Goal: Task Accomplishment & Management: Use online tool/utility

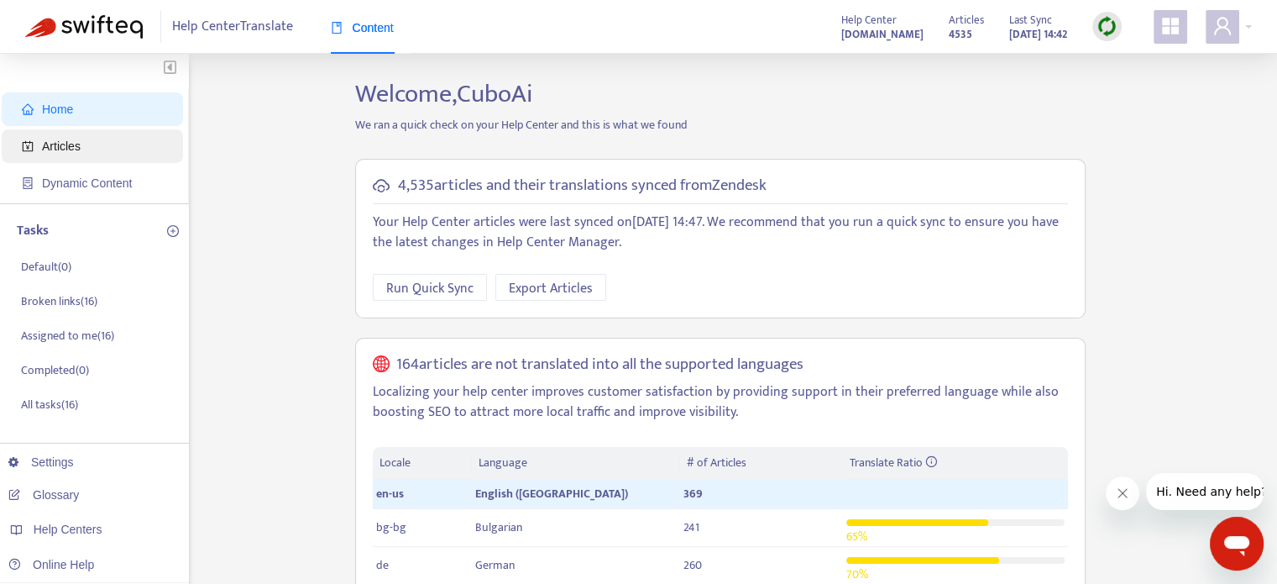
click at [101, 160] on span "Articles" at bounding box center [96, 146] width 148 height 34
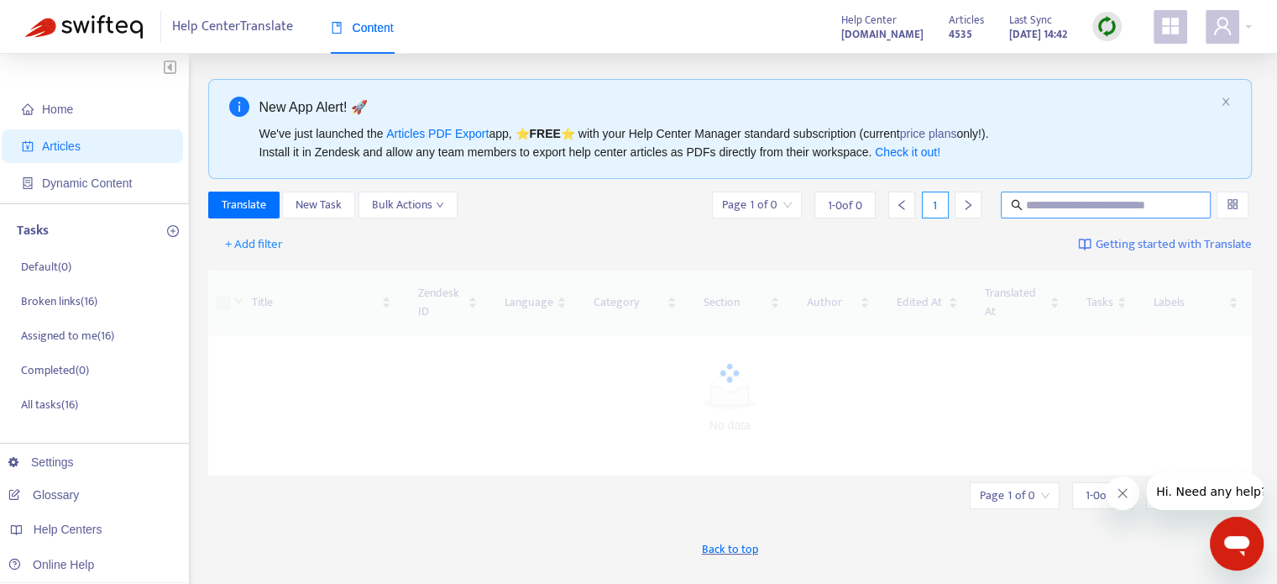
click at [1060, 200] on input "text" at bounding box center [1106, 205] width 161 height 18
paste input "**********"
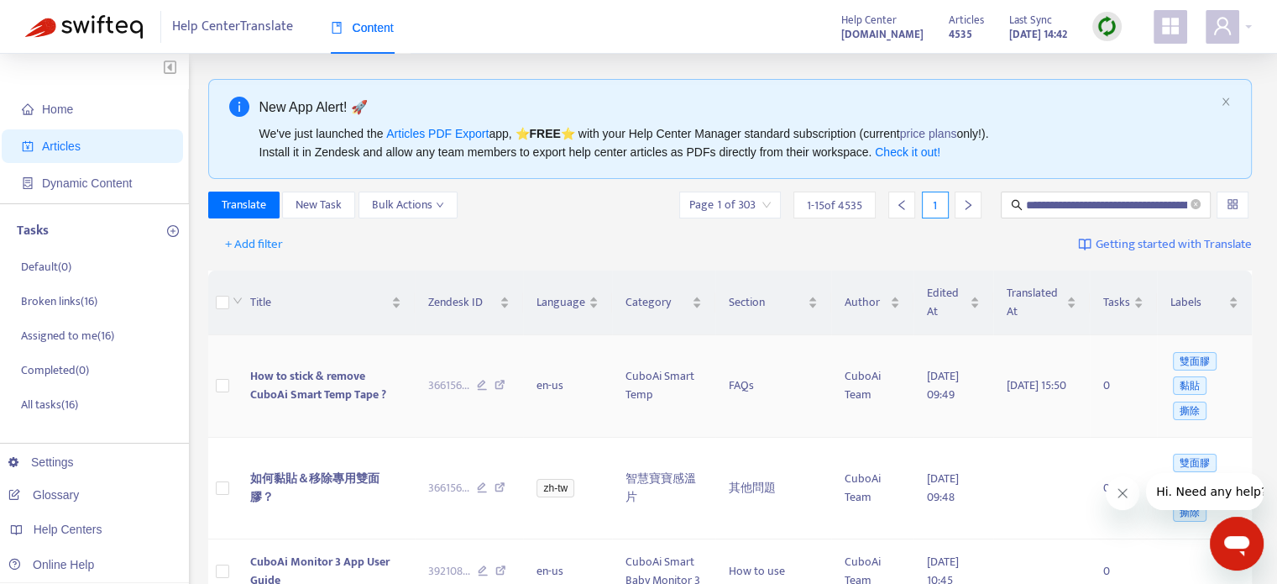
click at [268, 386] on span "How to stick & remove CuboAi Smart Temp Tape ?" at bounding box center [318, 385] width 136 height 38
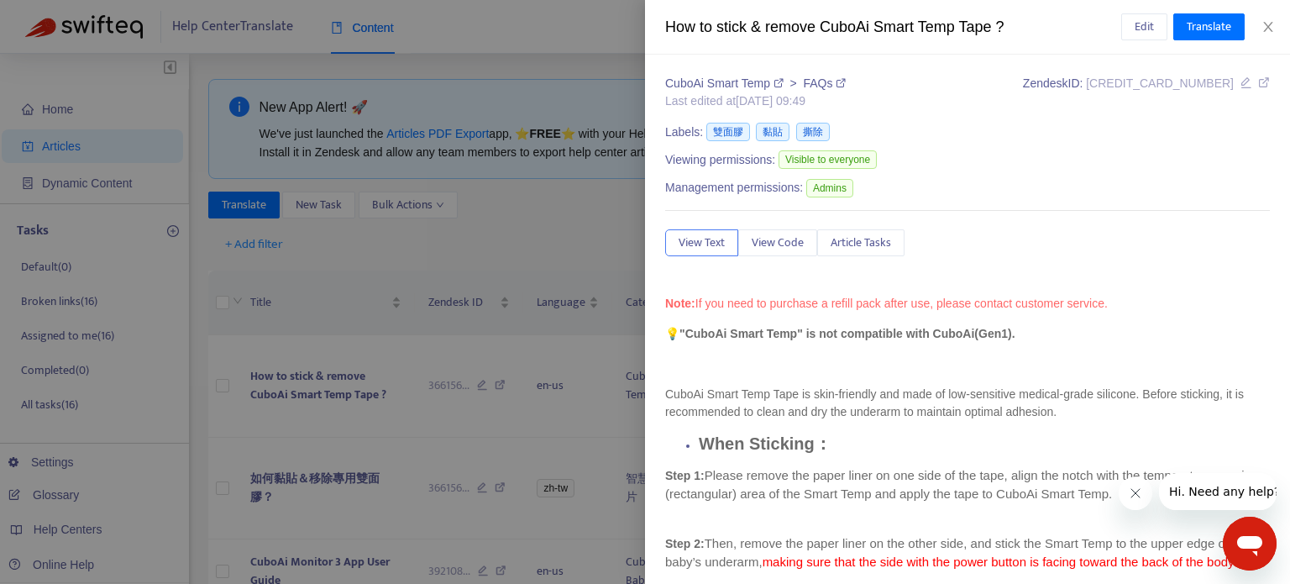
click at [353, 349] on div at bounding box center [645, 292] width 1290 height 584
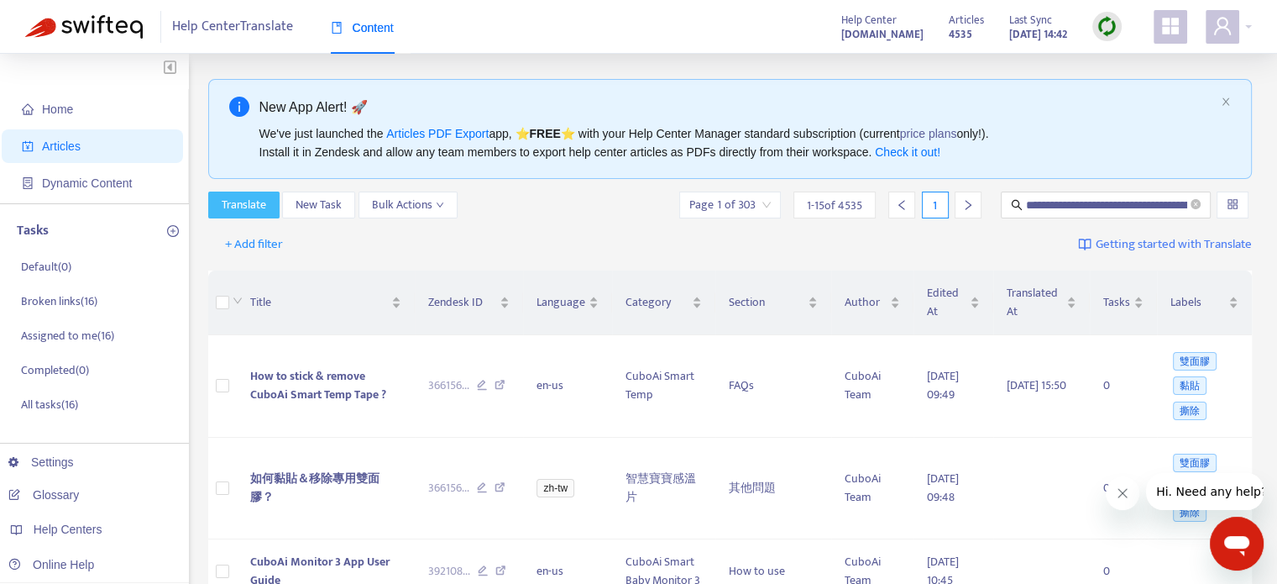
click at [246, 212] on span "Translate" at bounding box center [244, 205] width 45 height 18
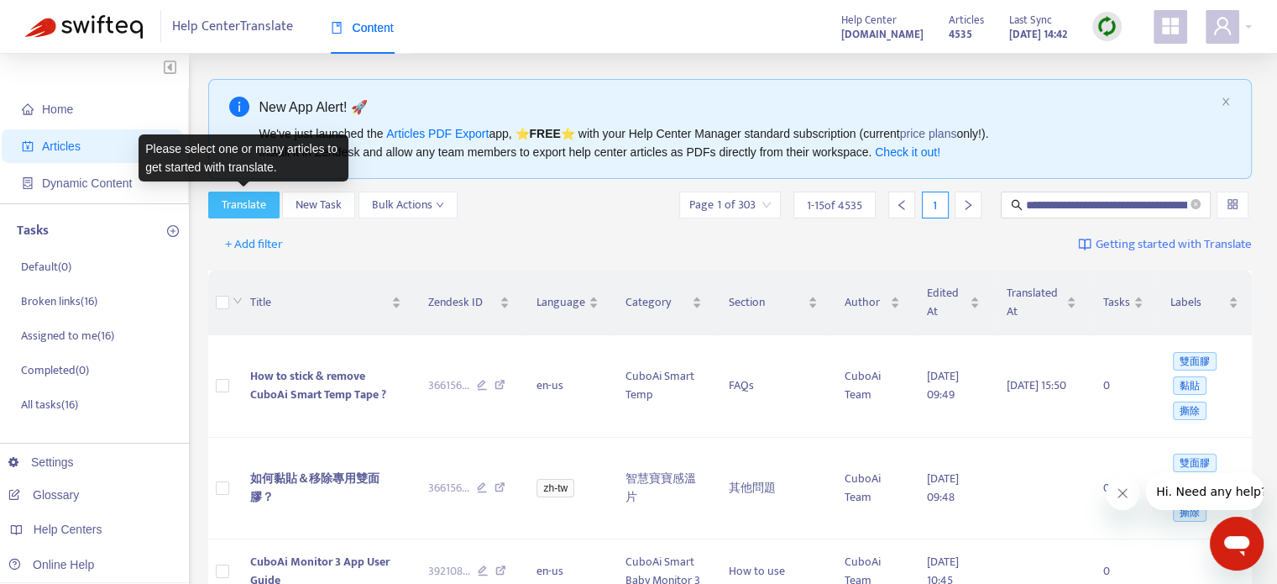
click at [246, 212] on span "Translate" at bounding box center [244, 205] width 45 height 18
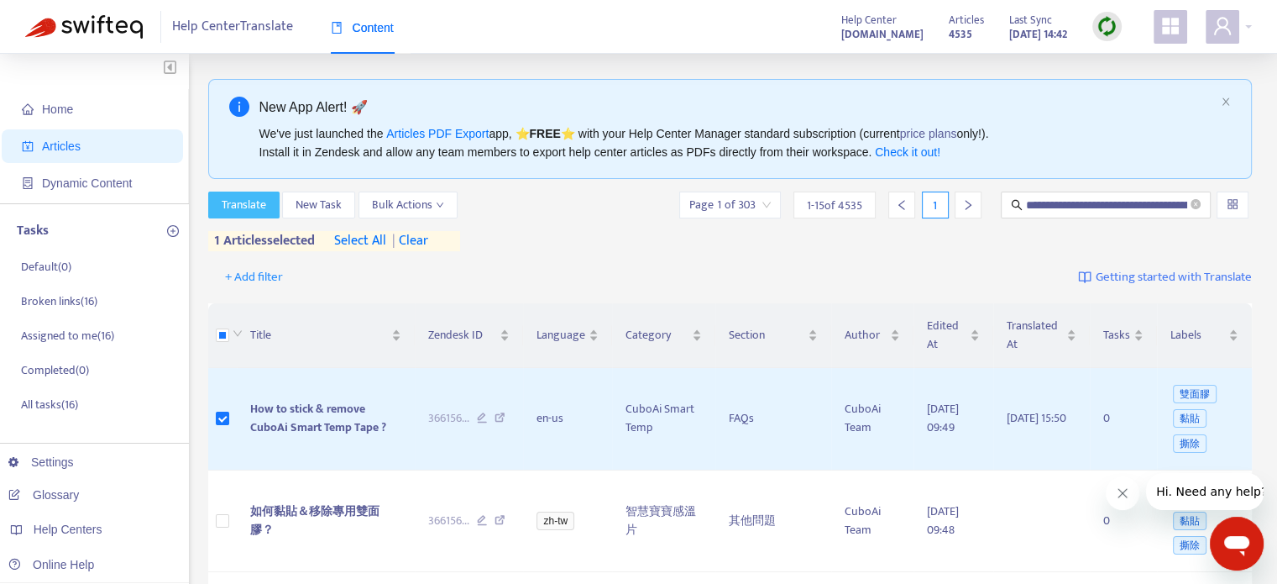
click at [235, 206] on span "Translate" at bounding box center [244, 205] width 45 height 18
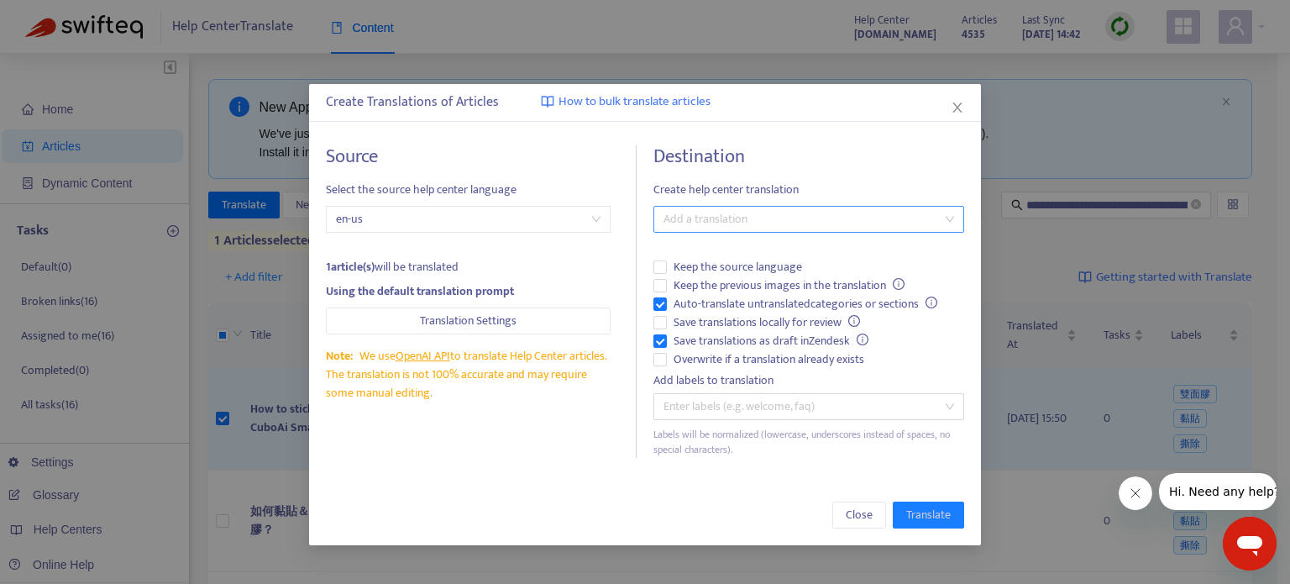
drag, startPoint x: 717, startPoint y: 234, endPoint x: 746, endPoint y: 220, distance: 31.9
click at [746, 220] on div "Destination Create help center translation Add a translation Keep the source la…" at bounding box center [808, 301] width 311 height 312
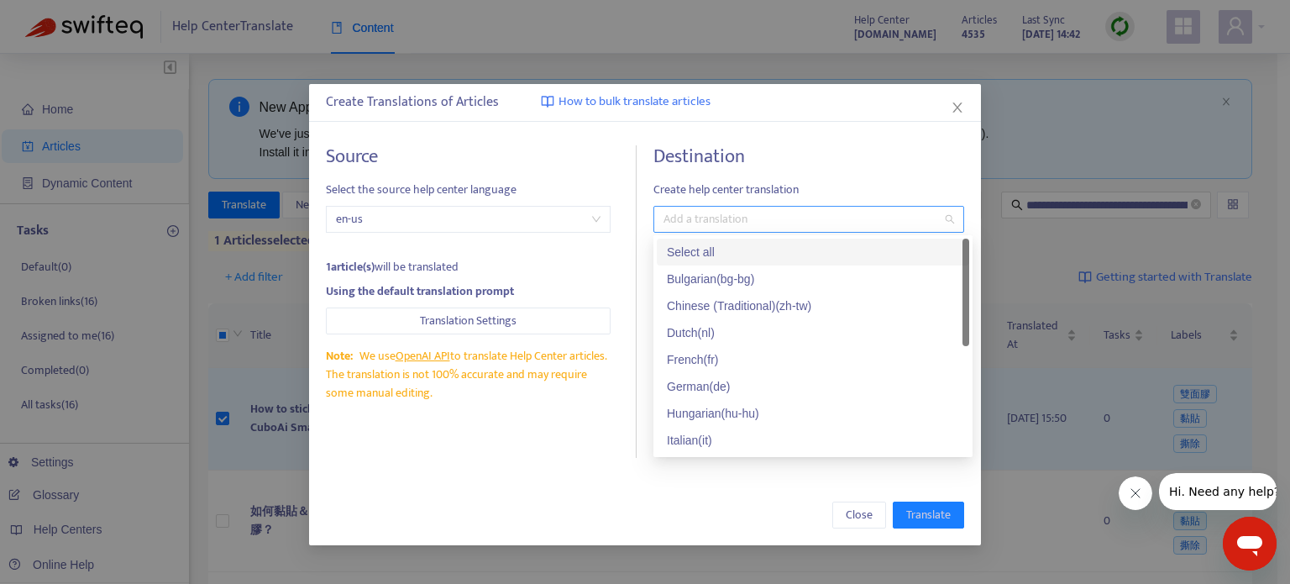
click at [746, 220] on div at bounding box center [801, 219] width 286 height 20
click at [749, 251] on div "Select all" at bounding box center [813, 252] width 292 height 18
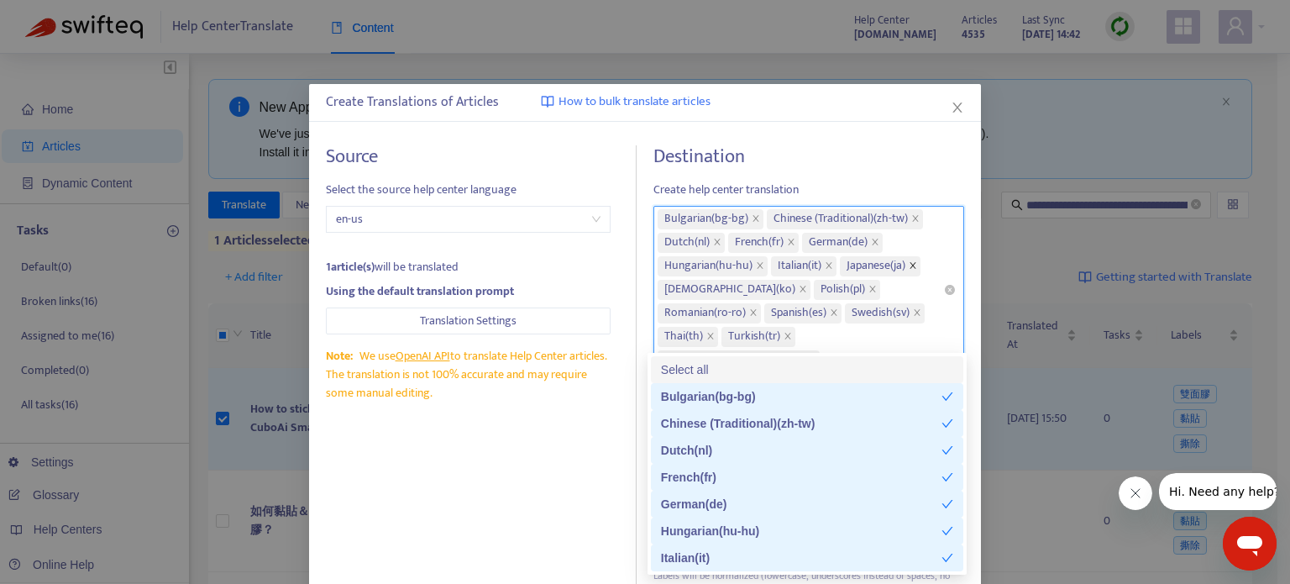
click at [915, 267] on icon "close" at bounding box center [913, 265] width 8 height 8
click at [911, 220] on icon "close" at bounding box center [915, 218] width 8 height 8
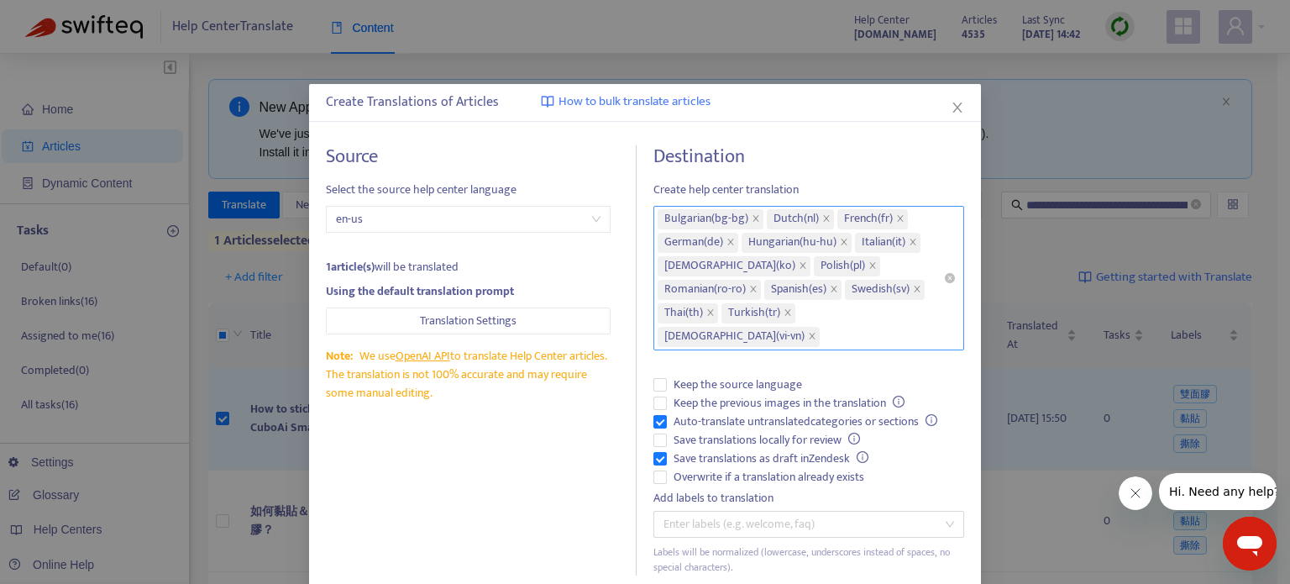
click at [795, 157] on h4 "Destination" at bounding box center [808, 156] width 311 height 23
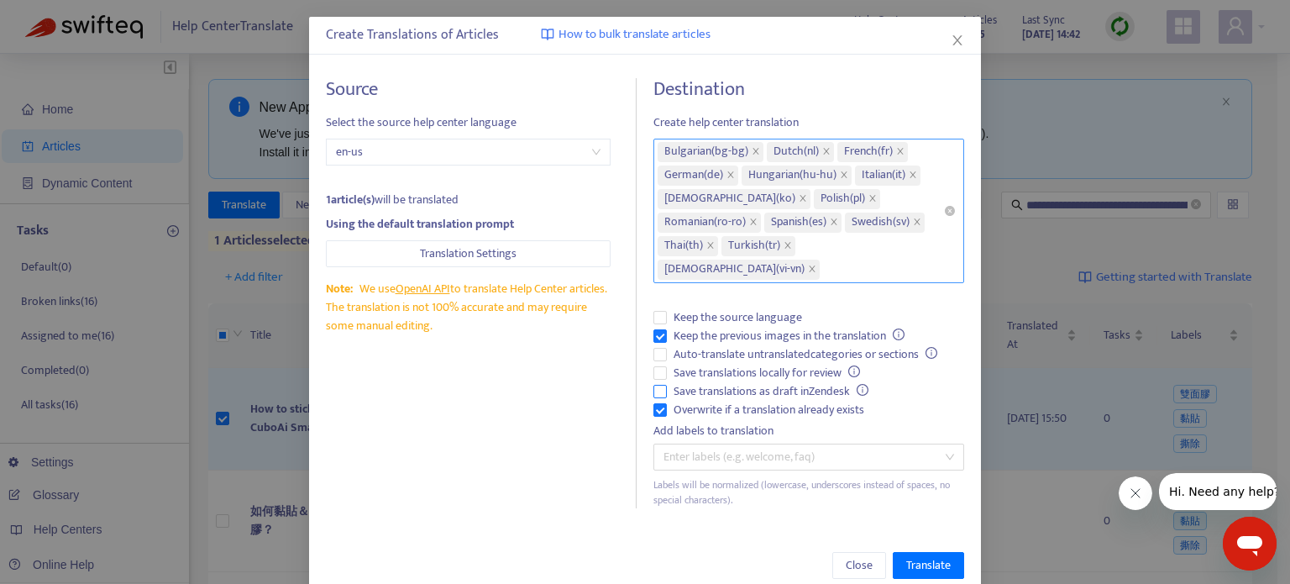
scroll to position [74, 0]
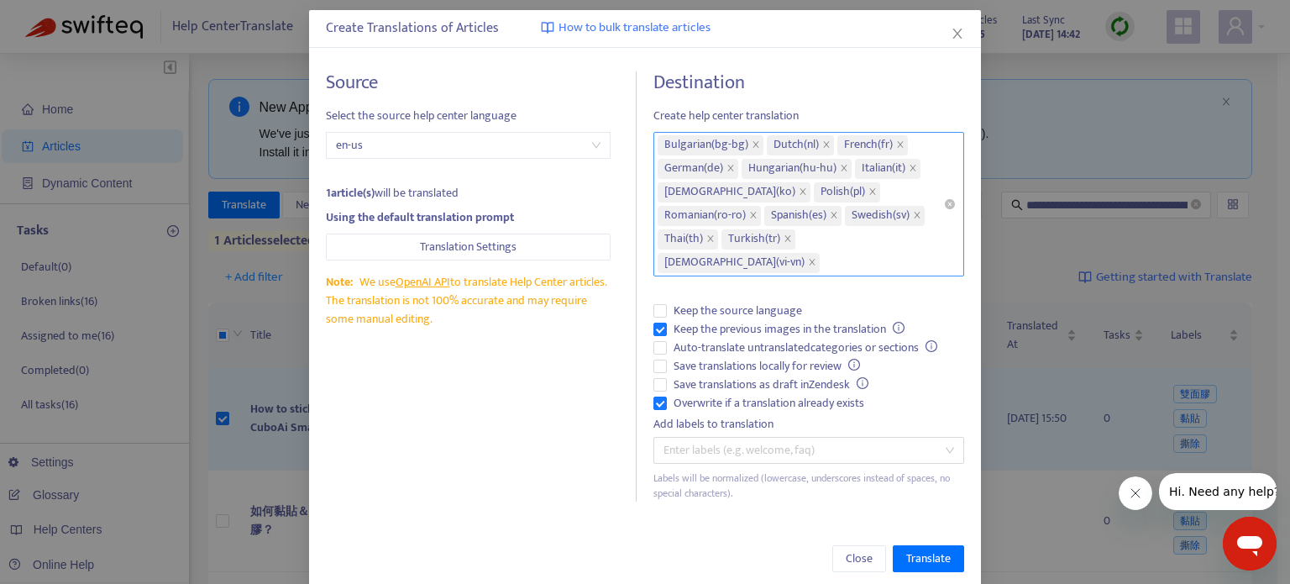
click at [923, 528] on div "Close Translate" at bounding box center [645, 558] width 672 height 60
click at [926, 549] on span "Translate" at bounding box center [928, 558] width 45 height 18
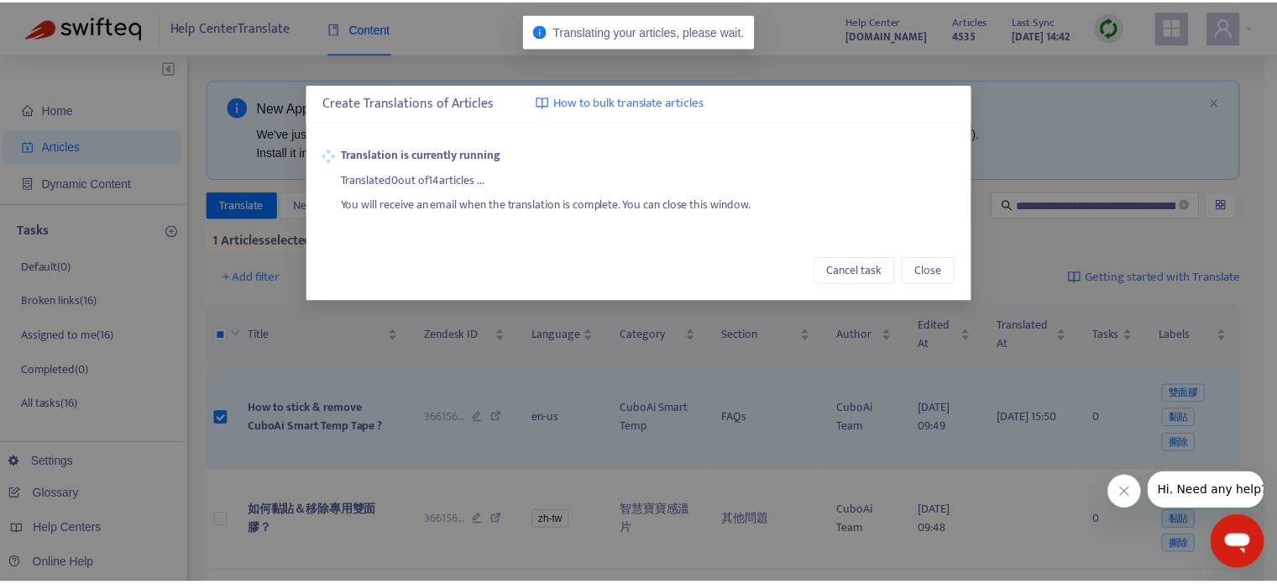
scroll to position [0, 0]
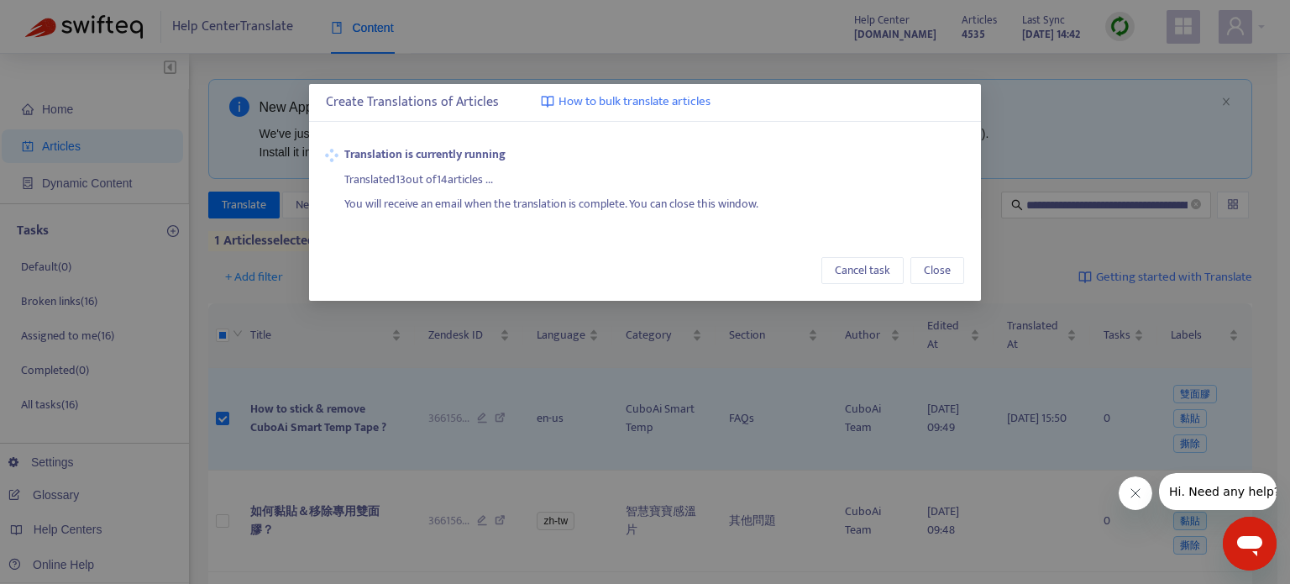
click at [370, 254] on div "Cancel task Close" at bounding box center [645, 270] width 672 height 60
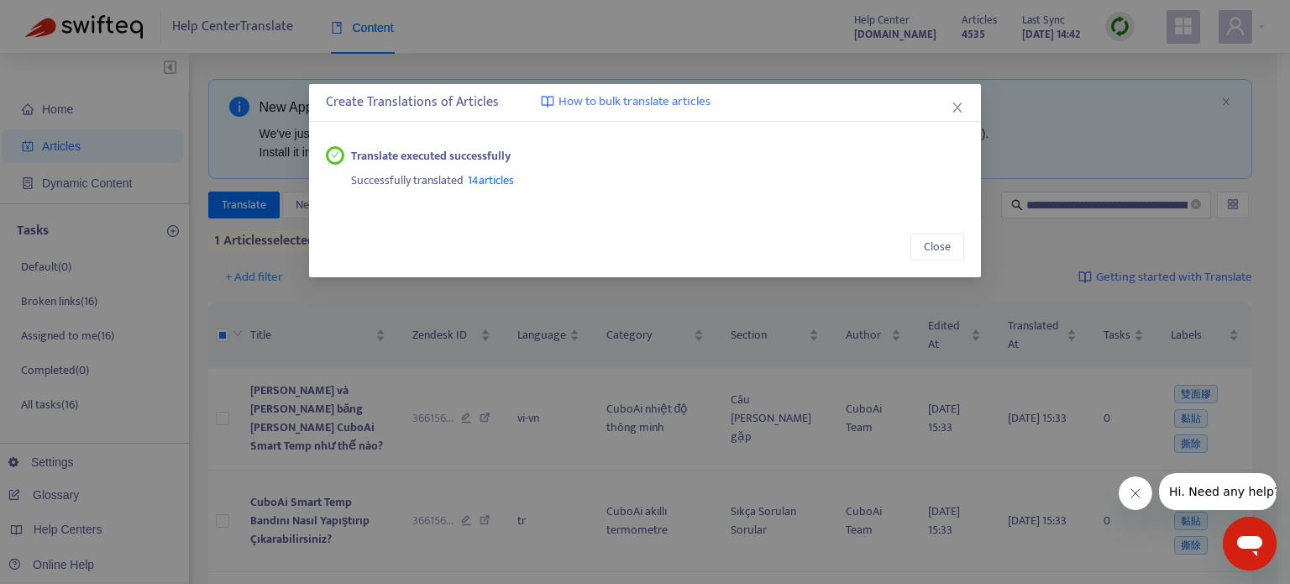
click at [957, 97] on div "Create Translations of Articles How to bulk translate articles" at bounding box center [645, 102] width 638 height 20
click at [957, 101] on icon "close" at bounding box center [957, 107] width 13 height 13
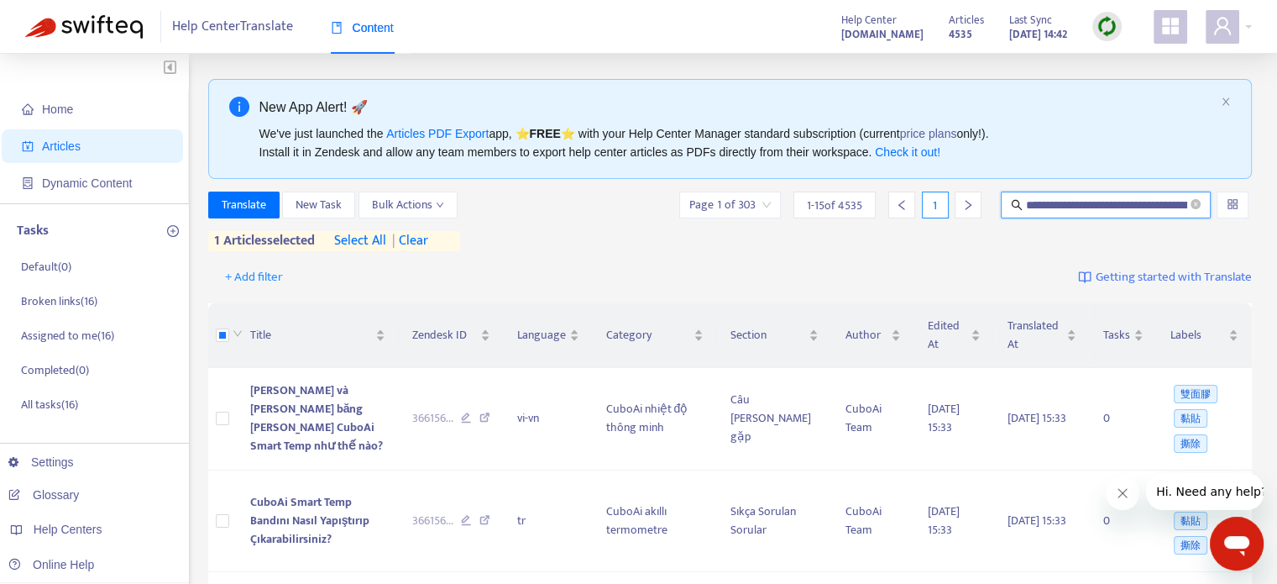
click at [1055, 211] on input "**********" at bounding box center [1106, 205] width 161 height 18
paste input "text"
type input "**********"
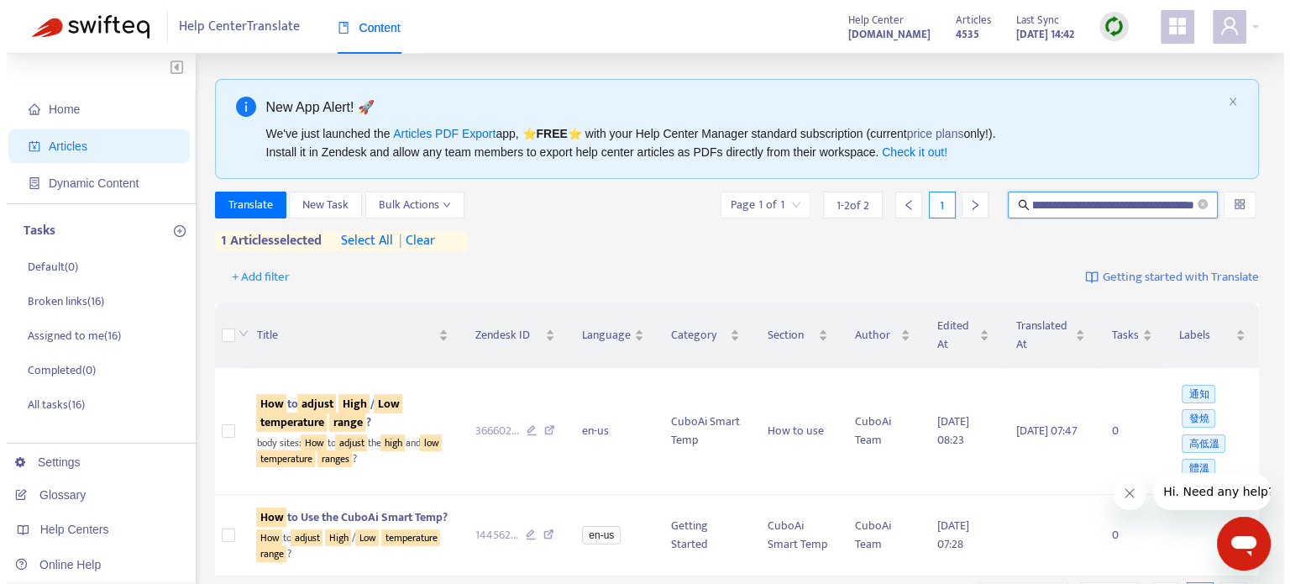
scroll to position [0, 0]
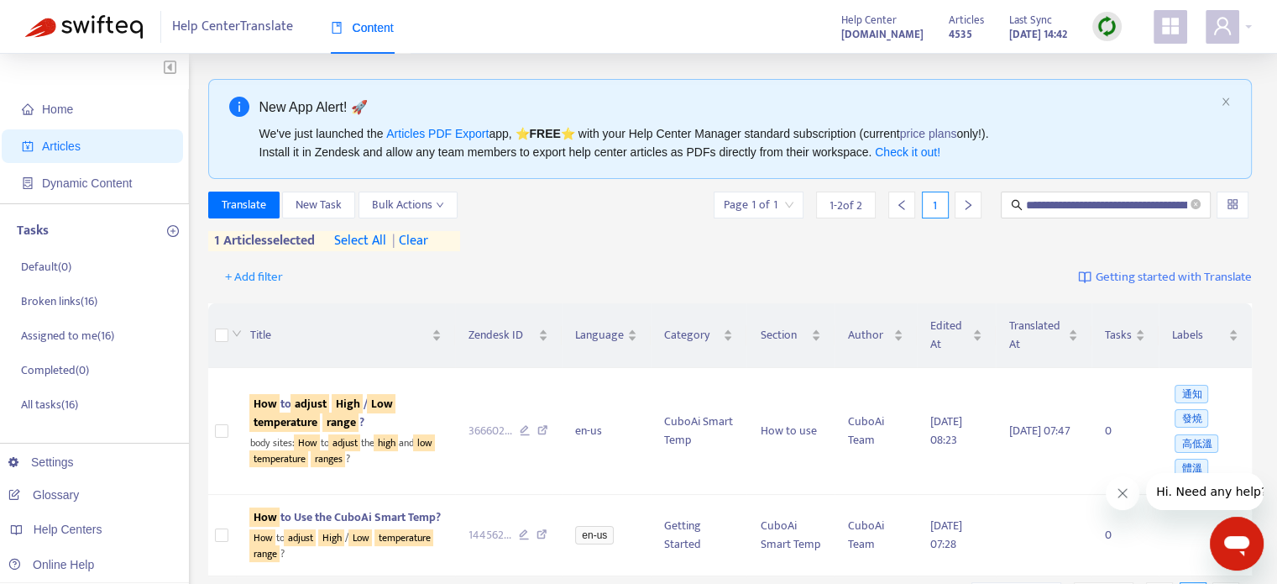
click at [417, 241] on span "| clear" at bounding box center [407, 241] width 42 height 20
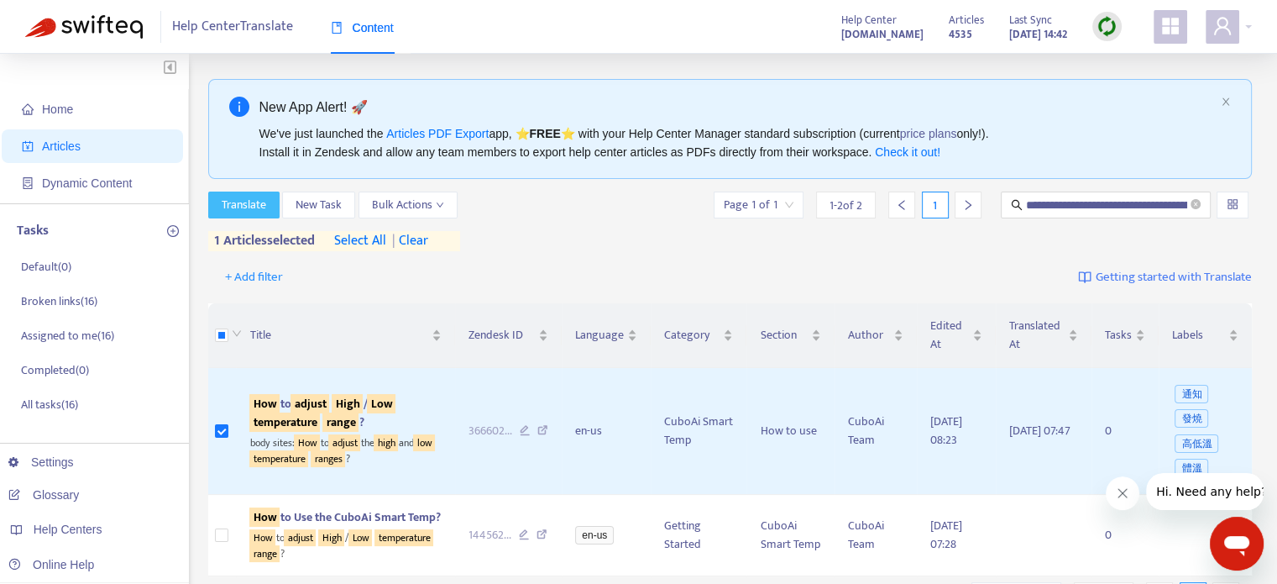
click at [236, 211] on span "Translate" at bounding box center [244, 205] width 45 height 18
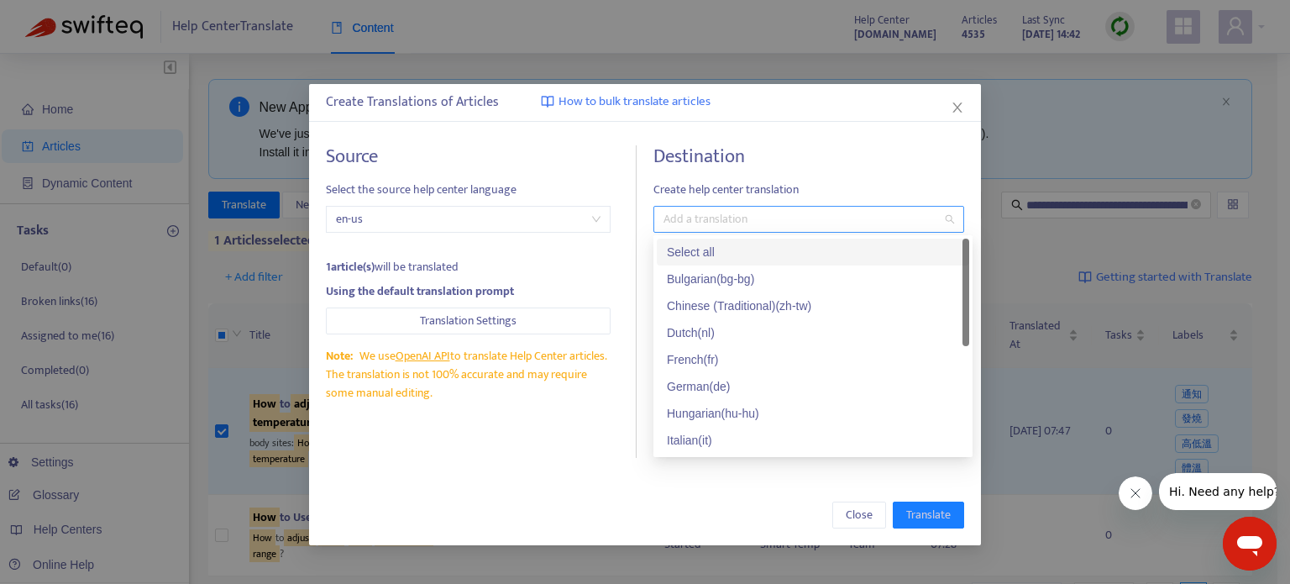
click at [709, 224] on div at bounding box center [801, 219] width 286 height 20
click at [700, 250] on div "Select all" at bounding box center [813, 252] width 292 height 18
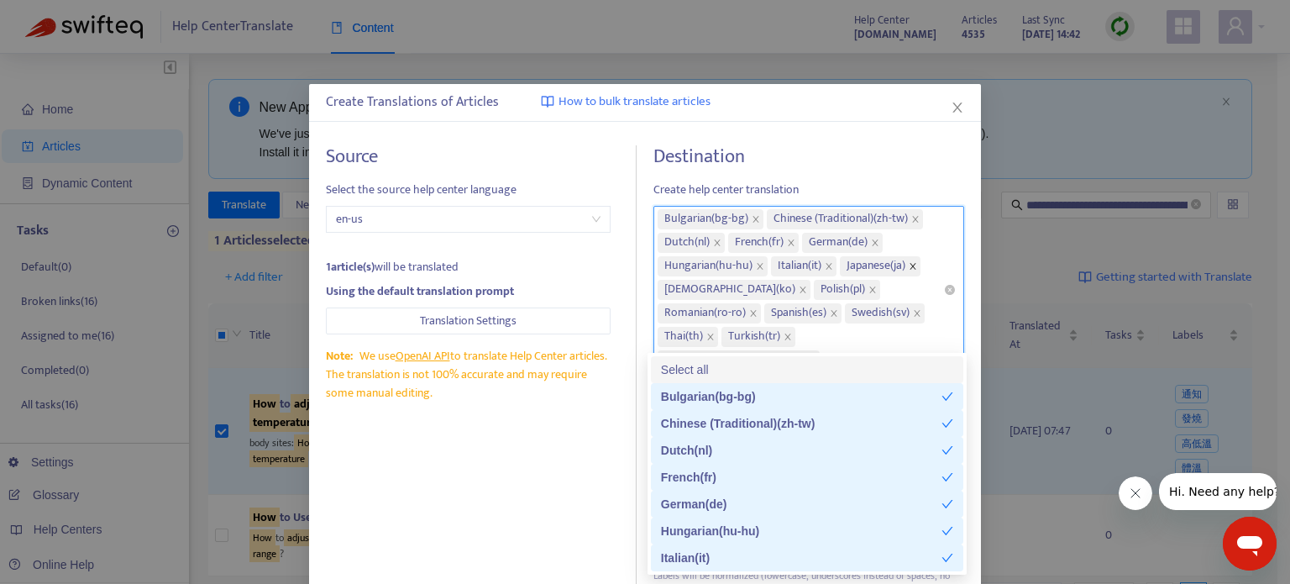
click at [912, 263] on icon "close" at bounding box center [913, 266] width 8 height 8
click at [915, 213] on span at bounding box center [915, 219] width 8 height 20
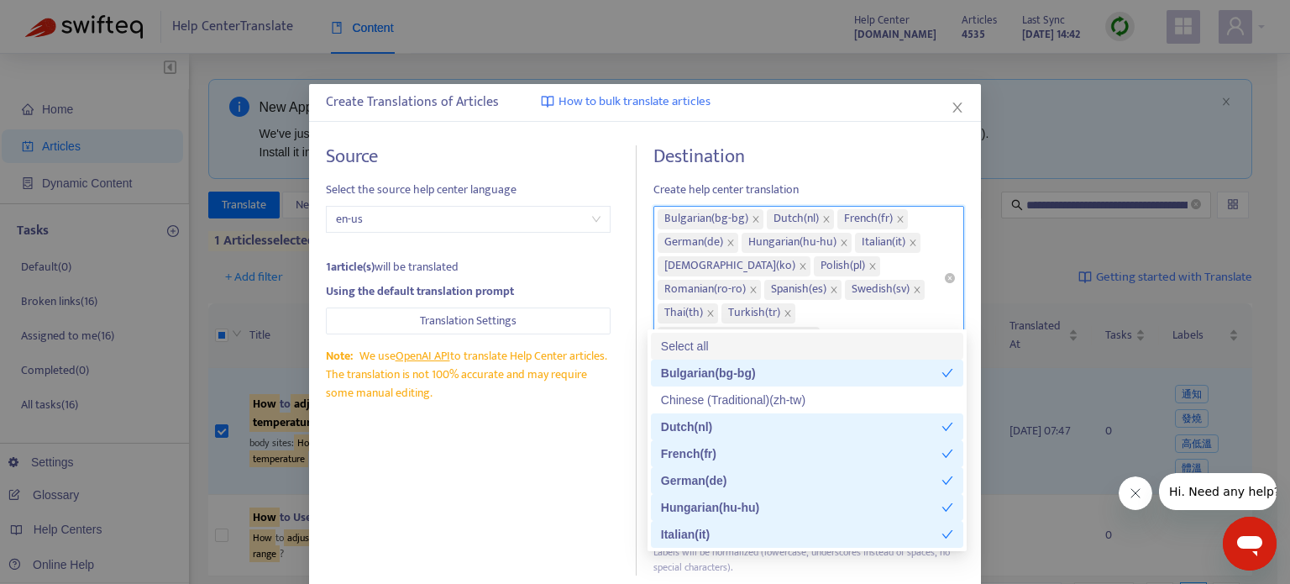
click at [867, 130] on div "Source Select the source help center language en-us 1 article(s) will be transl…" at bounding box center [645, 361] width 672 height 464
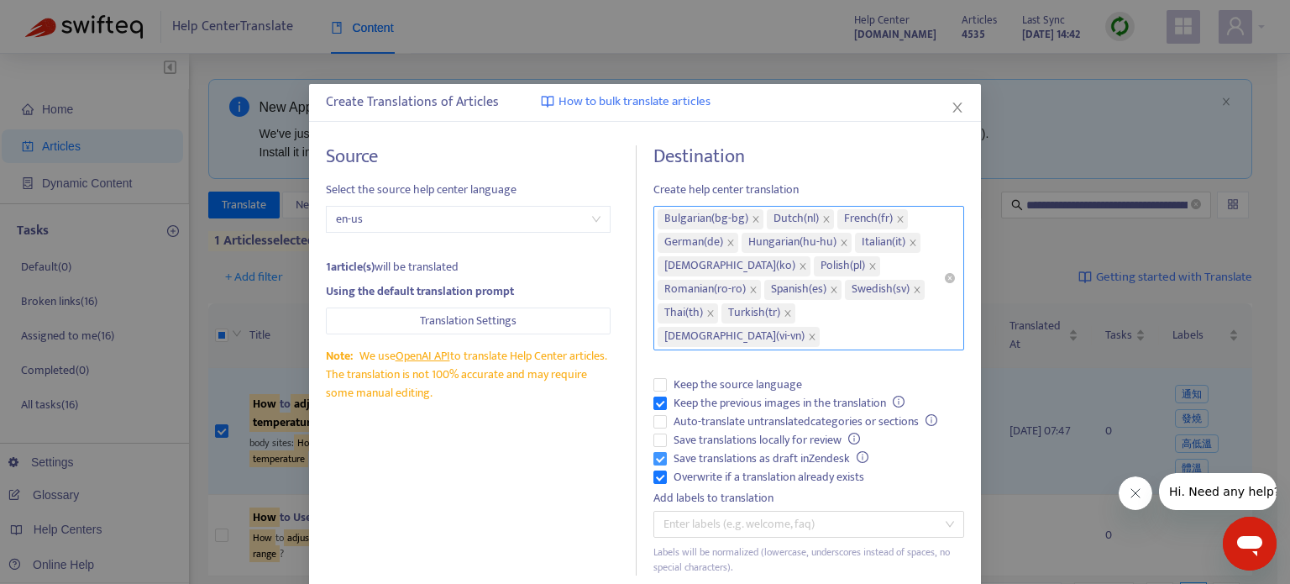
click at [653, 449] on label "Save translations as draft in Zendesk" at bounding box center [808, 458] width 311 height 18
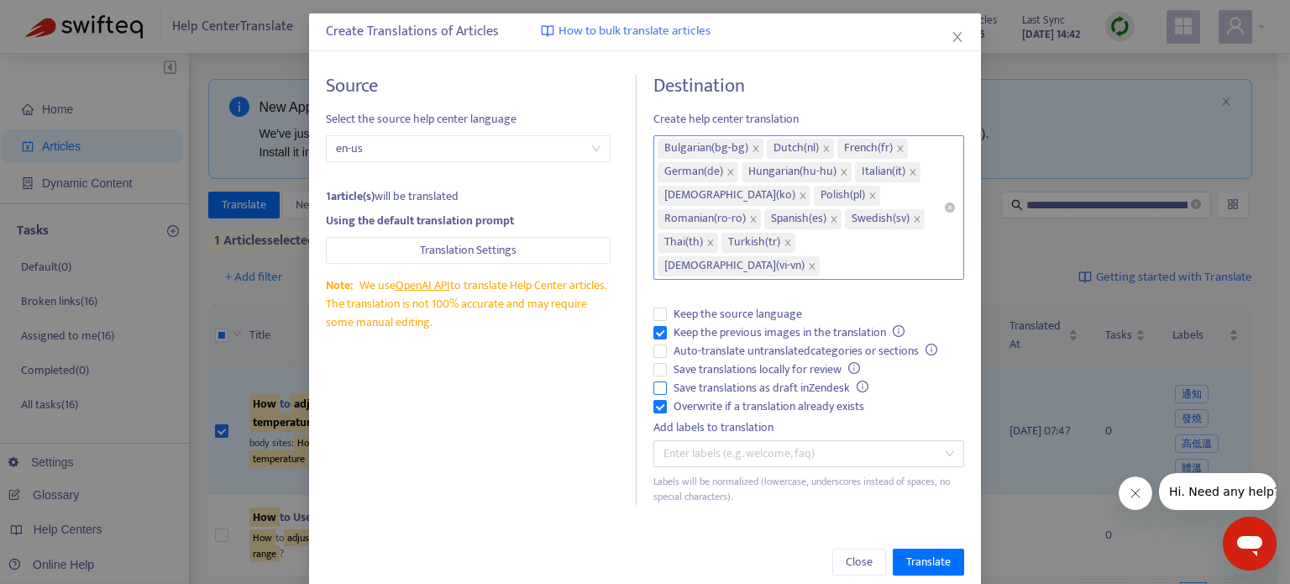
scroll to position [74, 0]
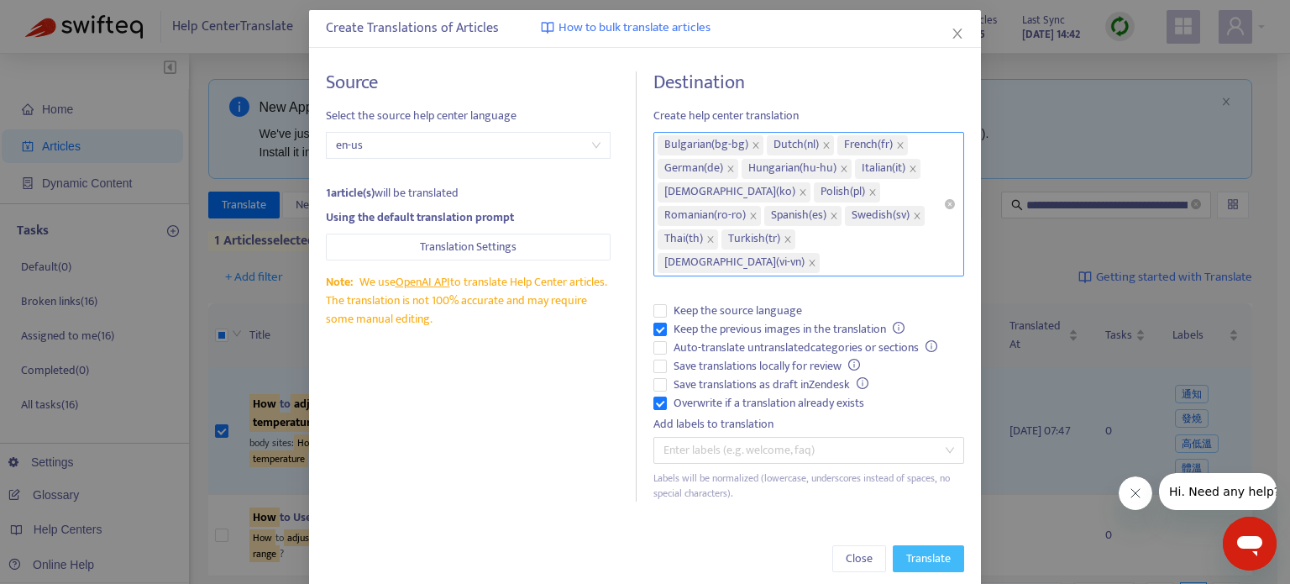
click at [922, 549] on span "Translate" at bounding box center [928, 558] width 45 height 18
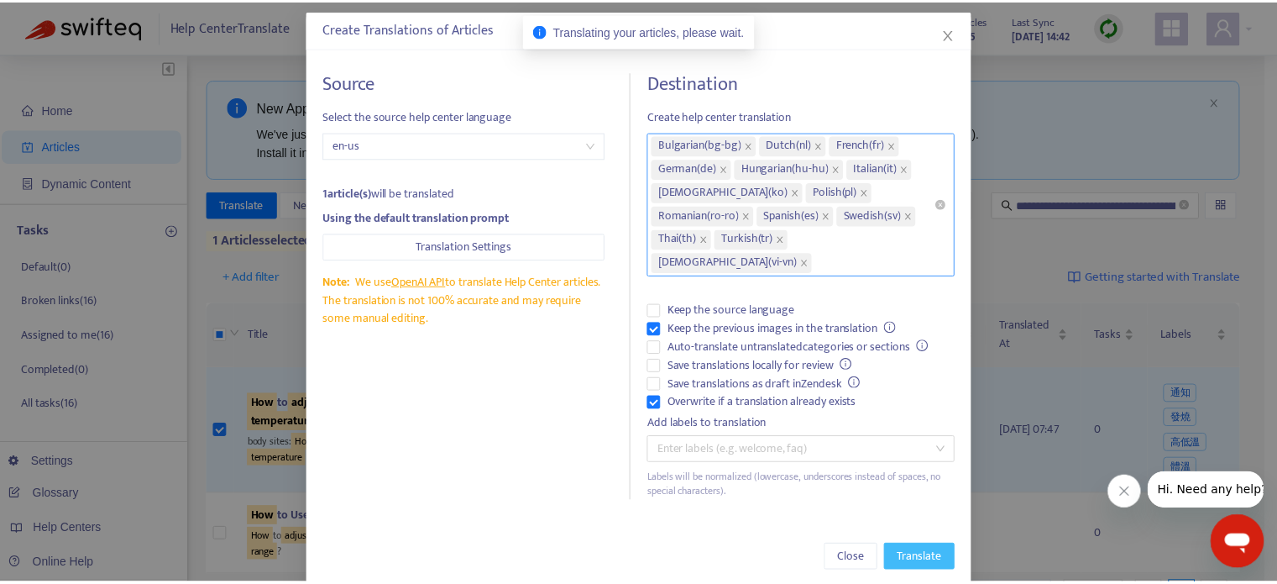
scroll to position [0, 0]
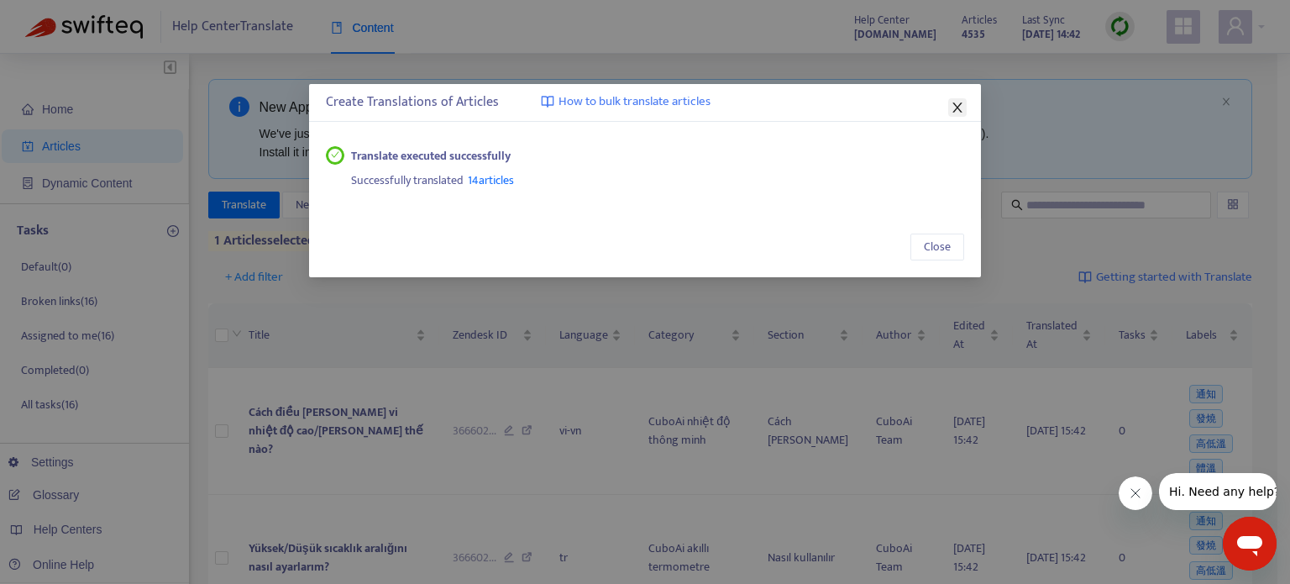
click at [962, 106] on icon "close" at bounding box center [957, 107] width 13 height 13
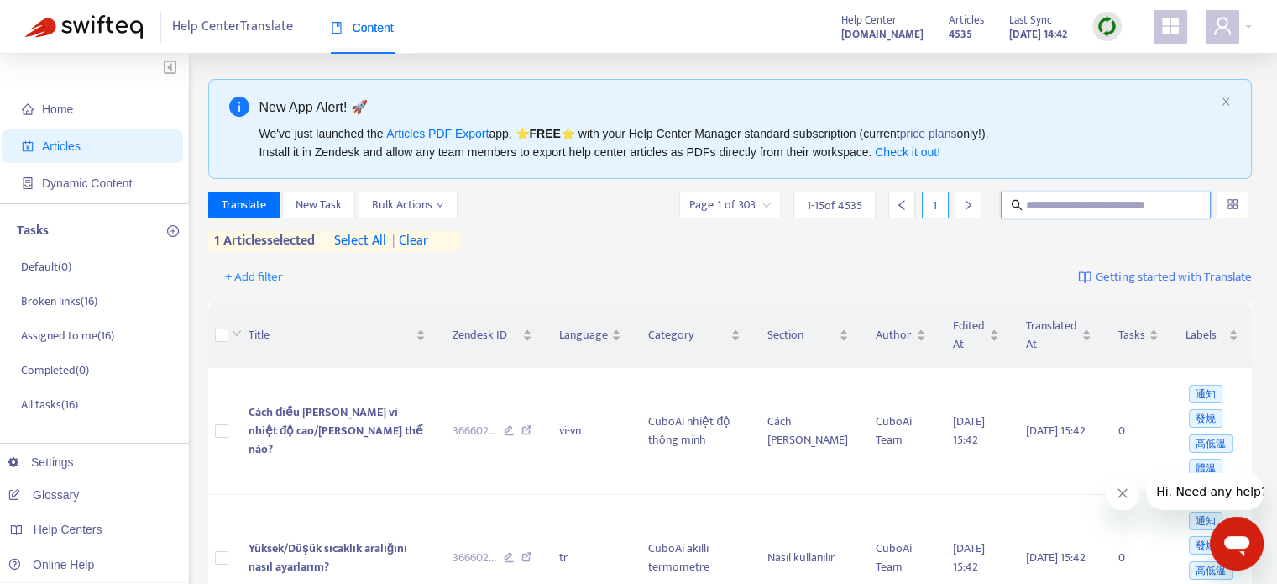
click at [1065, 204] on input "text" at bounding box center [1106, 205] width 161 height 18
paste input "**********"
type input "**********"
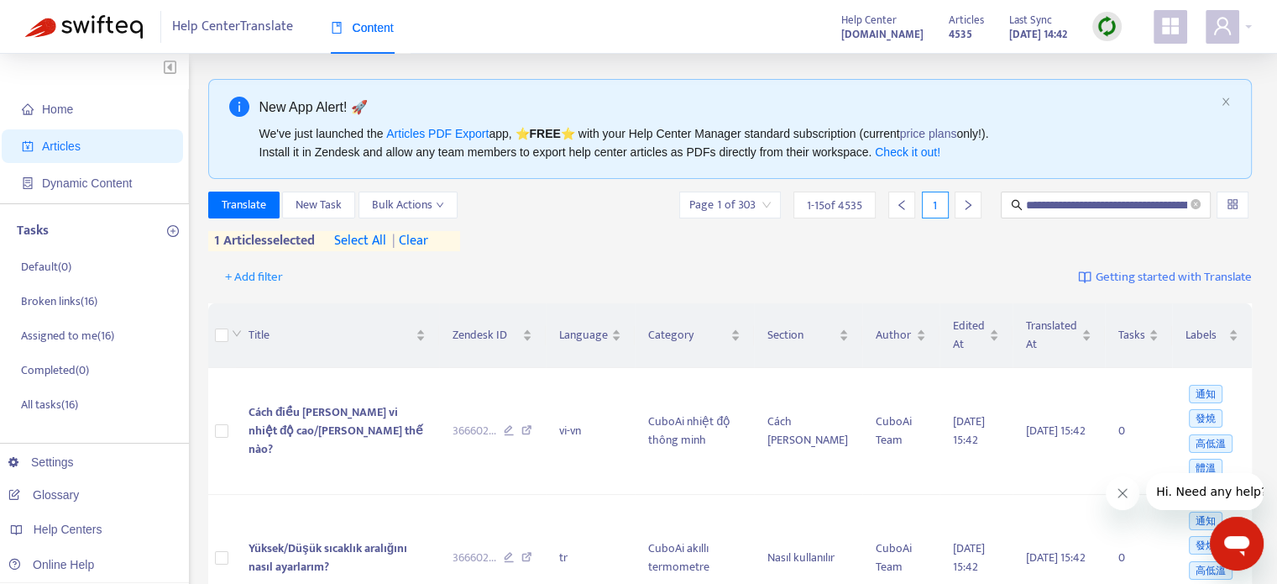
click at [424, 235] on span "| clear" at bounding box center [407, 241] width 42 height 20
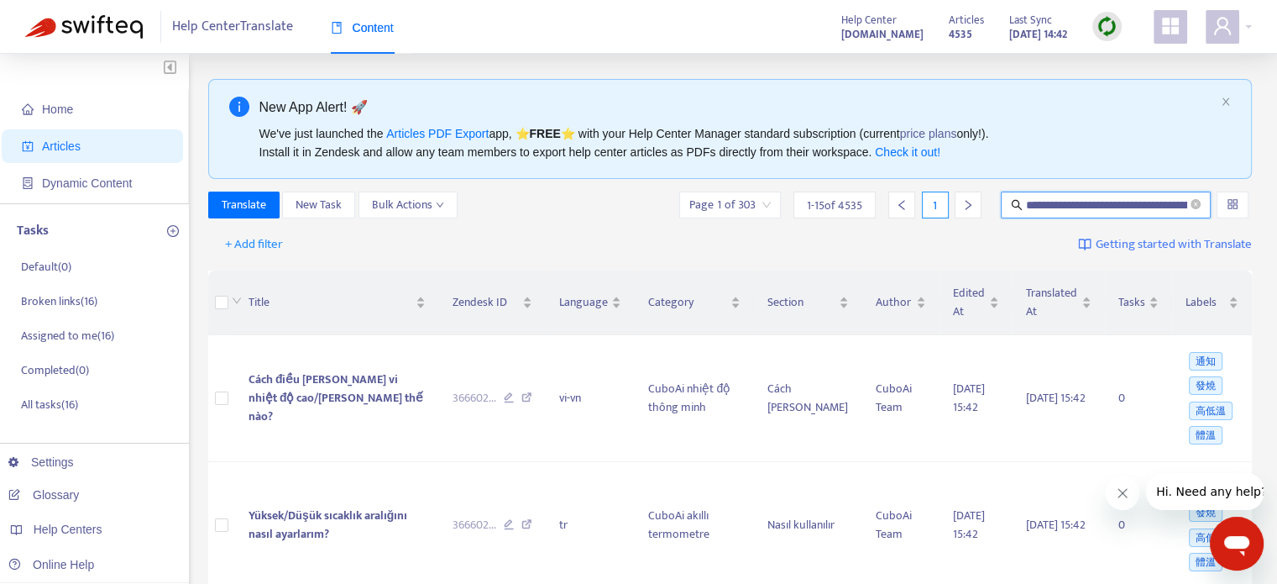
click at [1078, 205] on input "**********" at bounding box center [1106, 205] width 161 height 18
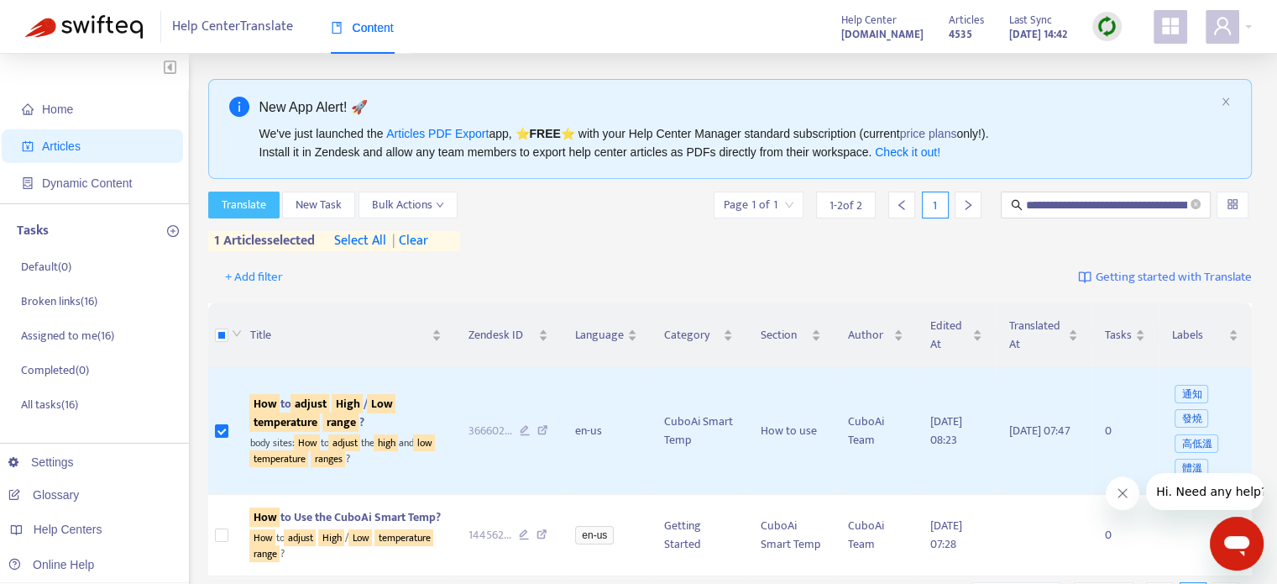
click at [244, 215] on button "Translate" at bounding box center [243, 204] width 71 height 27
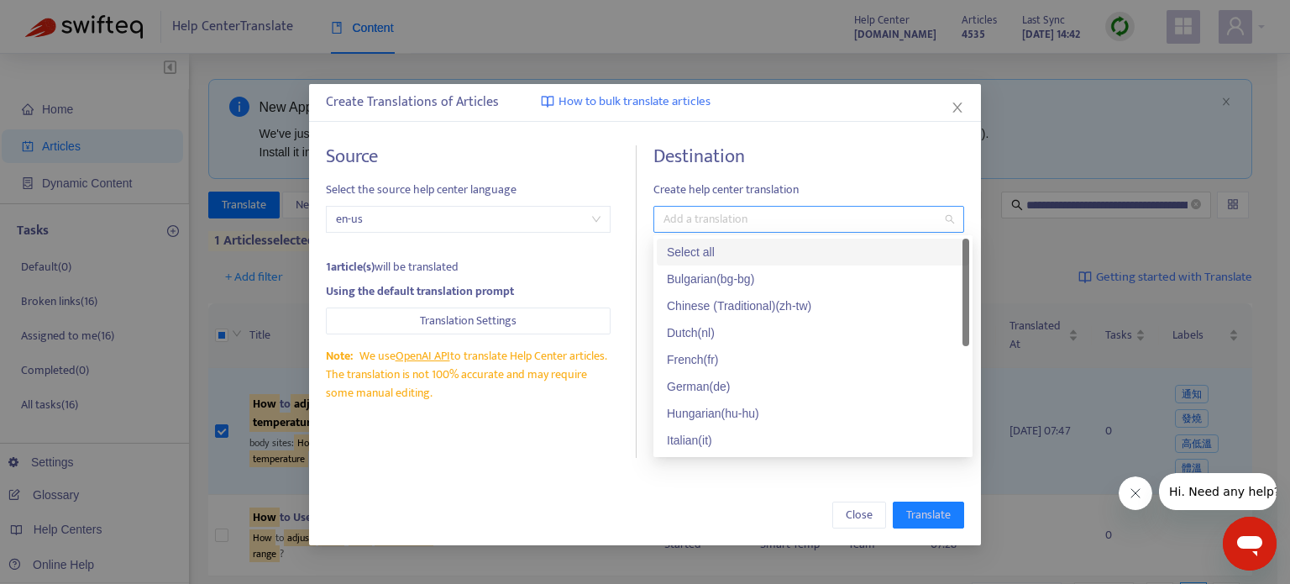
click at [798, 207] on div "Add a translation" at bounding box center [808, 219] width 311 height 27
click at [837, 258] on div "Select all" at bounding box center [813, 252] width 292 height 18
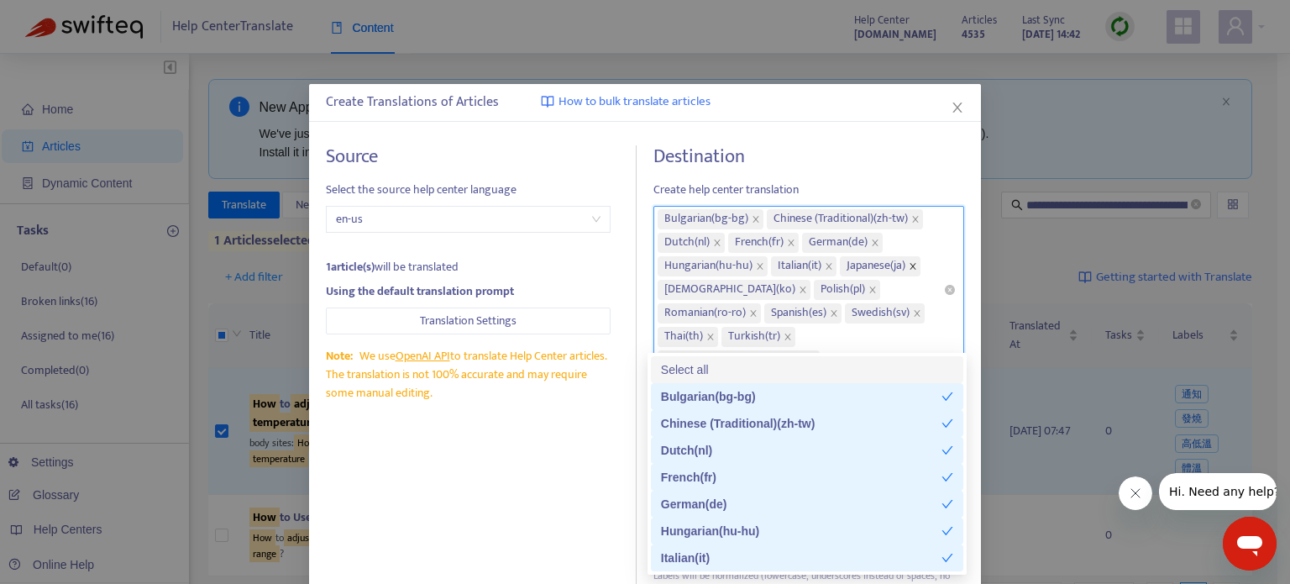
click at [911, 263] on icon "close" at bounding box center [913, 266] width 8 height 8
click at [914, 215] on icon "close" at bounding box center [915, 219] width 8 height 8
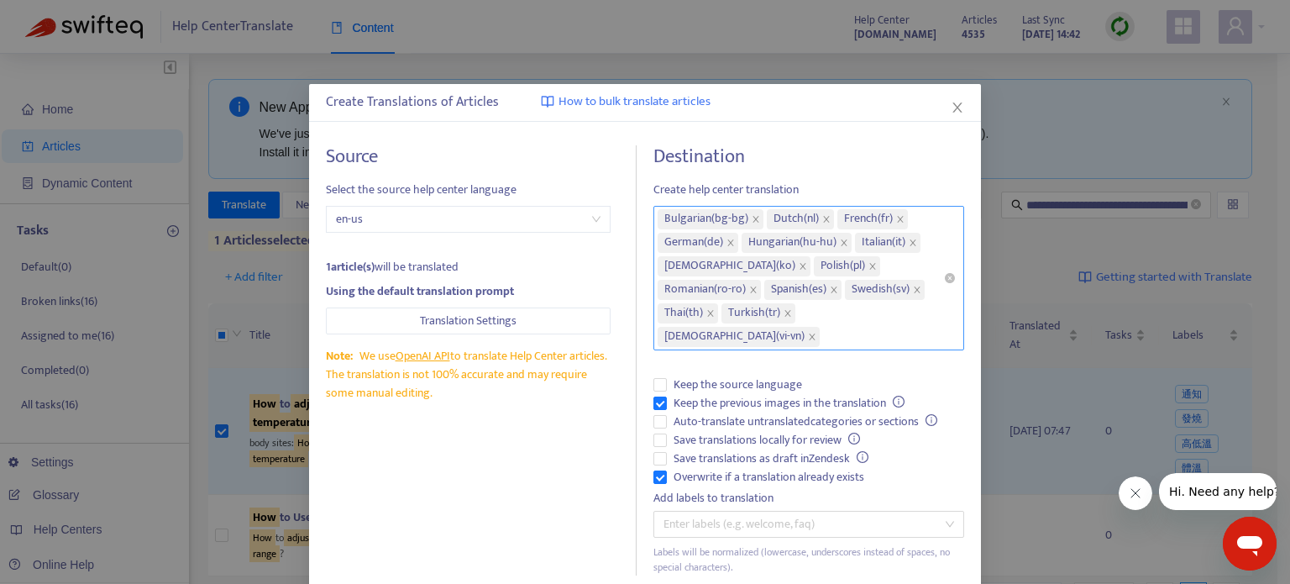
click at [585, 393] on div "Note: We use OpenAI API to translate Help Center articles. The translation is n…" at bounding box center [468, 374] width 285 height 55
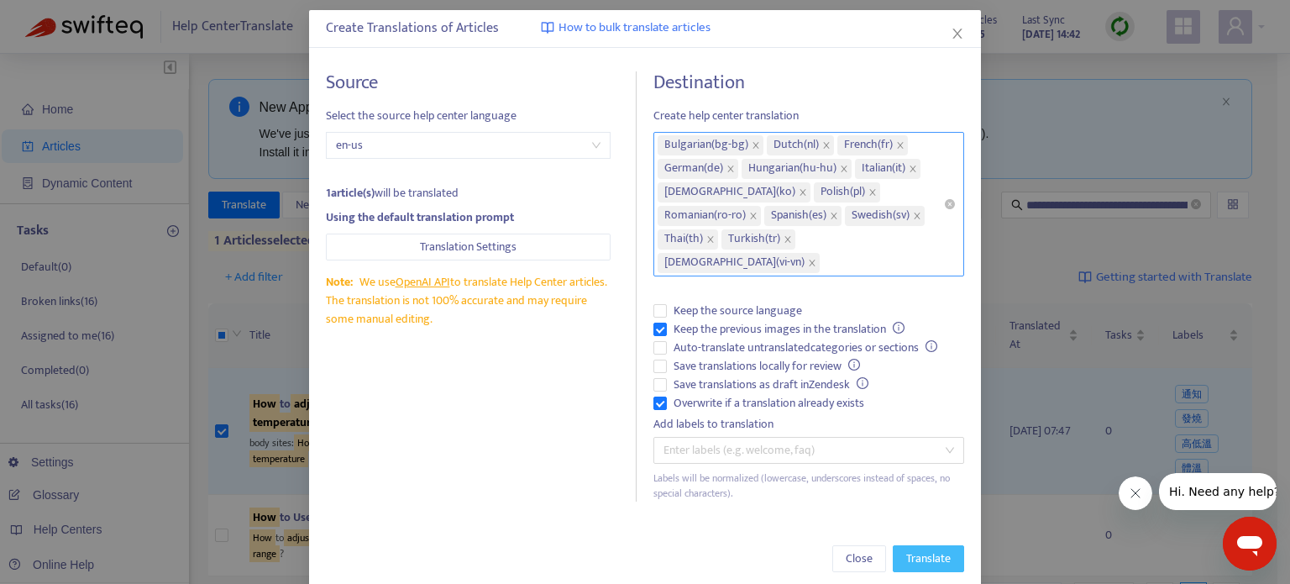
click at [916, 549] on span "Translate" at bounding box center [928, 558] width 45 height 18
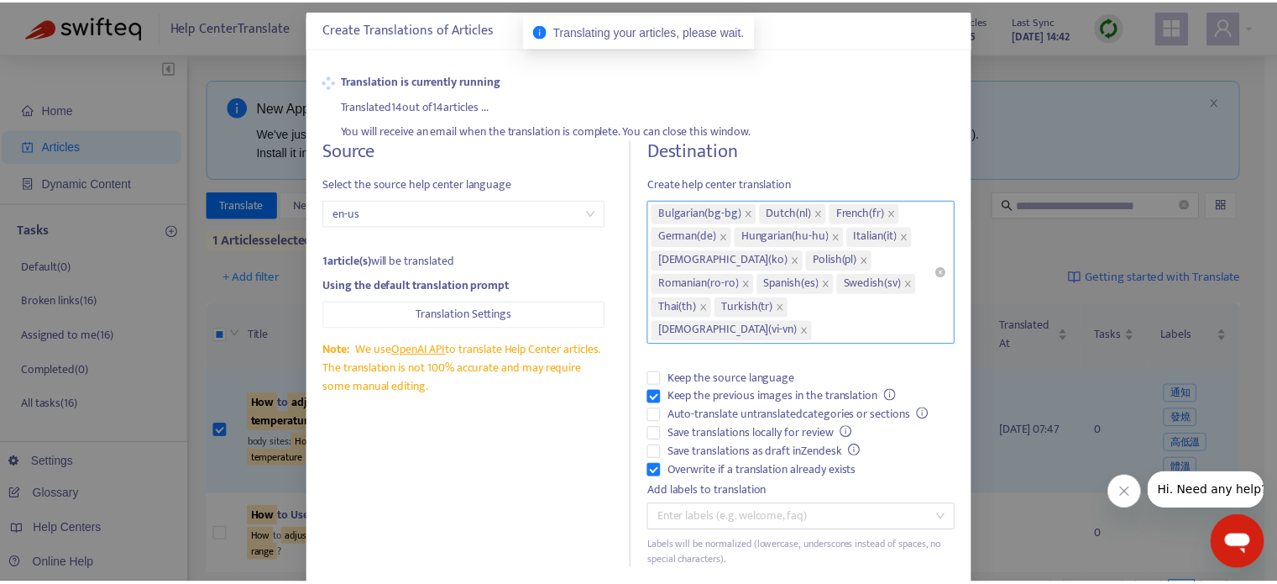
scroll to position [0, 0]
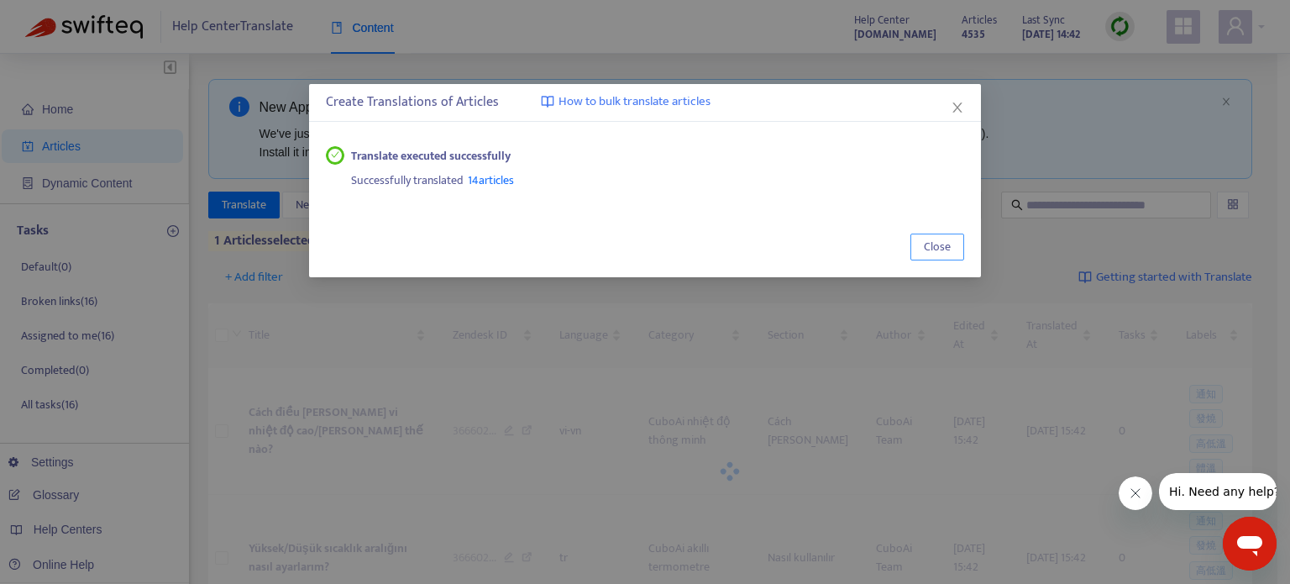
click at [948, 238] on span "Close" at bounding box center [937, 247] width 27 height 18
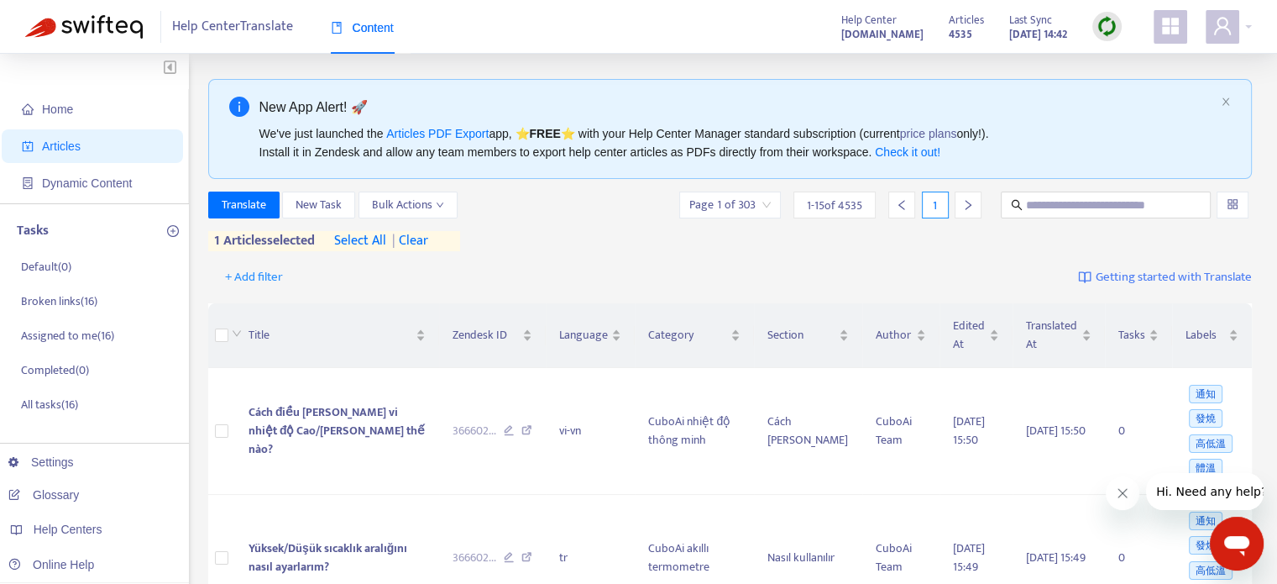
click at [414, 239] on span "| clear" at bounding box center [407, 241] width 42 height 20
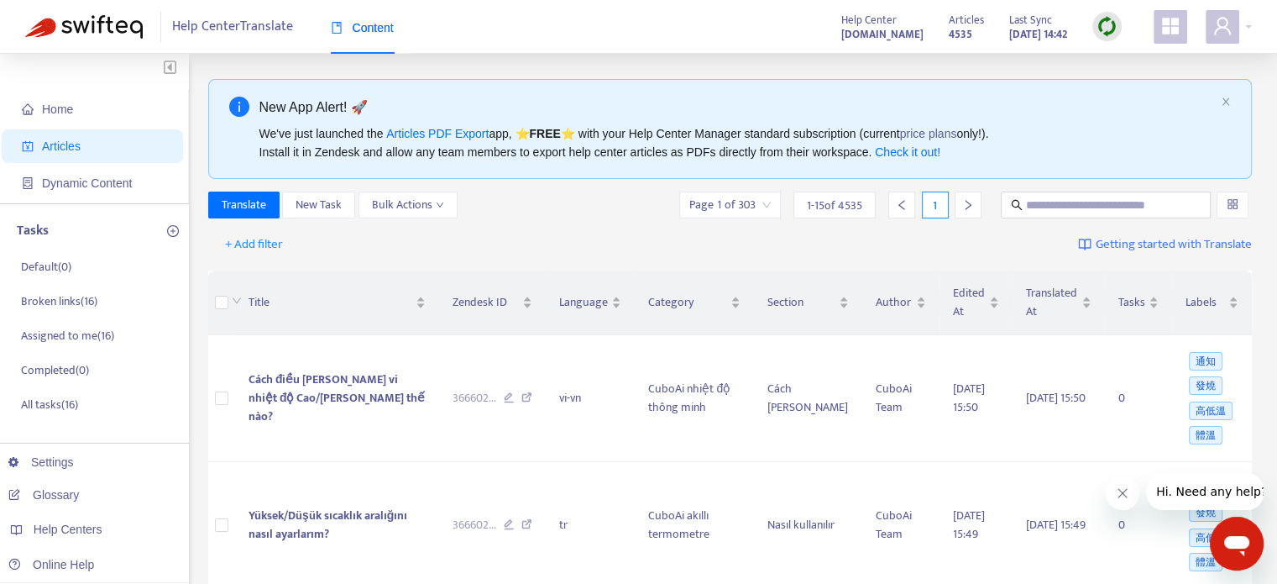
click at [1083, 218] on div "Translate New Task Bulk Actions Page 1 of 303 1 - 15 of 4535 1" at bounding box center [730, 208] width 1045 height 34
click at [1077, 208] on input "text" at bounding box center [1106, 205] width 161 height 18
paste input "**********"
type input "**********"
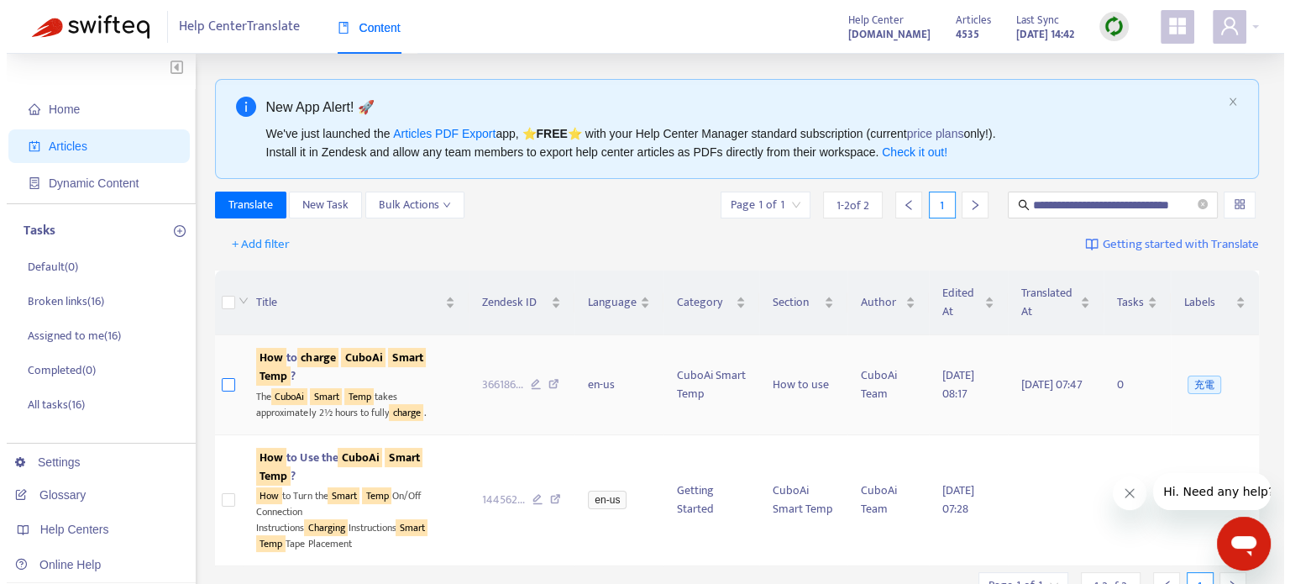
scroll to position [0, 0]
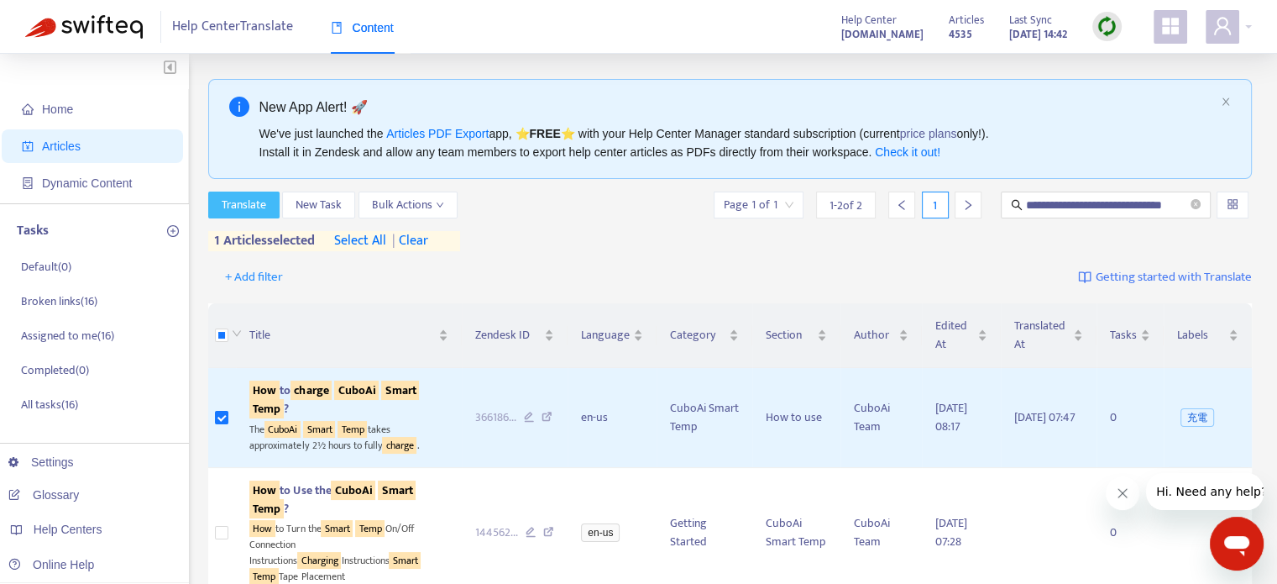
click at [249, 197] on span "Translate" at bounding box center [244, 205] width 45 height 18
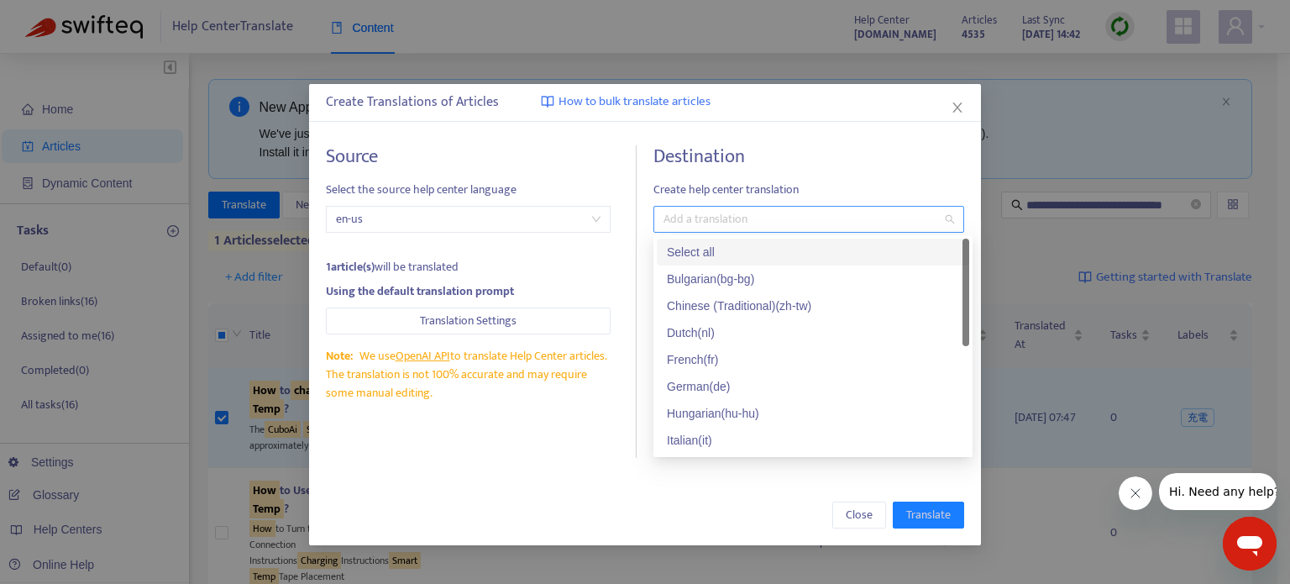
click at [779, 224] on div at bounding box center [801, 219] width 286 height 20
click at [769, 253] on div "Select all" at bounding box center [813, 252] width 292 height 18
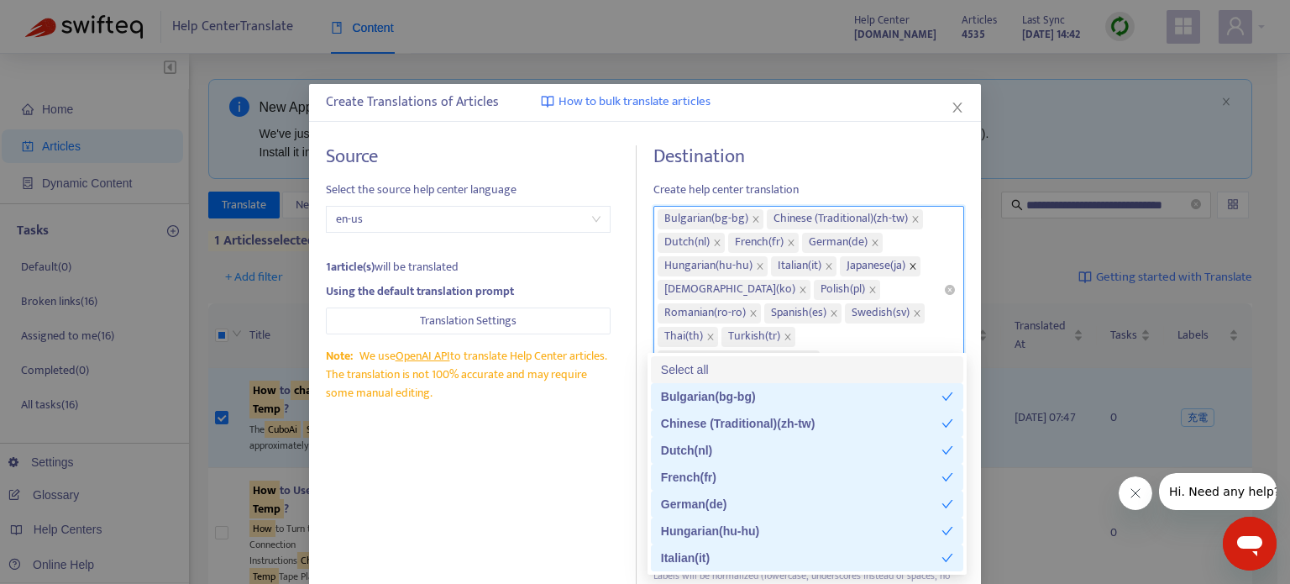
click at [913, 265] on icon "close" at bounding box center [913, 266] width 8 height 8
click at [916, 221] on icon "close" at bounding box center [915, 219] width 8 height 8
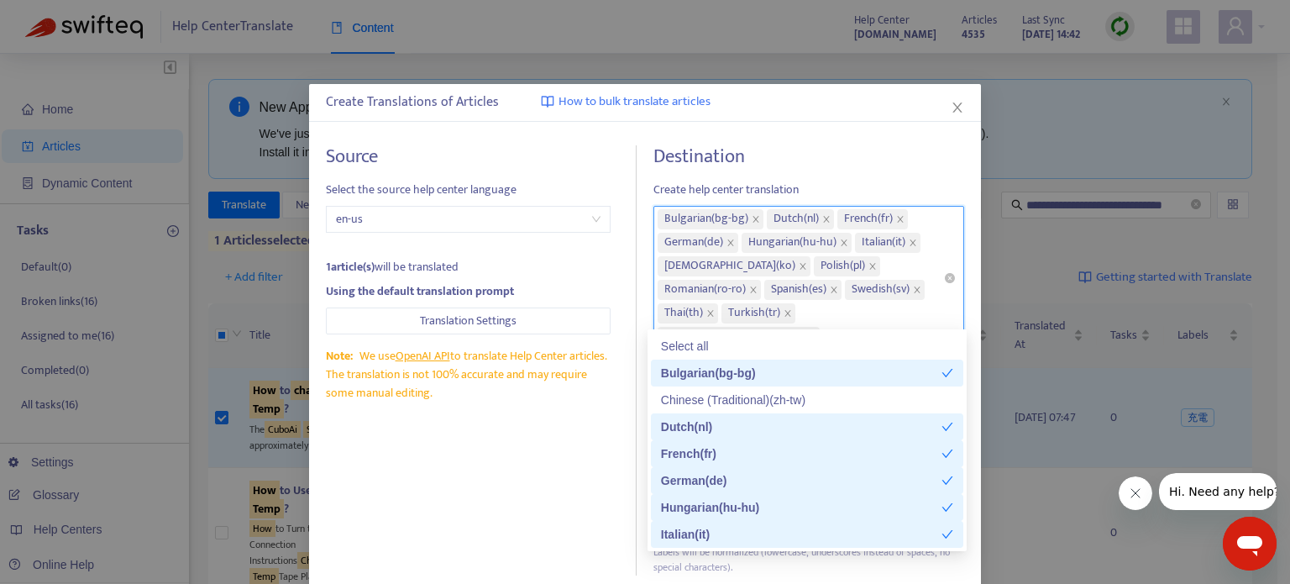
click at [644, 483] on div "Source Select the source help center language en-us 1 article(s) will be transl…" at bounding box center [645, 360] width 638 height 430
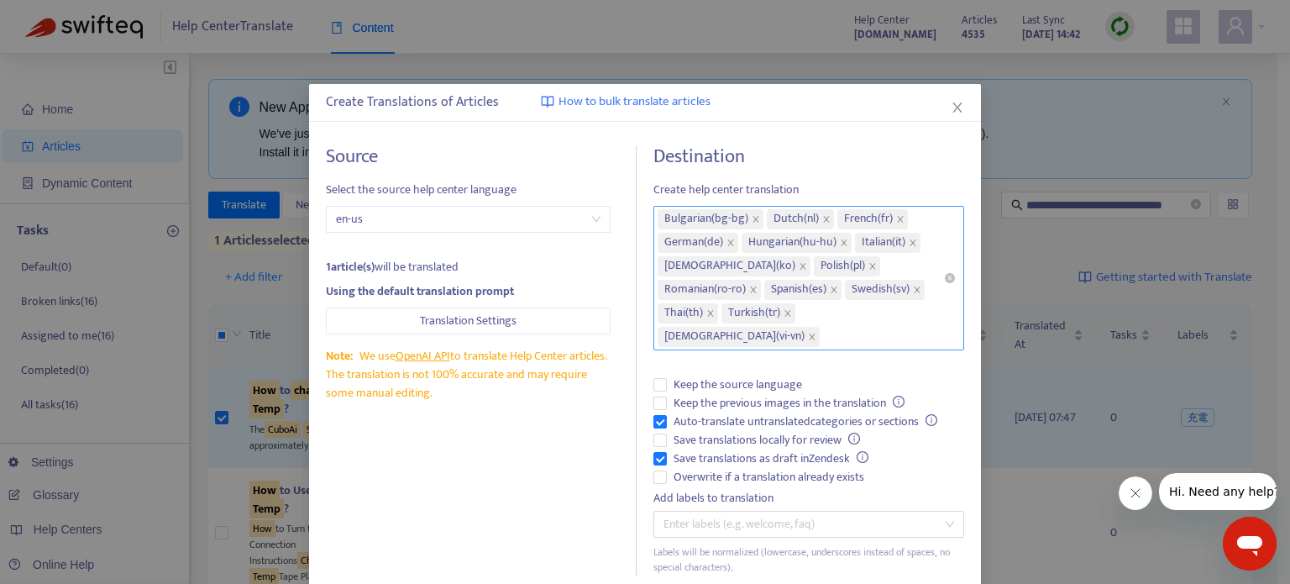
scroll to position [74, 0]
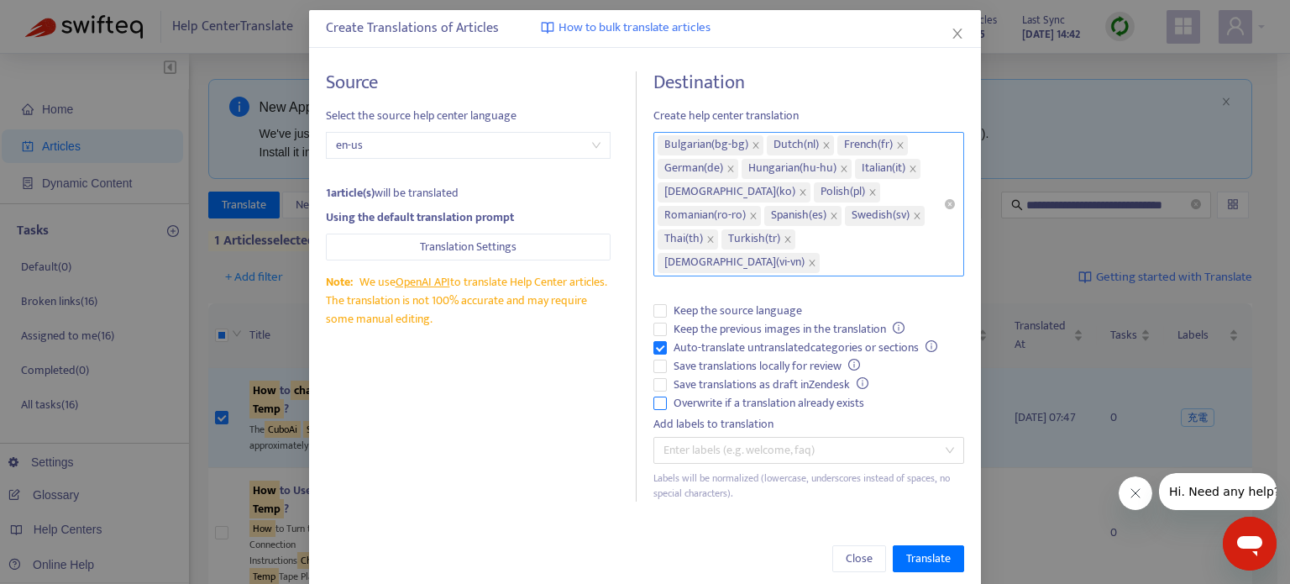
click at [653, 394] on label "Overwrite if a translation already exists" at bounding box center [808, 403] width 311 height 18
click at [924, 549] on span "Translate" at bounding box center [928, 558] width 45 height 18
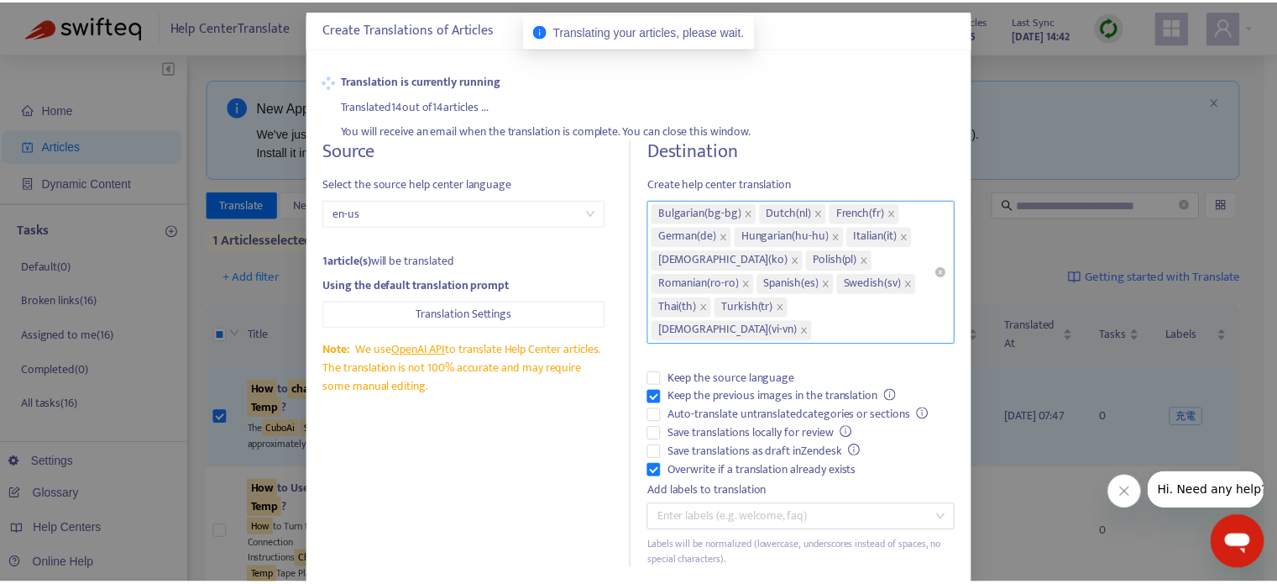
scroll to position [0, 0]
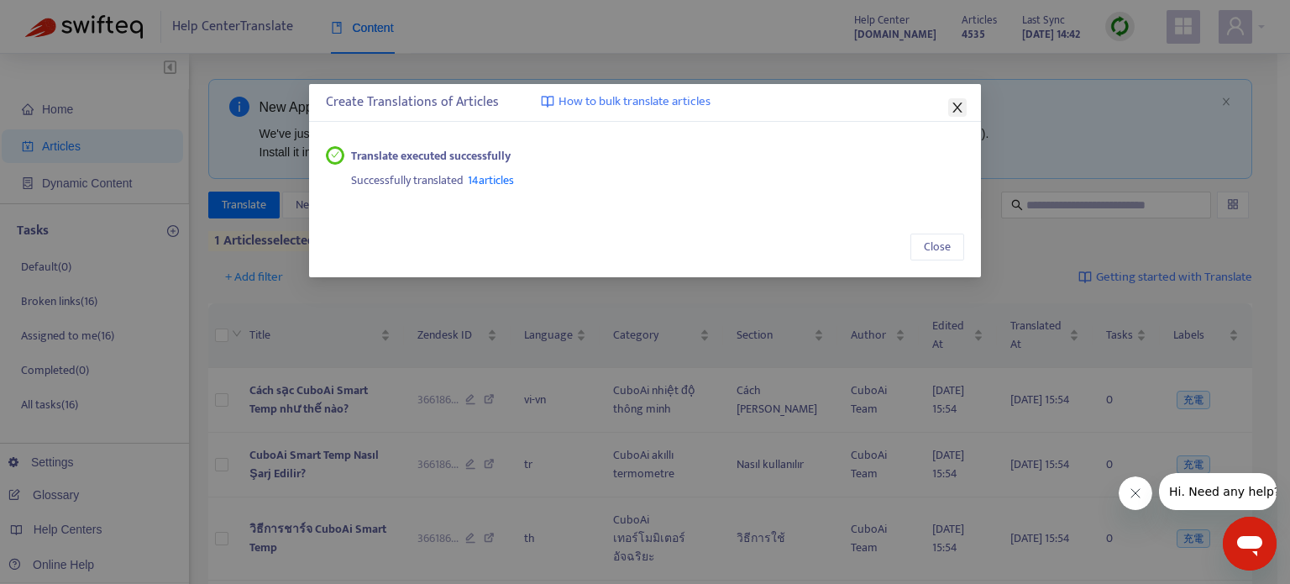
click at [957, 113] on icon "close" at bounding box center [957, 107] width 13 height 13
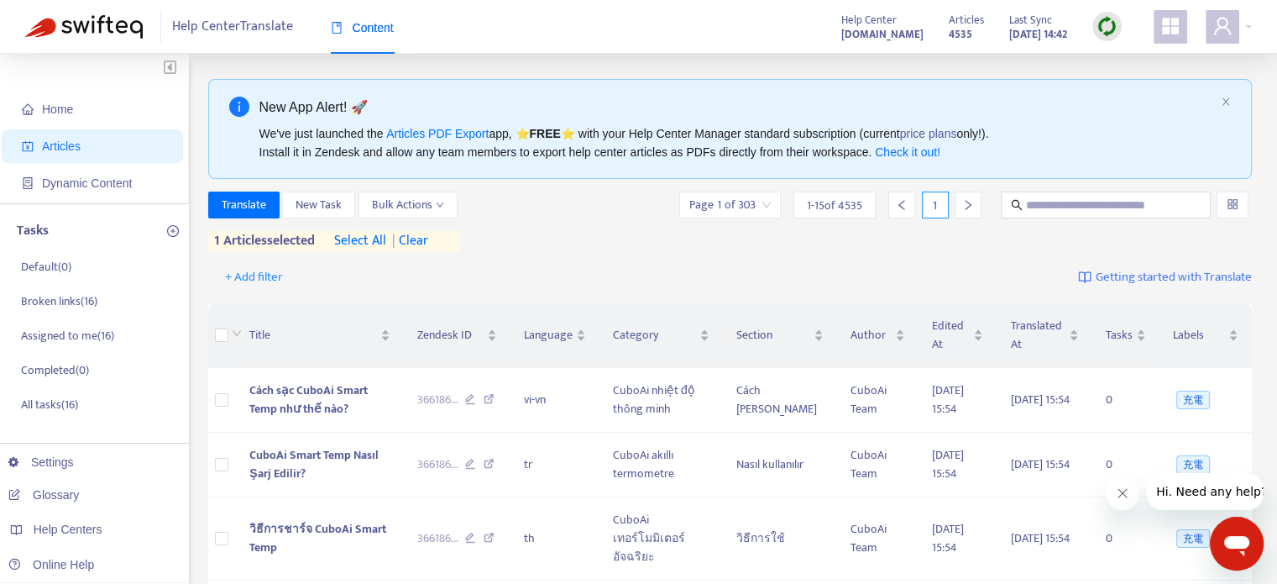
click at [424, 238] on span "| clear" at bounding box center [407, 241] width 42 height 20
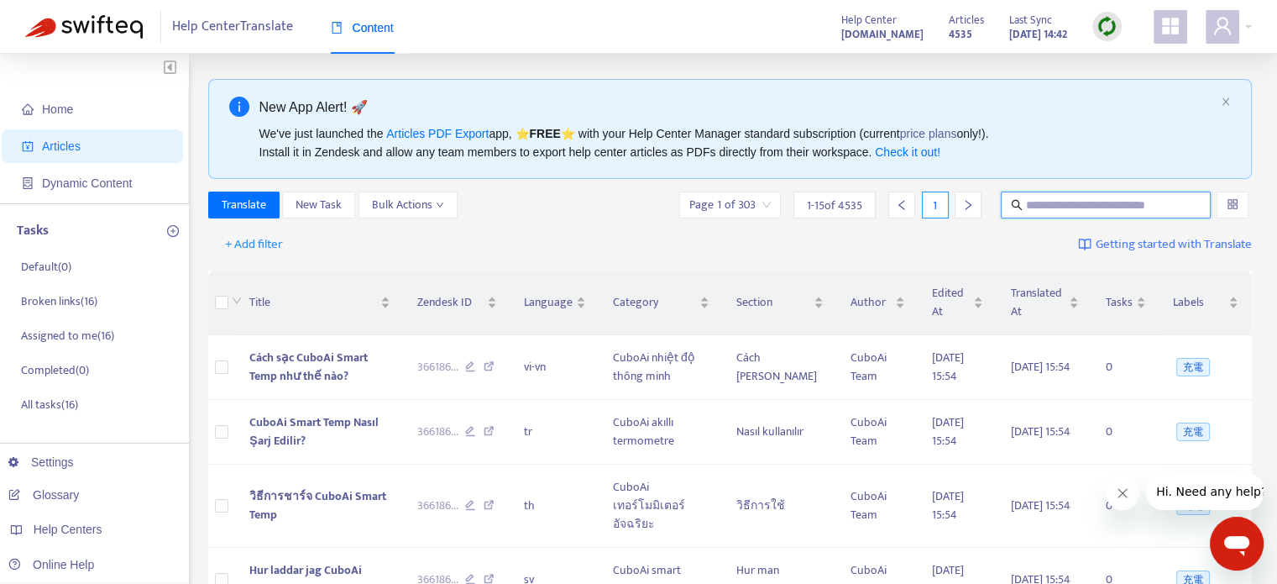
click at [1102, 207] on input "text" at bounding box center [1106, 205] width 161 height 18
paste input "**********"
type input "**********"
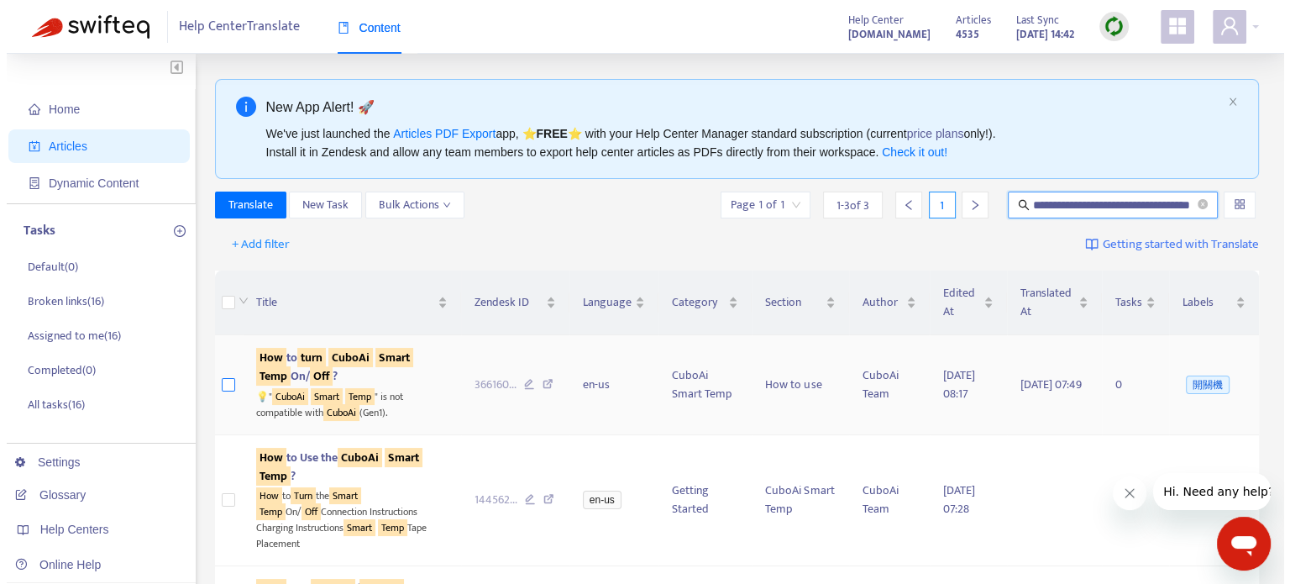
scroll to position [0, 0]
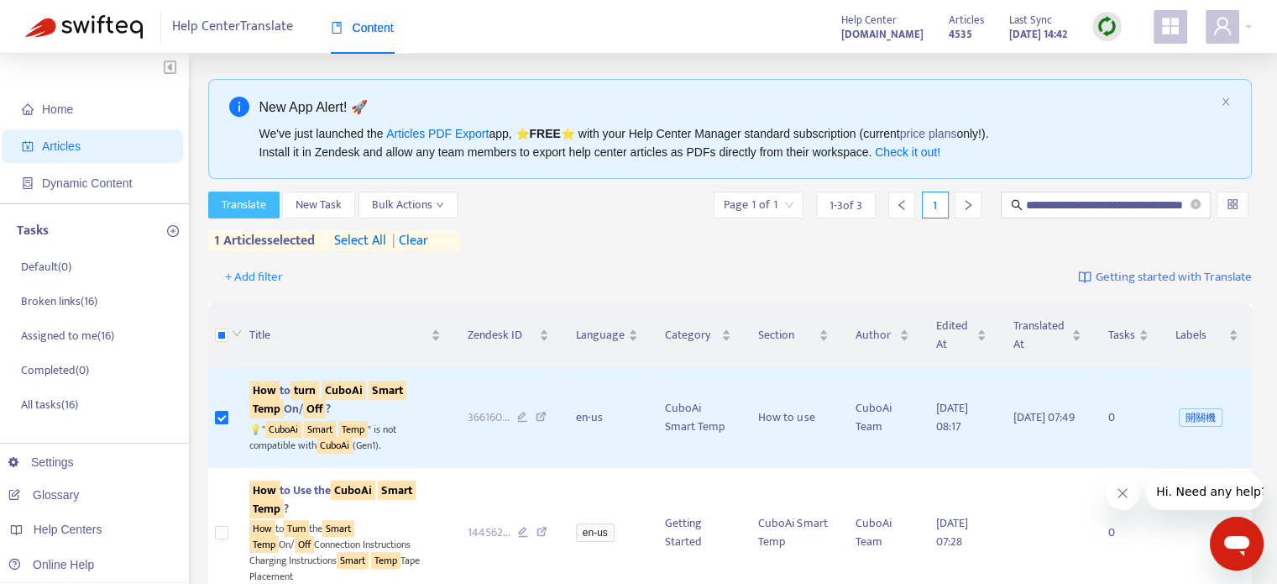
click at [238, 207] on span "Translate" at bounding box center [244, 205] width 45 height 18
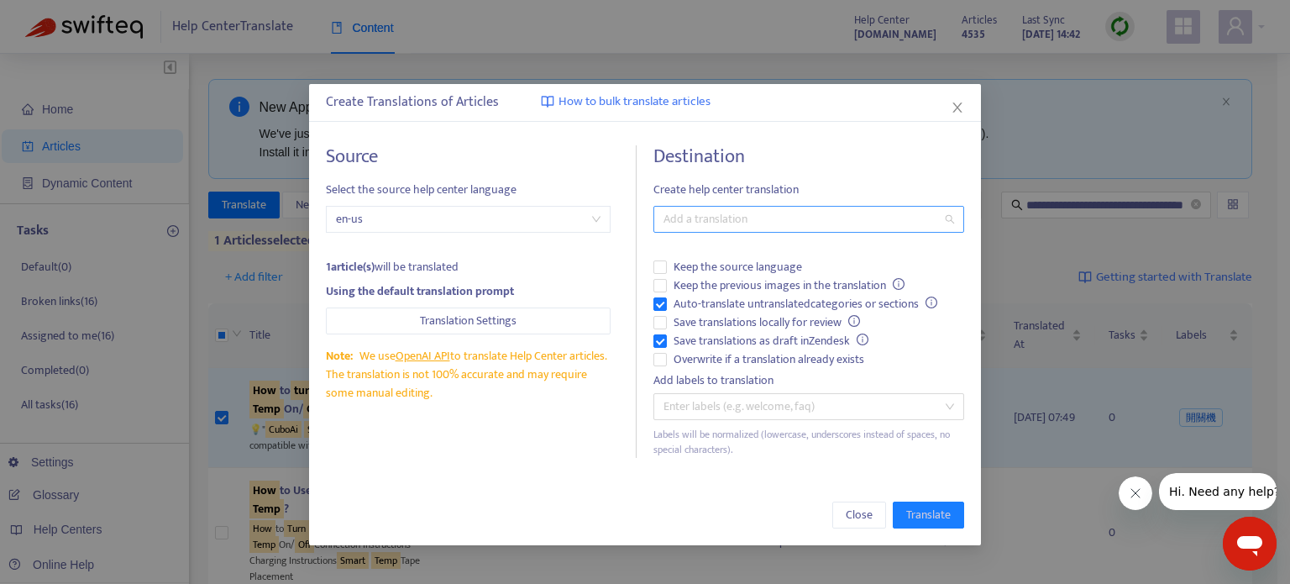
click at [769, 226] on div at bounding box center [801, 219] width 286 height 20
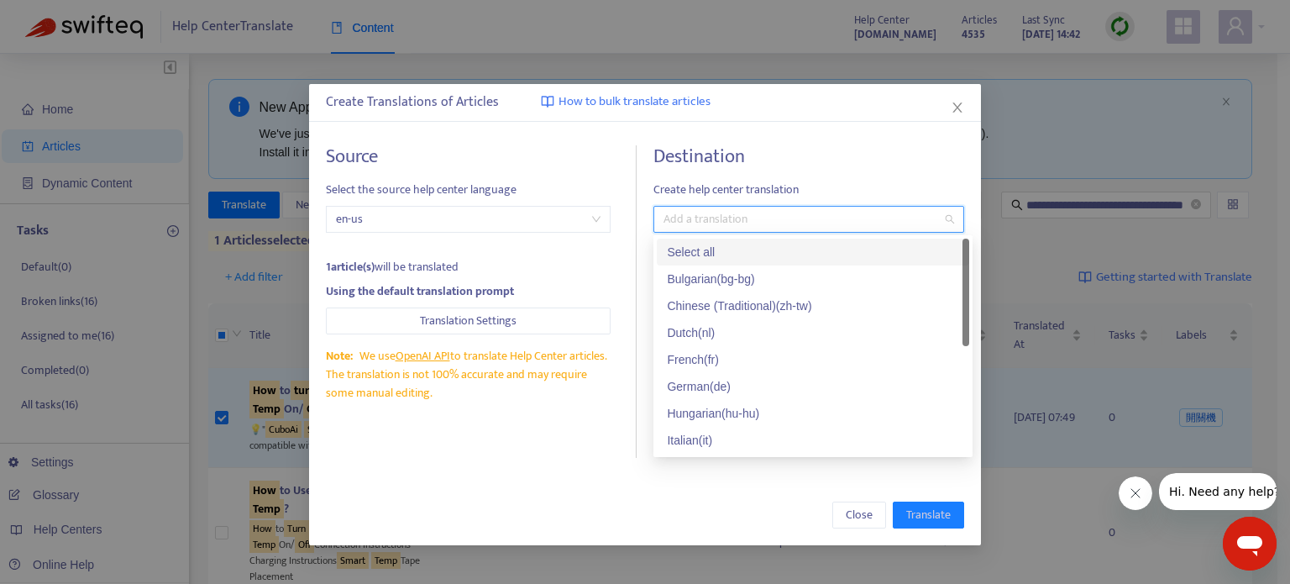
click at [730, 250] on div "Select all" at bounding box center [813, 252] width 292 height 18
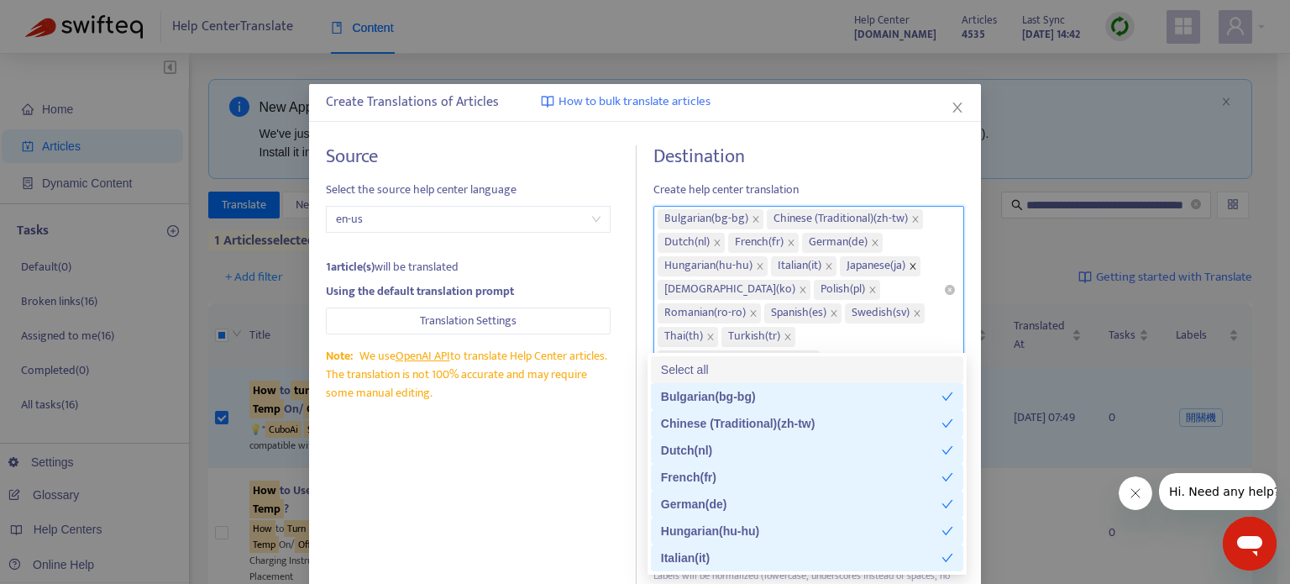
click at [915, 267] on icon "close" at bounding box center [913, 266] width 8 height 8
click at [911, 216] on icon "close" at bounding box center [915, 219] width 8 height 8
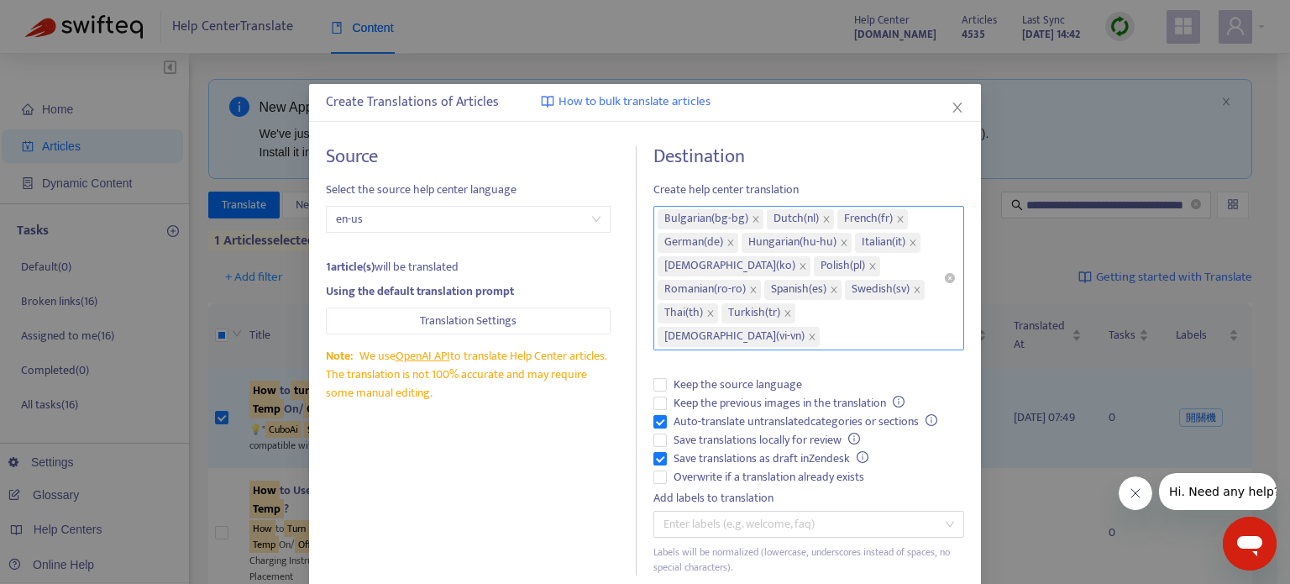
click at [800, 151] on h4 "Destination" at bounding box center [808, 156] width 311 height 23
click at [568, 438] on div "Source Select the source help center language en-us 1 article(s) will be transl…" at bounding box center [481, 360] width 311 height 430
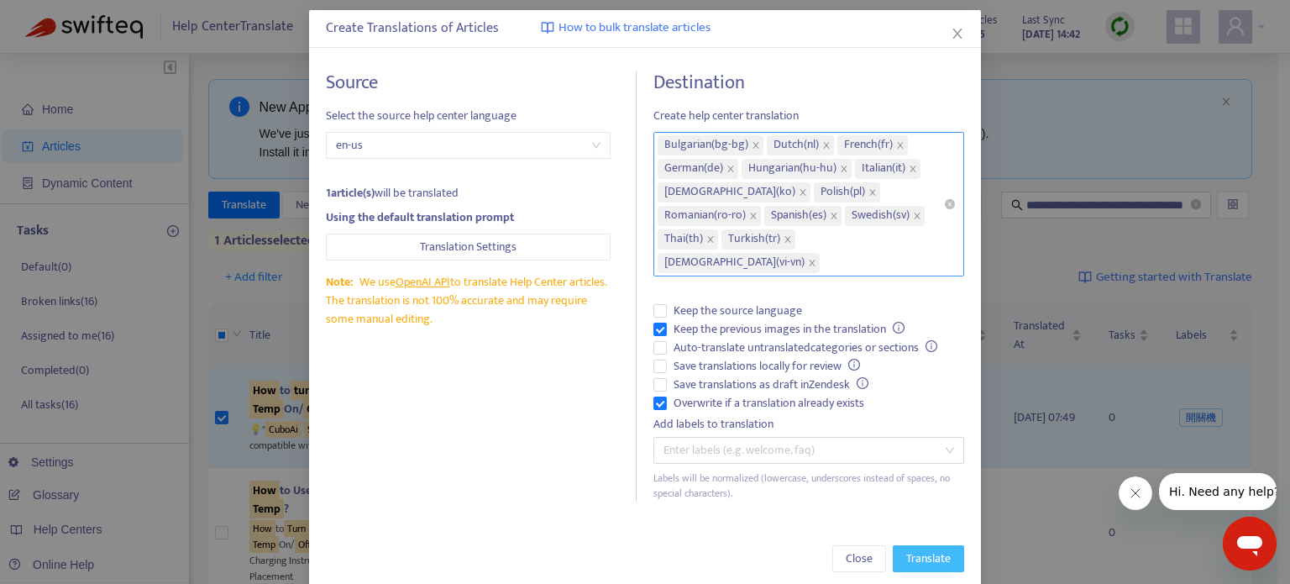
click at [922, 549] on span "Translate" at bounding box center [928, 558] width 45 height 18
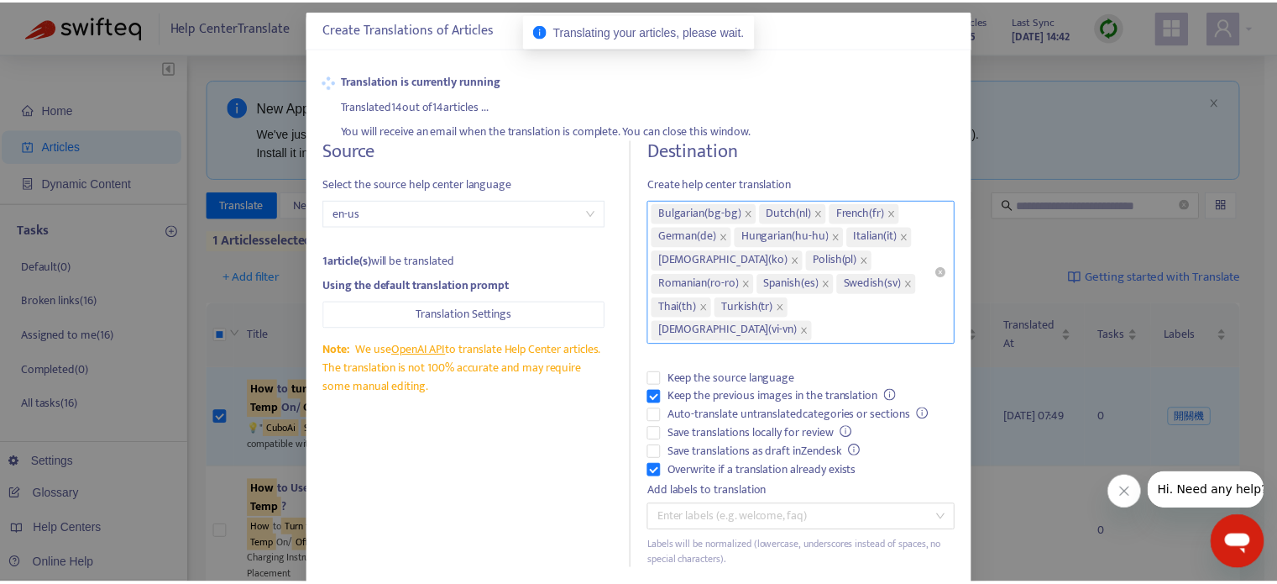
scroll to position [0, 0]
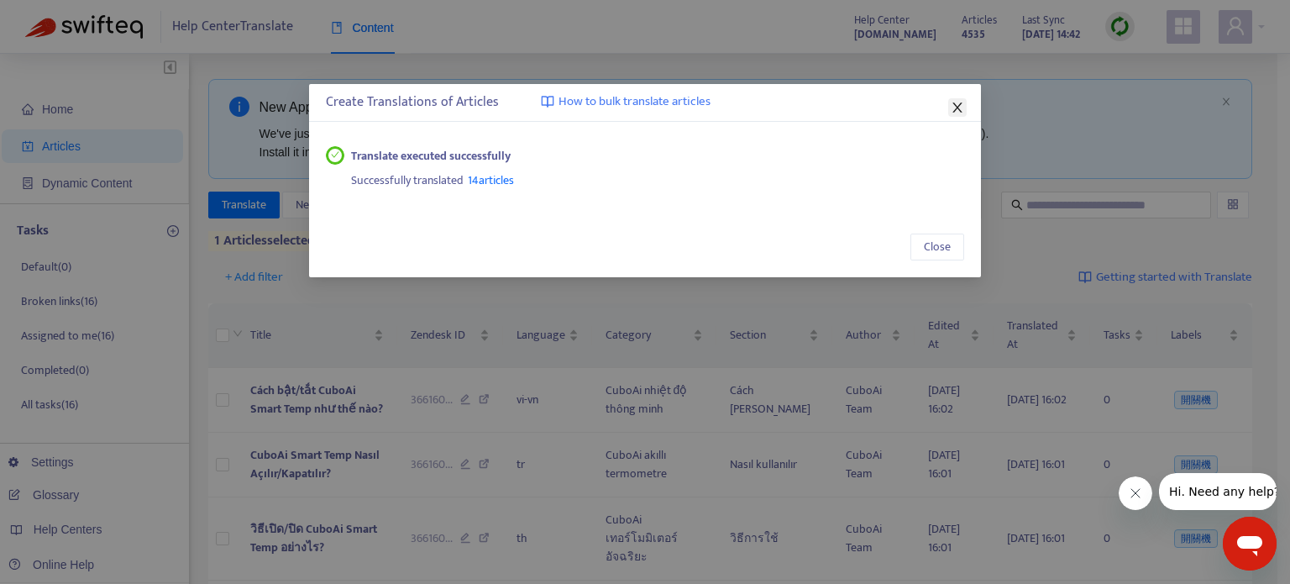
click at [965, 104] on span "Close" at bounding box center [957, 107] width 18 height 13
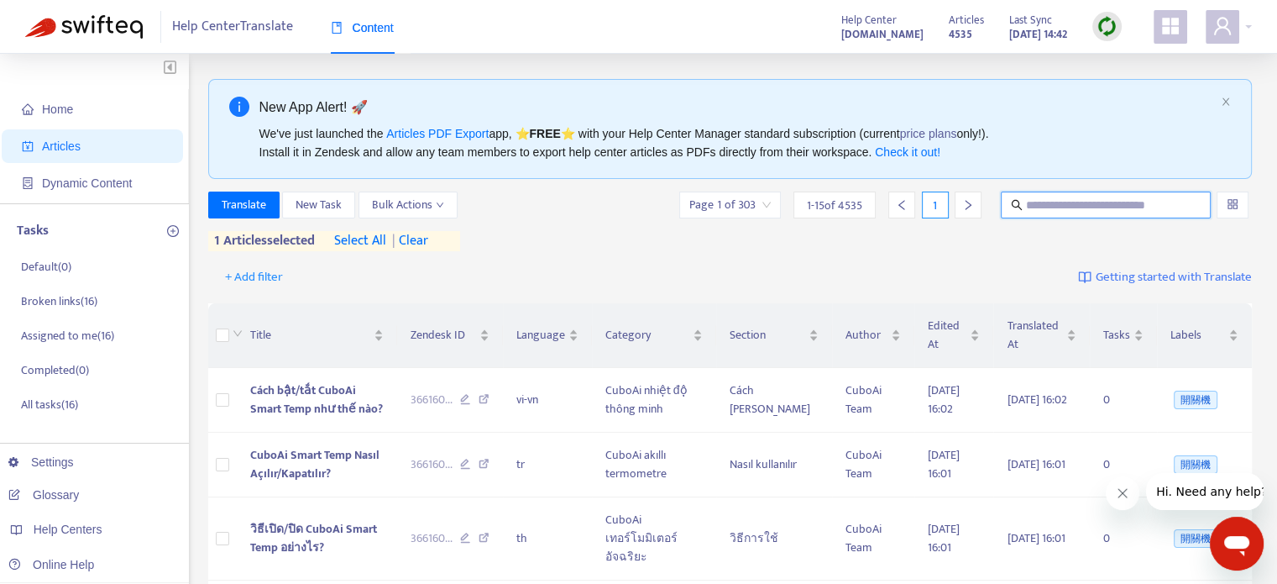
click at [1068, 205] on input "text" at bounding box center [1106, 205] width 161 height 18
paste input "**********"
type input "**********"
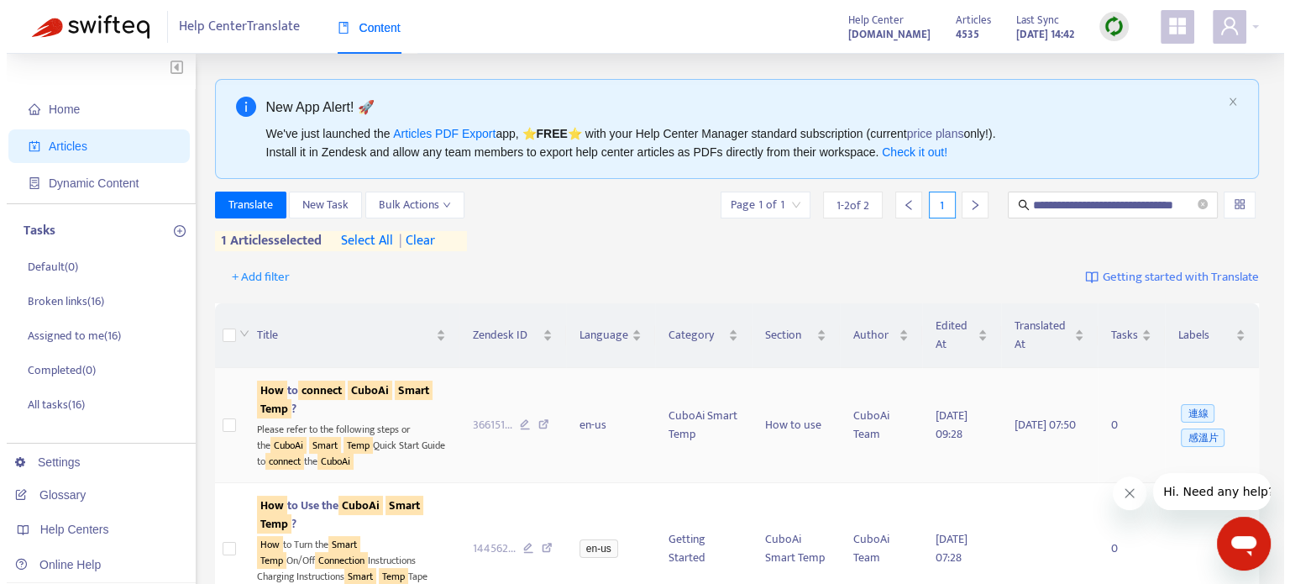
scroll to position [0, 0]
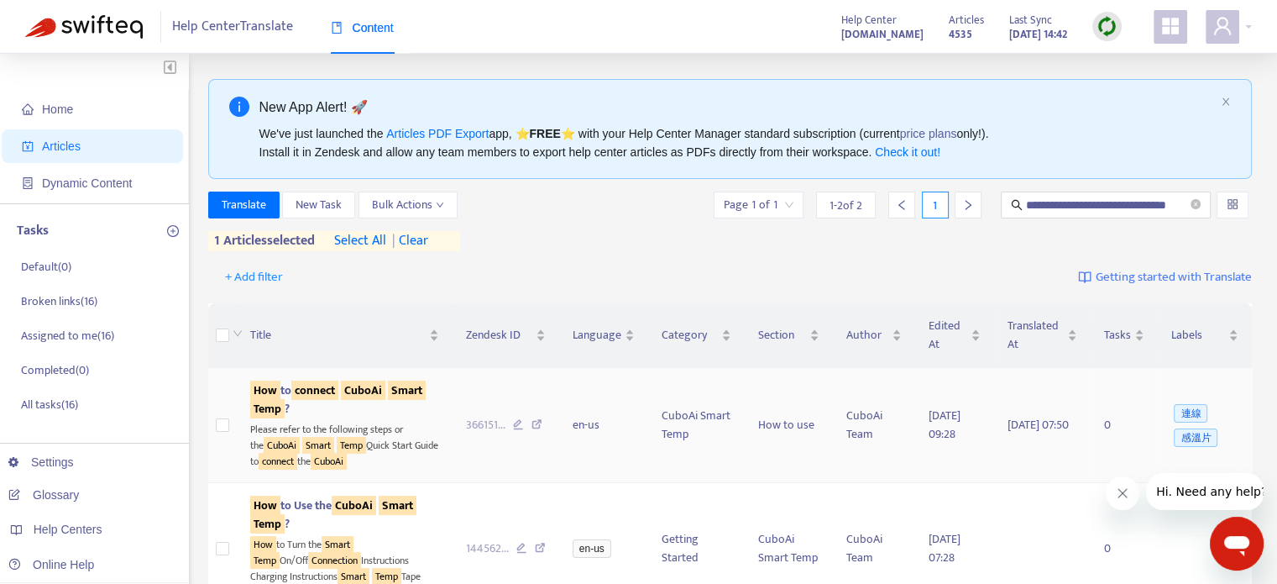
click at [229, 427] on td at bounding box center [222, 425] width 29 height 115
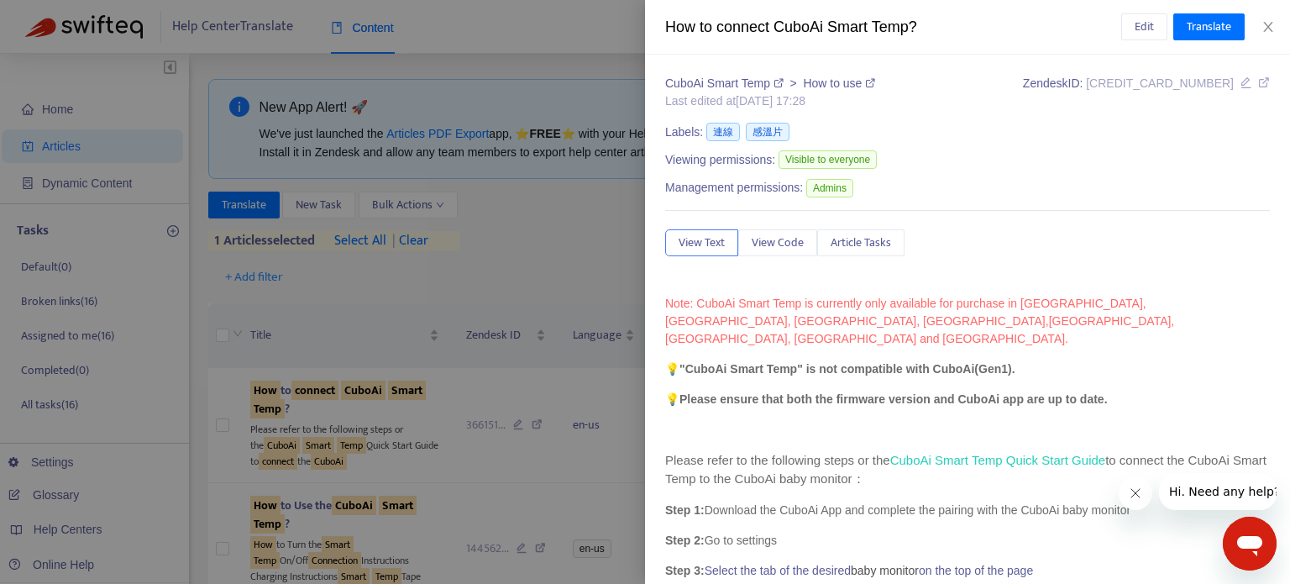
click at [571, 254] on div at bounding box center [645, 292] width 1290 height 584
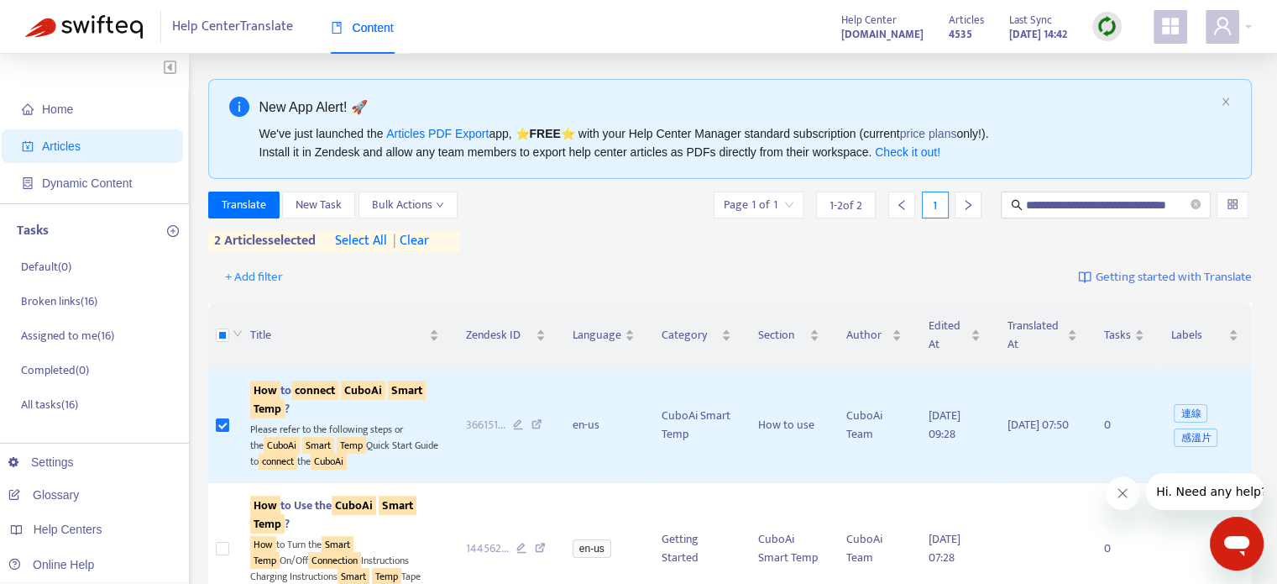
click at [422, 242] on span "| clear" at bounding box center [408, 241] width 42 height 20
click at [243, 207] on span "Translate" at bounding box center [244, 205] width 45 height 18
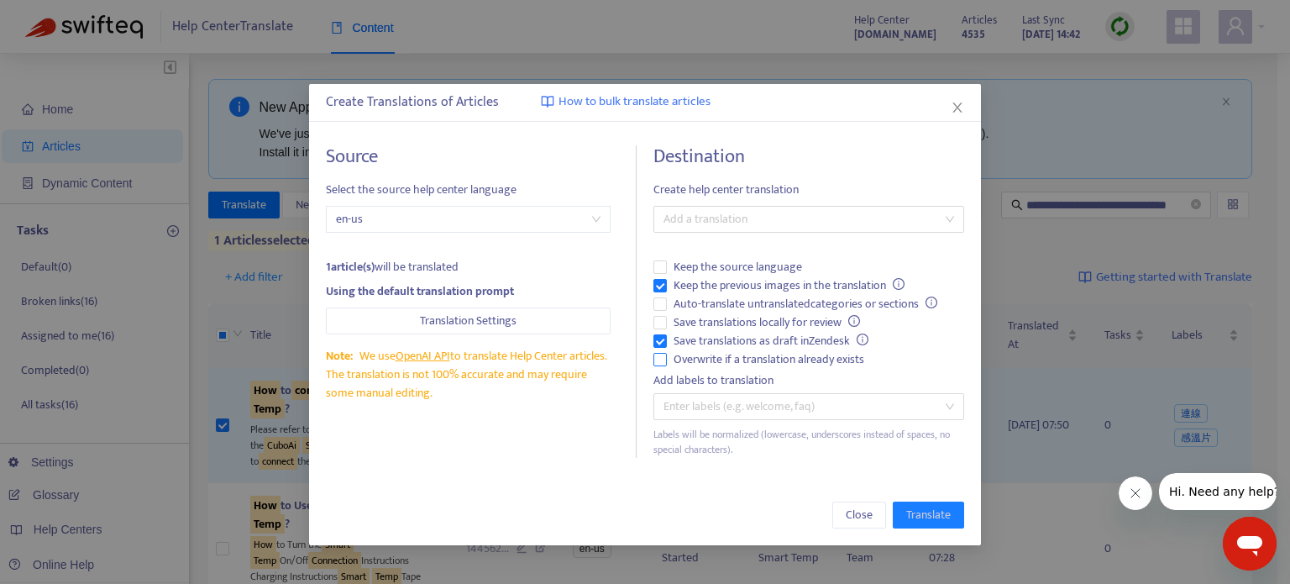
click at [664, 358] on div "Destination Create help center translation Add a translation Keep the source la…" at bounding box center [808, 301] width 311 height 312
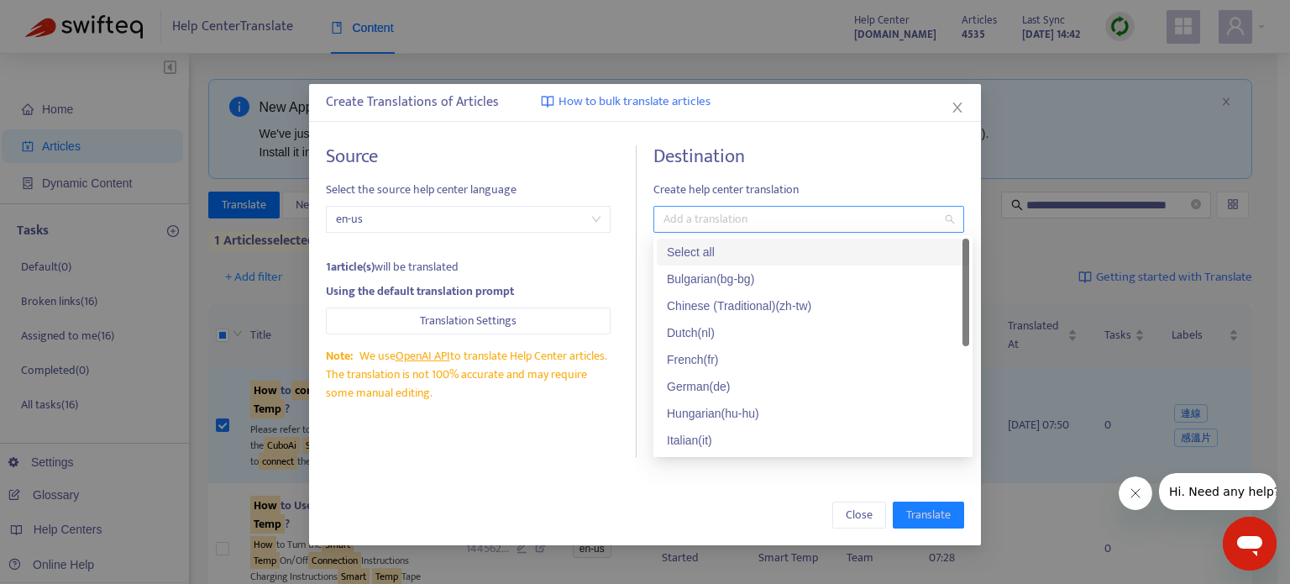
click at [770, 218] on div at bounding box center [801, 219] width 286 height 20
click at [840, 249] on div "Select all" at bounding box center [813, 252] width 292 height 18
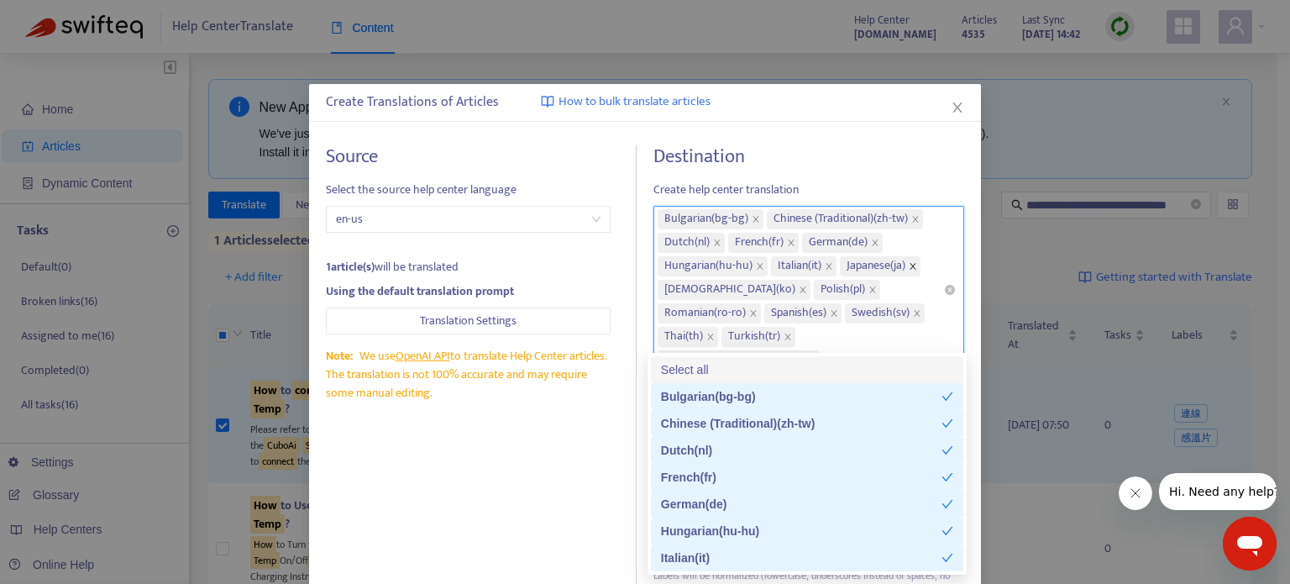
click at [914, 265] on icon "close" at bounding box center [913, 266] width 8 height 8
click at [914, 222] on icon "close" at bounding box center [915, 219] width 8 height 8
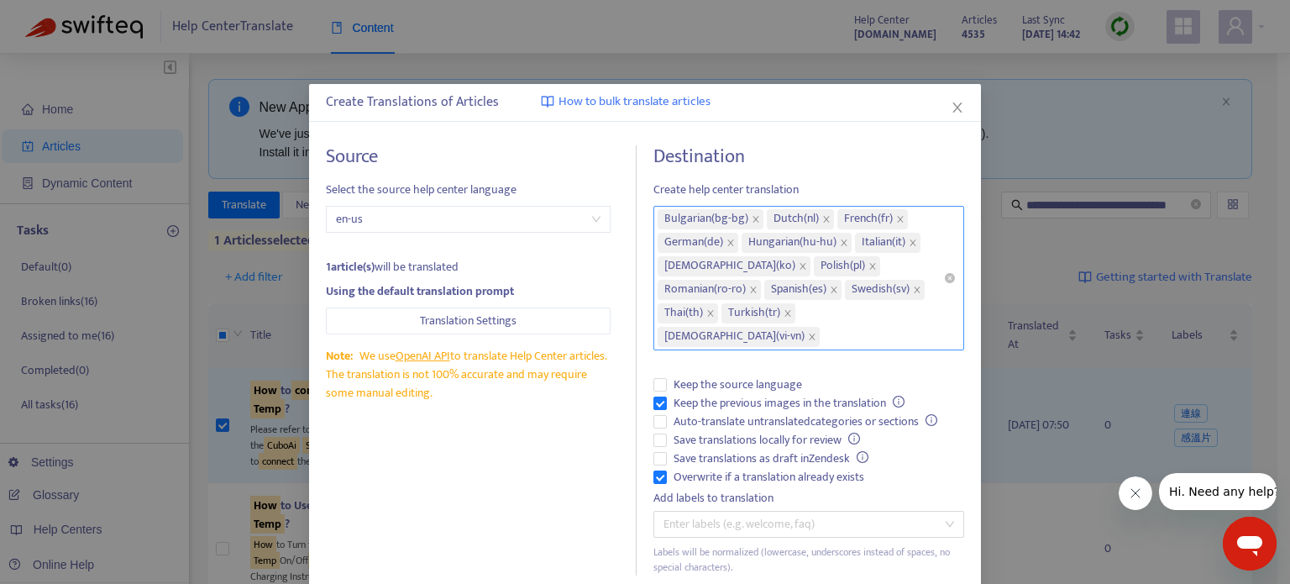
click at [601, 427] on div "Source Select the source help center language en-us 1 article(s) will be transl…" at bounding box center [481, 360] width 311 height 430
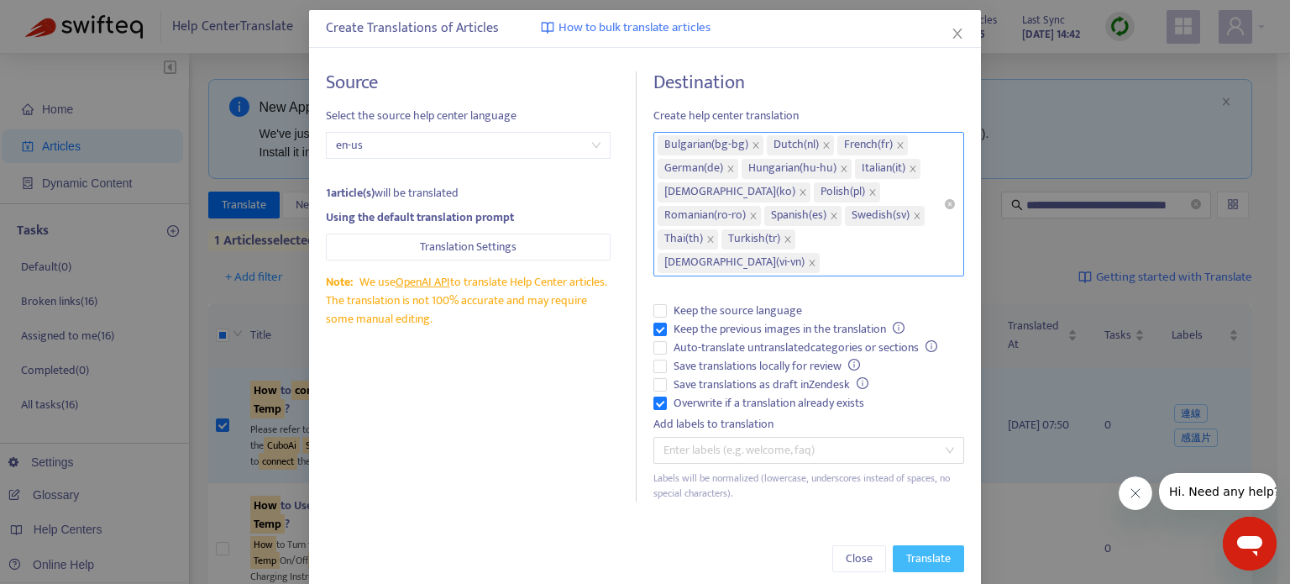
click at [909, 549] on span "Translate" at bounding box center [928, 558] width 45 height 18
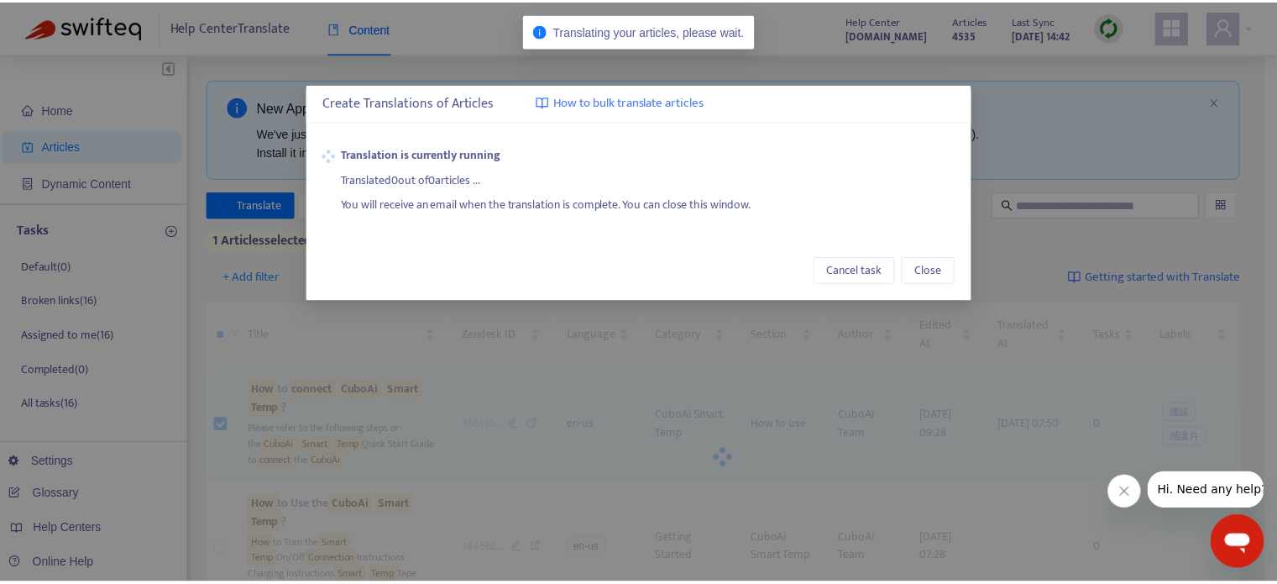
scroll to position [0, 0]
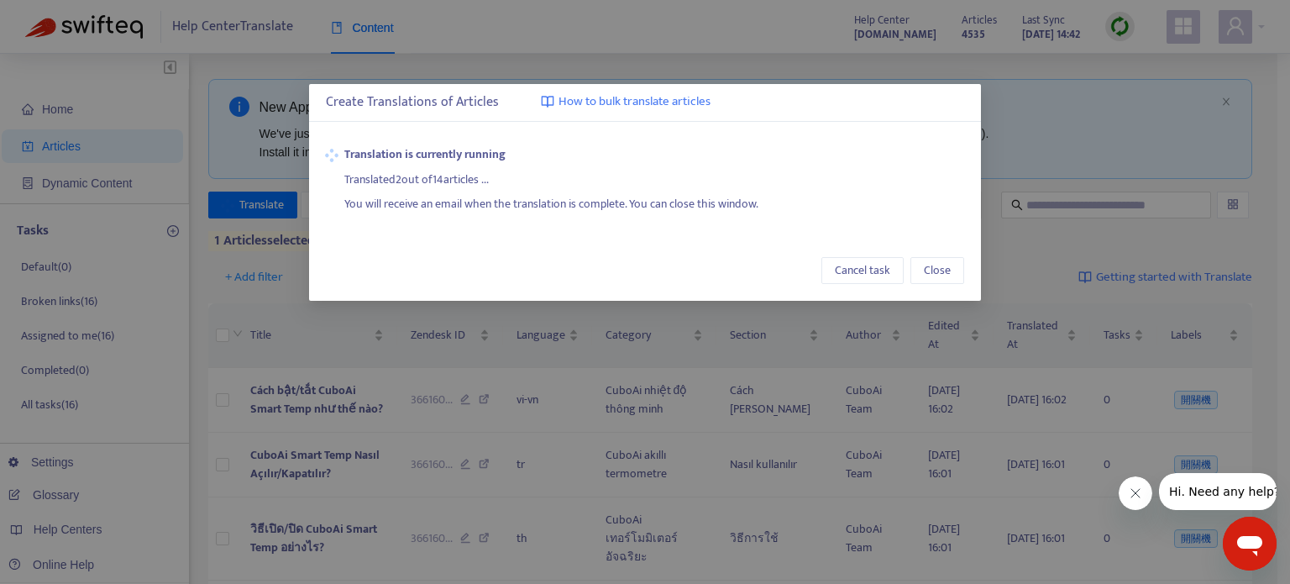
click at [315, 246] on div "Cancel task Close" at bounding box center [645, 270] width 672 height 60
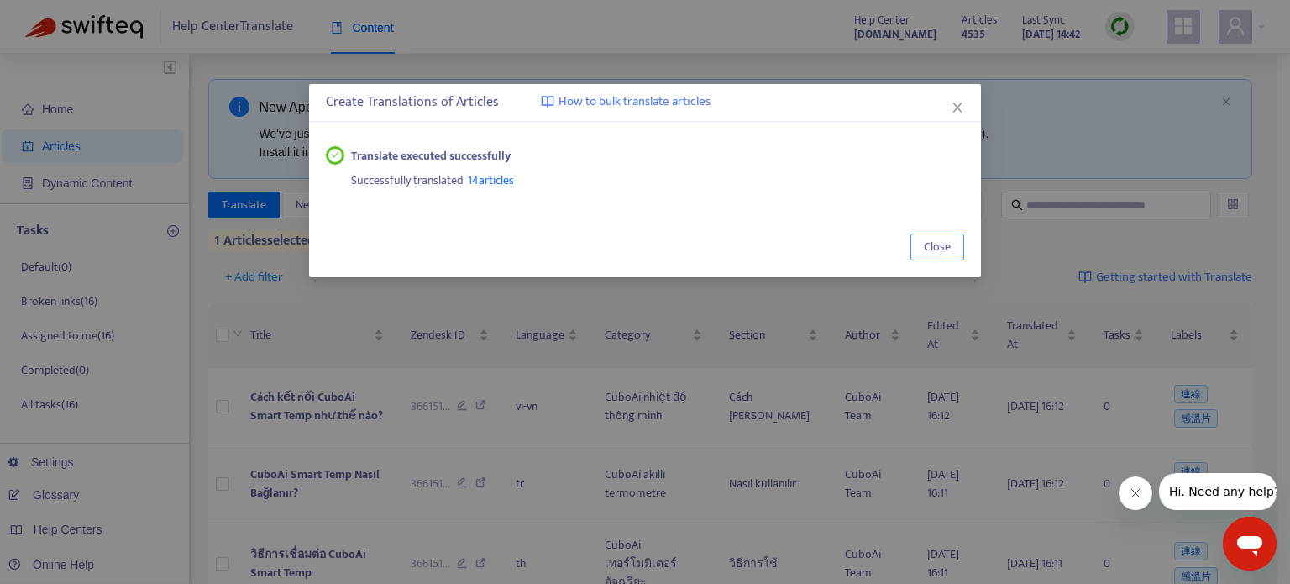
click at [944, 239] on span "Close" at bounding box center [937, 247] width 27 height 18
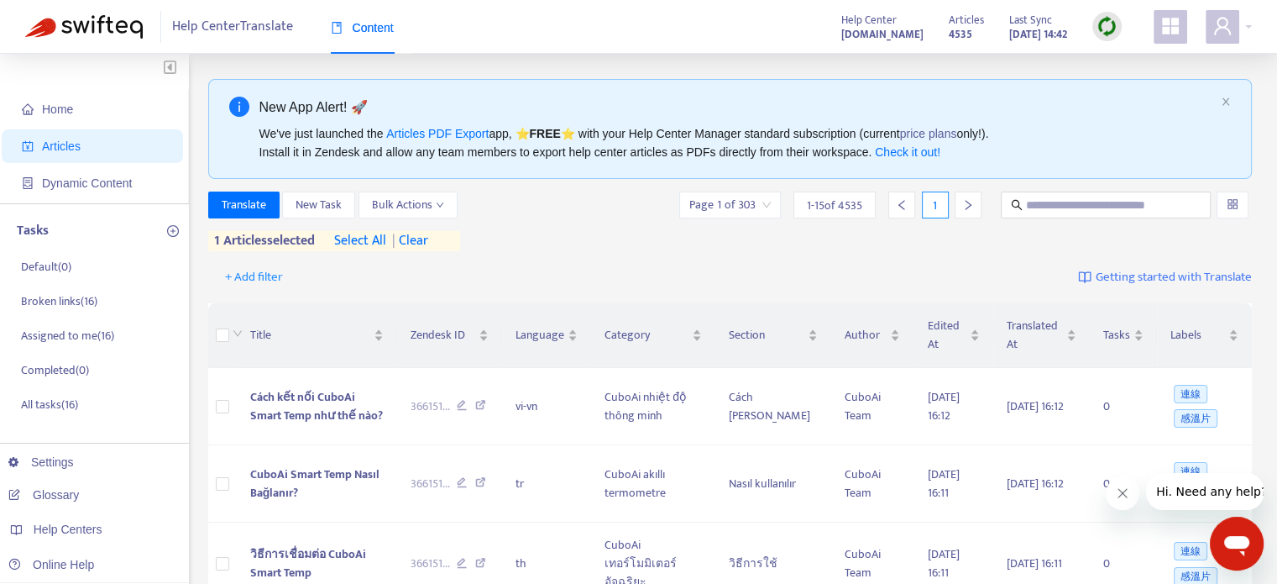
click at [416, 248] on span "| clear" at bounding box center [407, 241] width 42 height 20
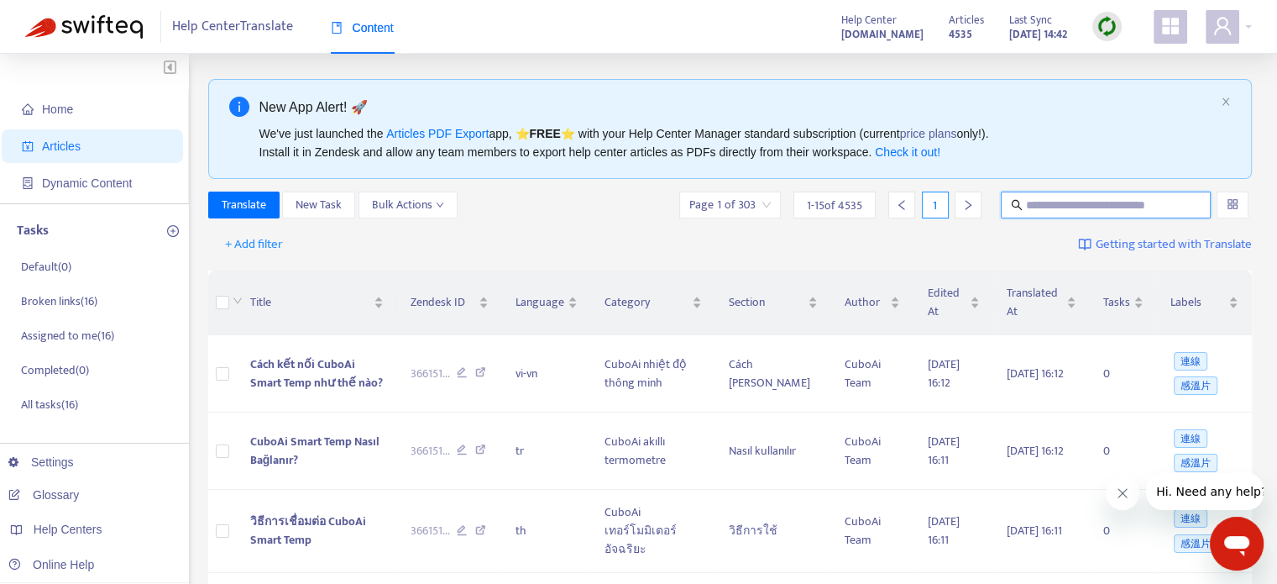
click at [1048, 197] on input "text" at bounding box center [1106, 205] width 161 height 18
paste input "**********"
type input "**********"
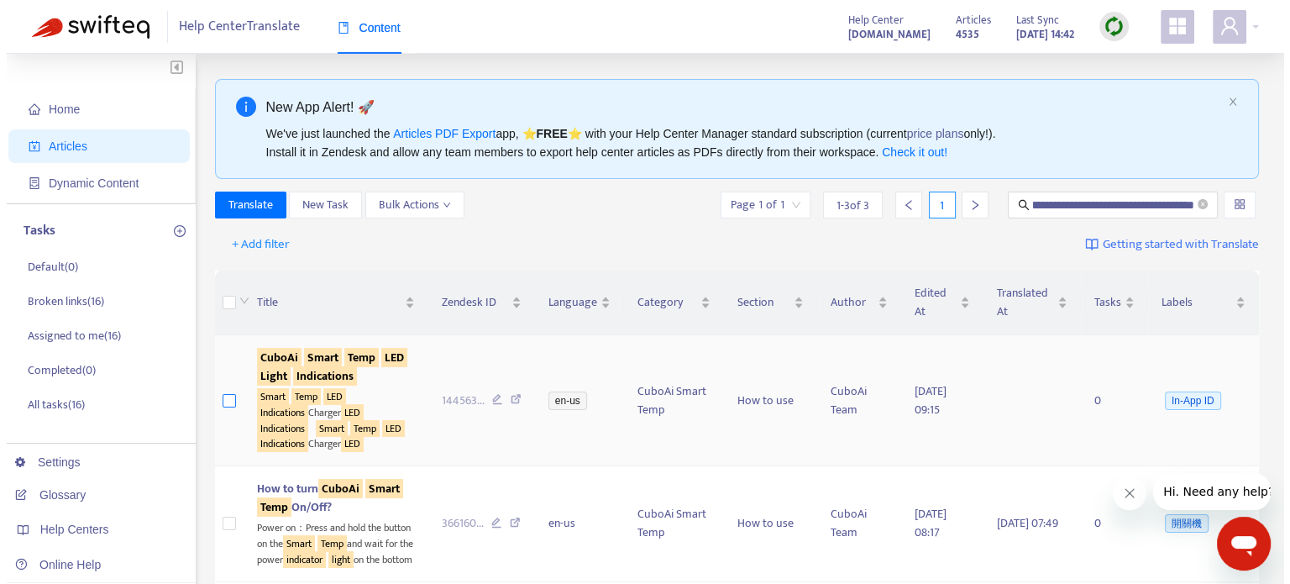
scroll to position [0, 0]
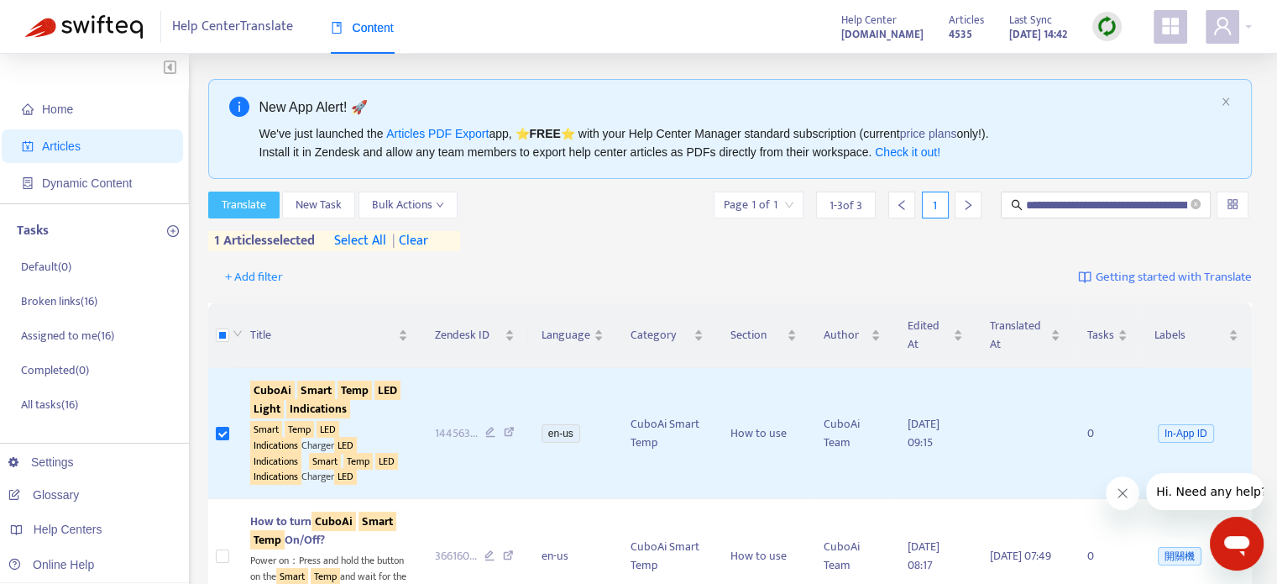
click at [255, 212] on span "Translate" at bounding box center [244, 205] width 45 height 18
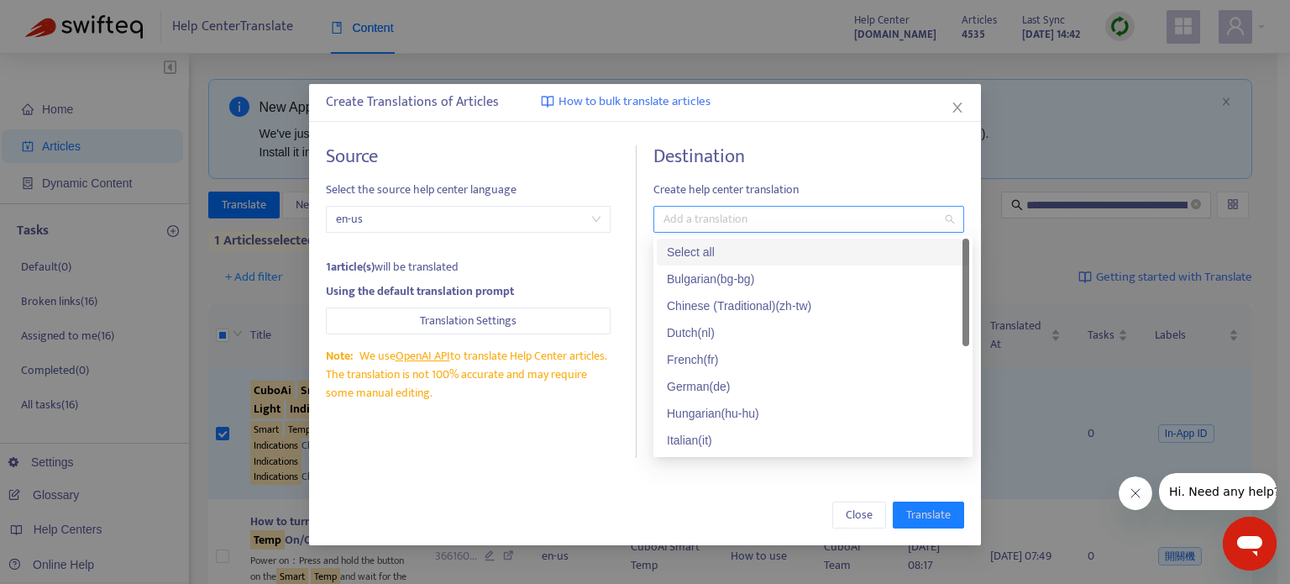
click at [725, 213] on div at bounding box center [801, 219] width 286 height 20
click at [786, 239] on div "Select all" at bounding box center [813, 252] width 312 height 27
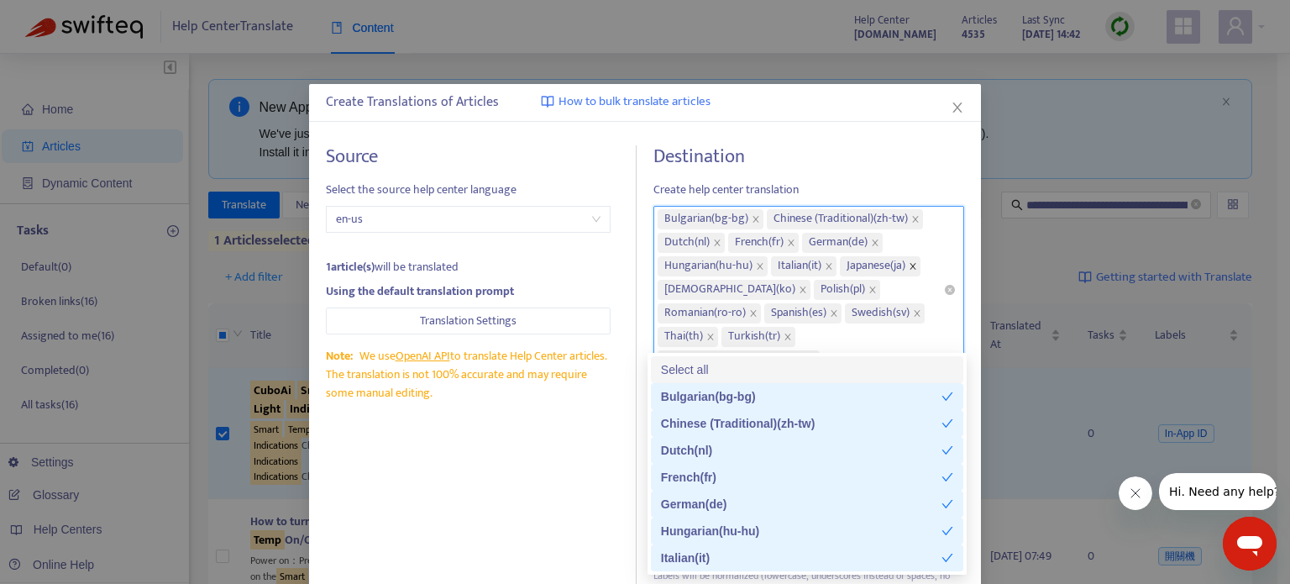
click at [912, 265] on icon "close" at bounding box center [913, 266] width 8 height 8
click at [911, 217] on icon "close" at bounding box center [915, 219] width 8 height 8
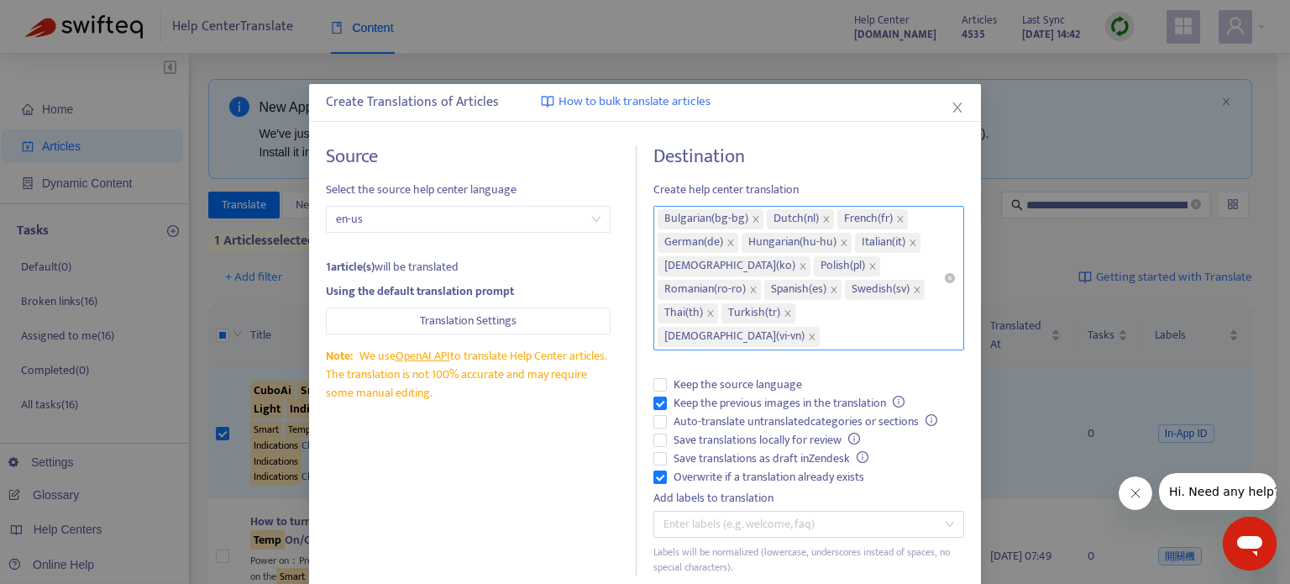
click at [877, 162] on h4 "Destination" at bounding box center [808, 156] width 311 height 23
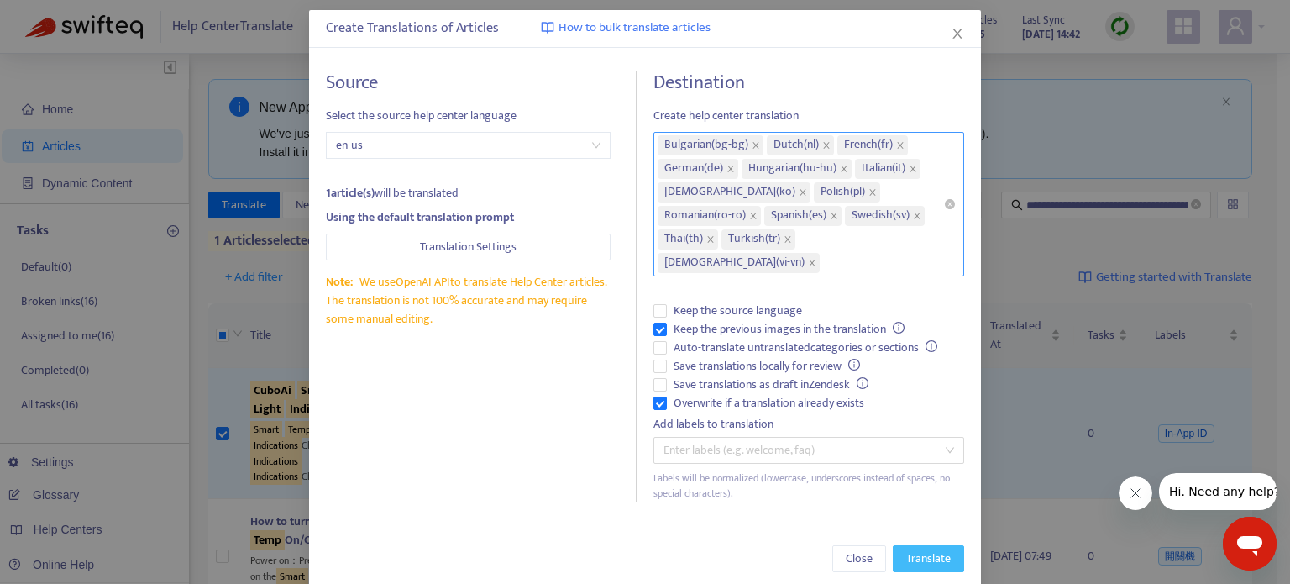
click at [907, 549] on span "Translate" at bounding box center [928, 558] width 45 height 18
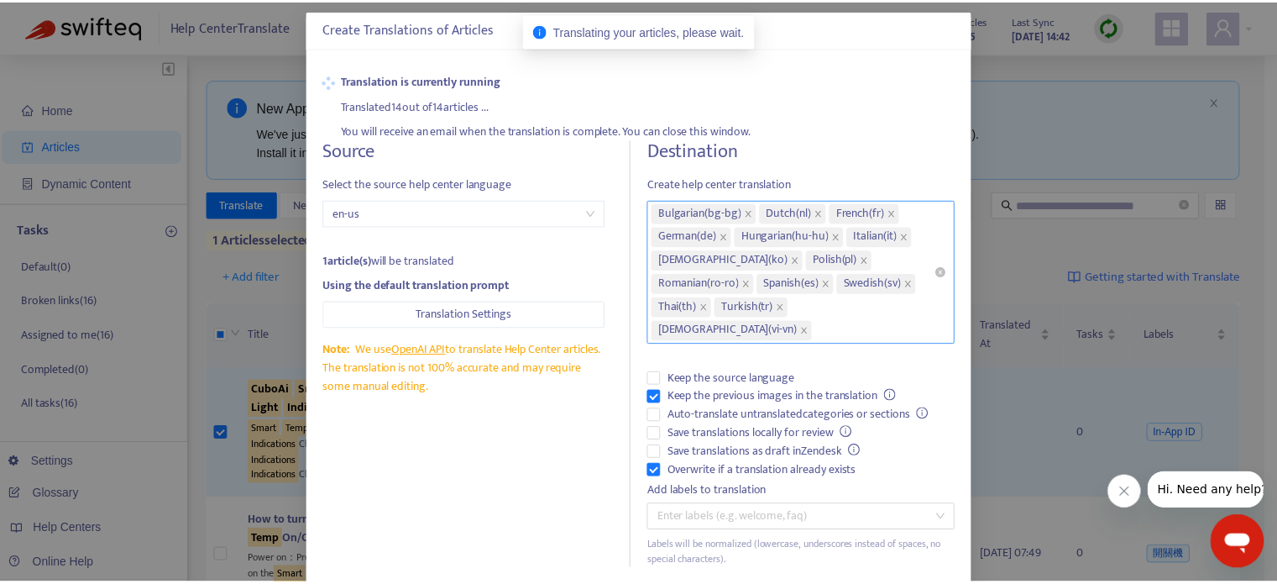
scroll to position [0, 0]
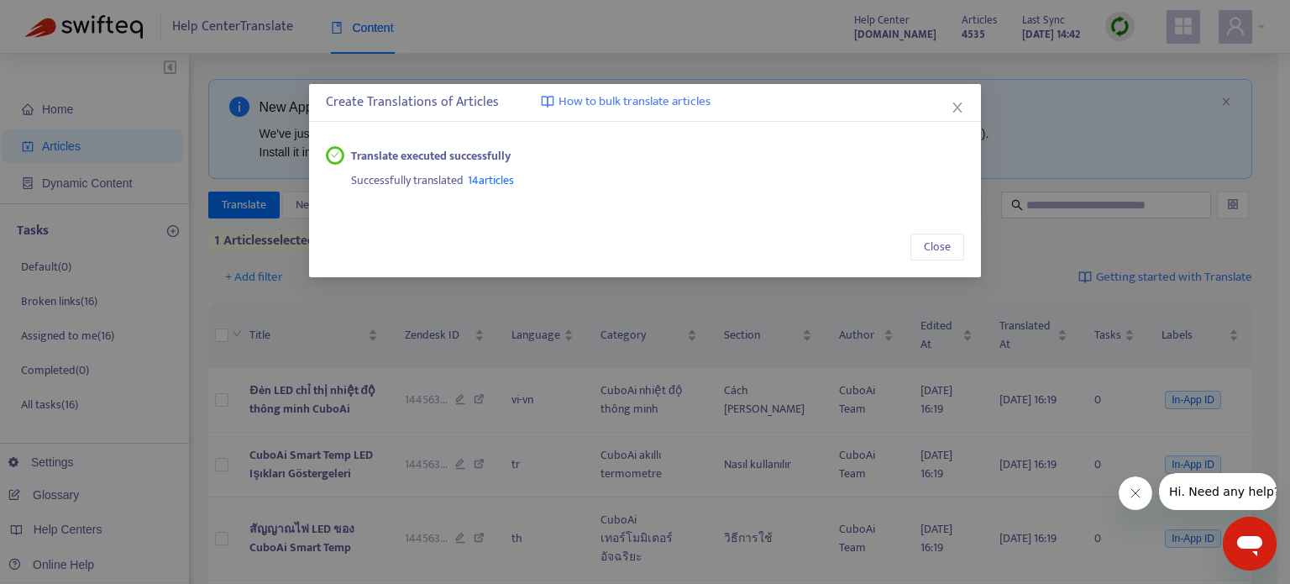
click at [619, 176] on div "Successfully translated 14 articles" at bounding box center [658, 177] width 614 height 25
click at [952, 106] on icon "close" at bounding box center [957, 107] width 13 height 13
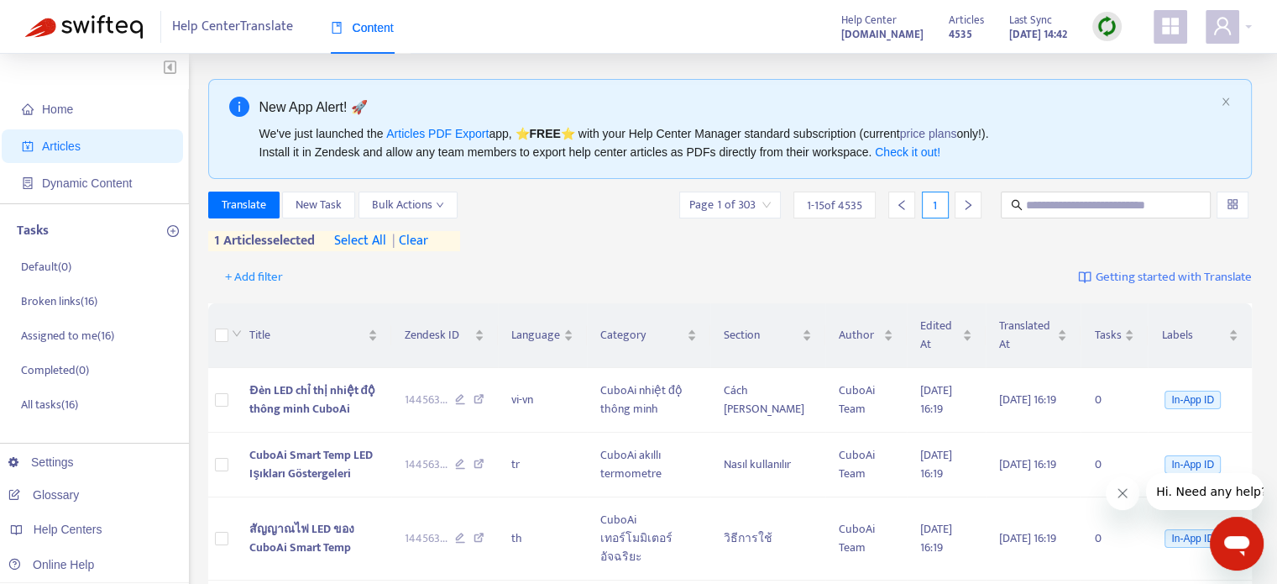
click at [428, 245] on span "| clear" at bounding box center [407, 241] width 42 height 20
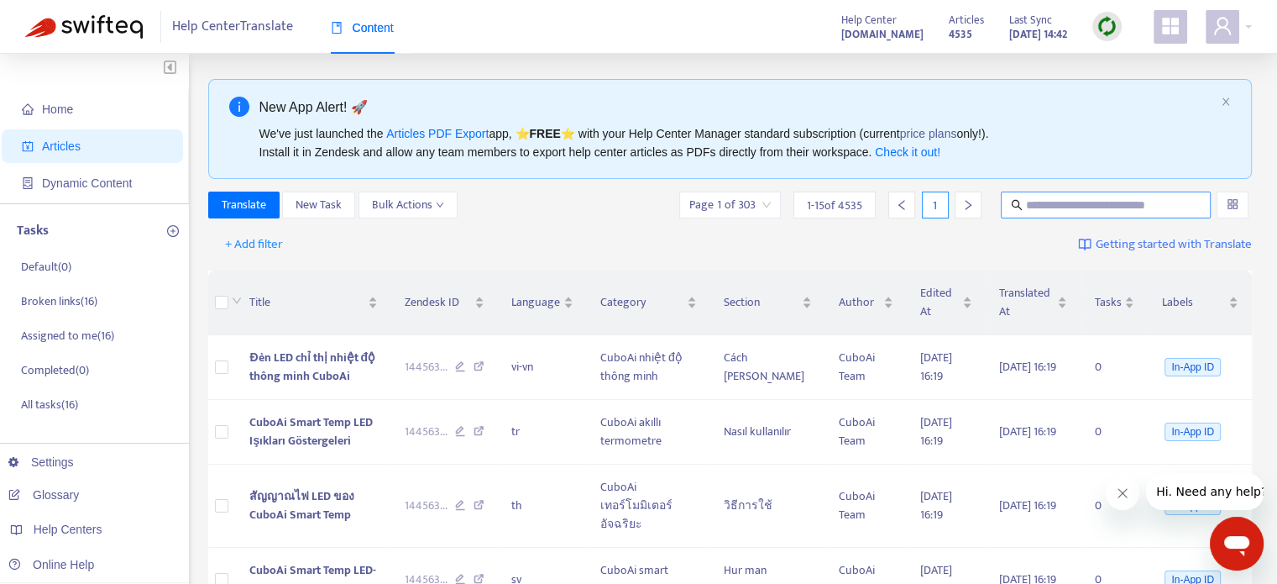
drag, startPoint x: 1035, startPoint y: 191, endPoint x: 1048, endPoint y: 203, distance: 17.9
click at [1048, 203] on span at bounding box center [1106, 204] width 210 height 27
click at [1048, 203] on input "text" at bounding box center [1106, 205] width 161 height 18
paste input "**********"
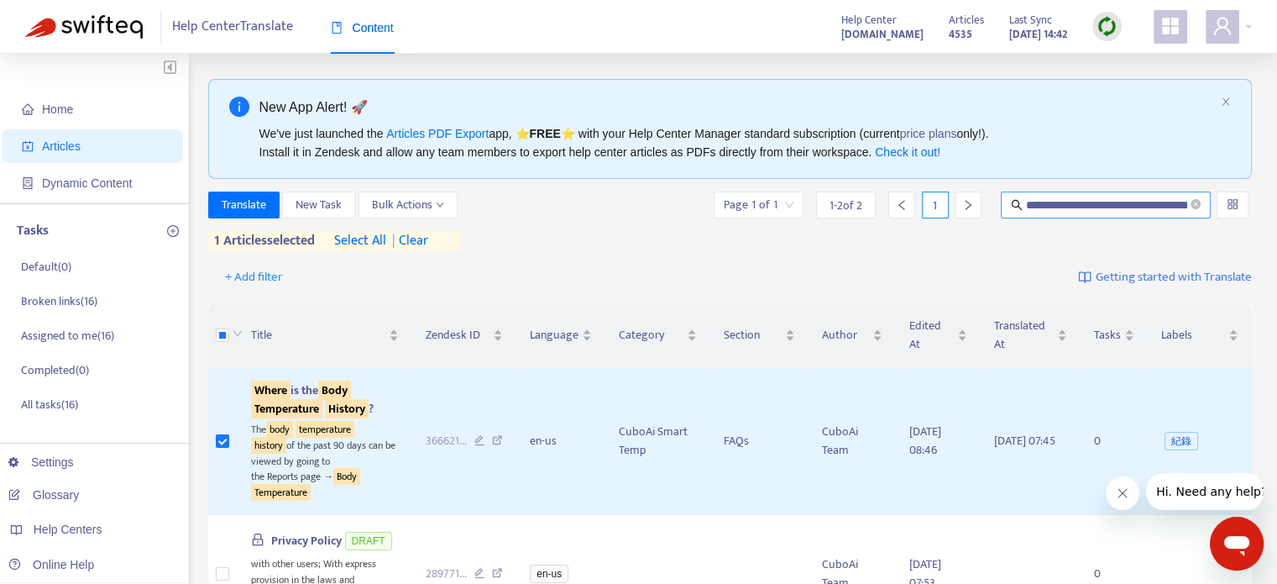
drag, startPoint x: 1082, startPoint y: 216, endPoint x: 1078, endPoint y: 204, distance: 12.2
click at [1078, 204] on span "**********" at bounding box center [1106, 204] width 210 height 27
click at [1078, 204] on input "**********" at bounding box center [1106, 205] width 161 height 18
paste input "**********"
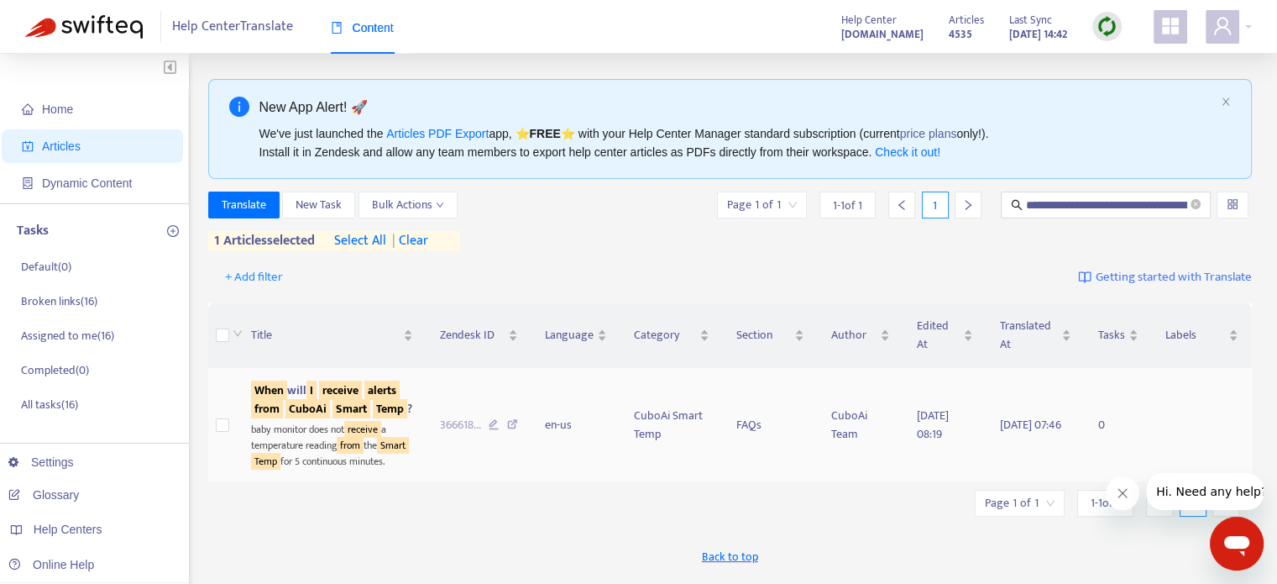
click at [231, 441] on td at bounding box center [222, 425] width 29 height 115
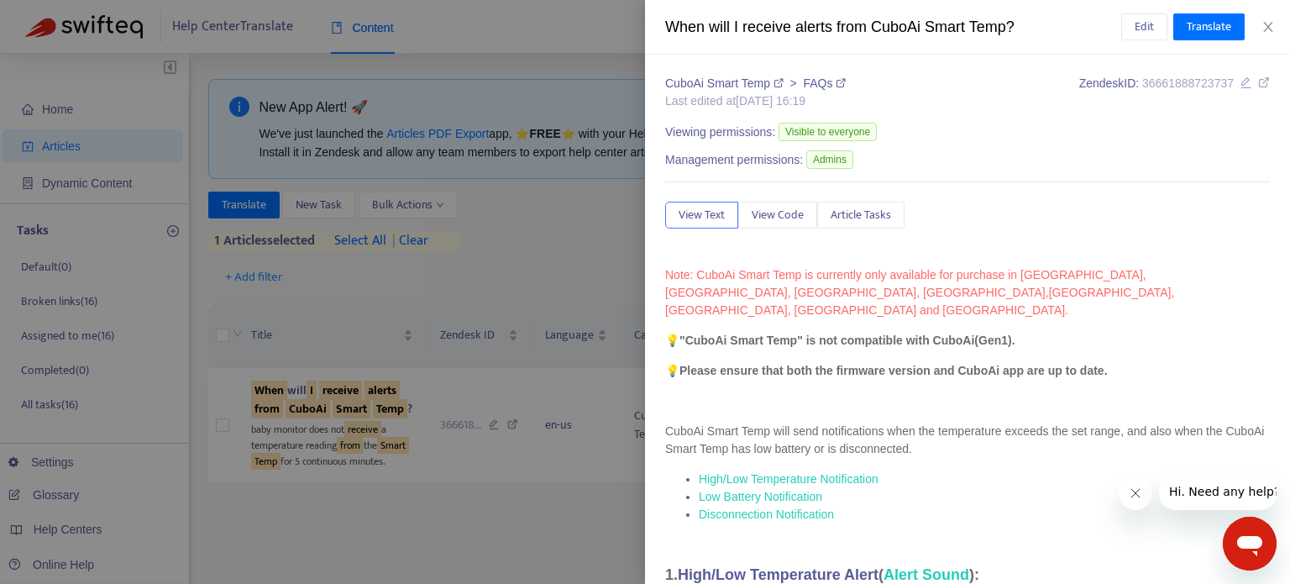
click at [1273, 34] on div "When will I receive alerts from CuboAi Smart Temp? Edit Translate" at bounding box center [967, 27] width 645 height 55
click at [1272, 29] on icon "close" at bounding box center [1267, 26] width 13 height 13
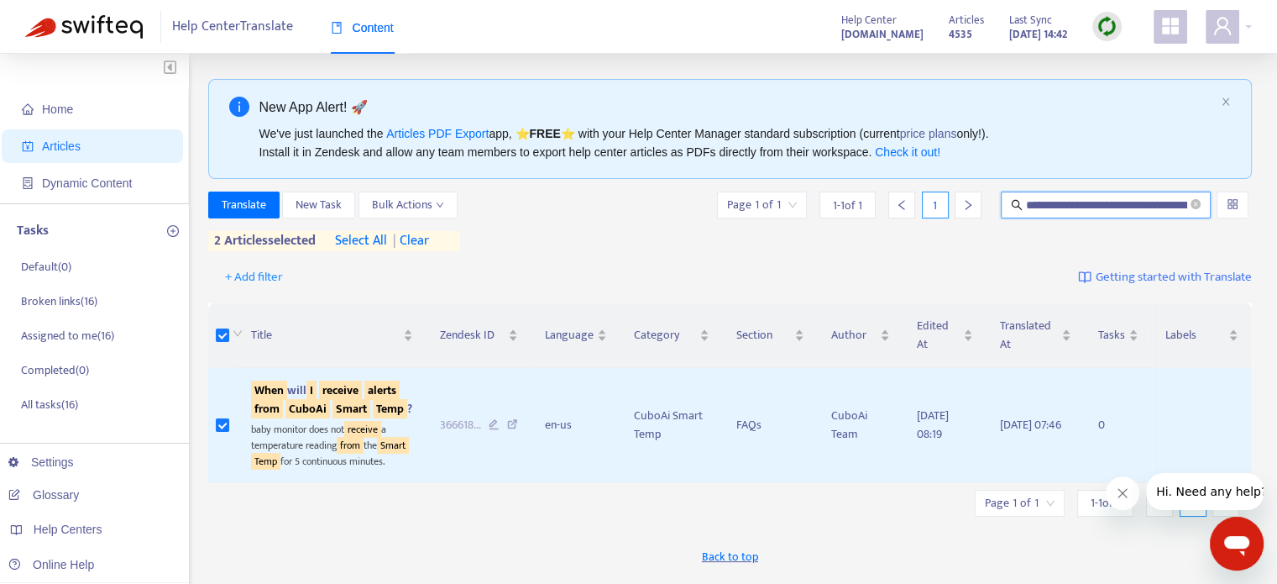
click at [1092, 197] on input "**********" at bounding box center [1106, 205] width 161 height 18
paste input "**********"
type input "**********"
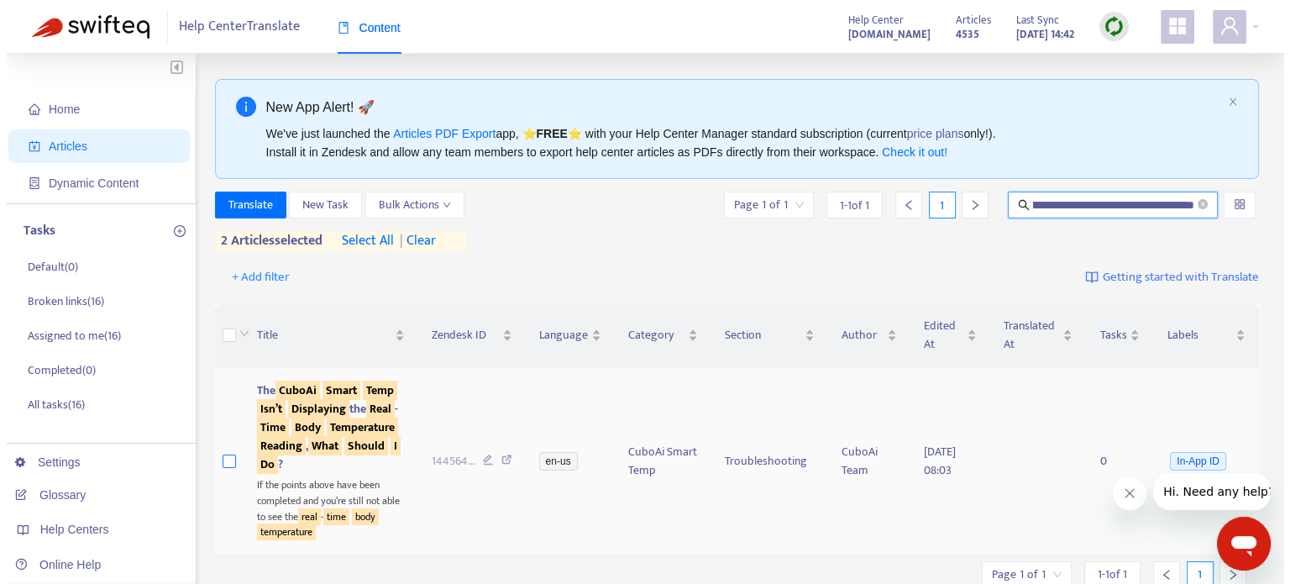
scroll to position [0, 0]
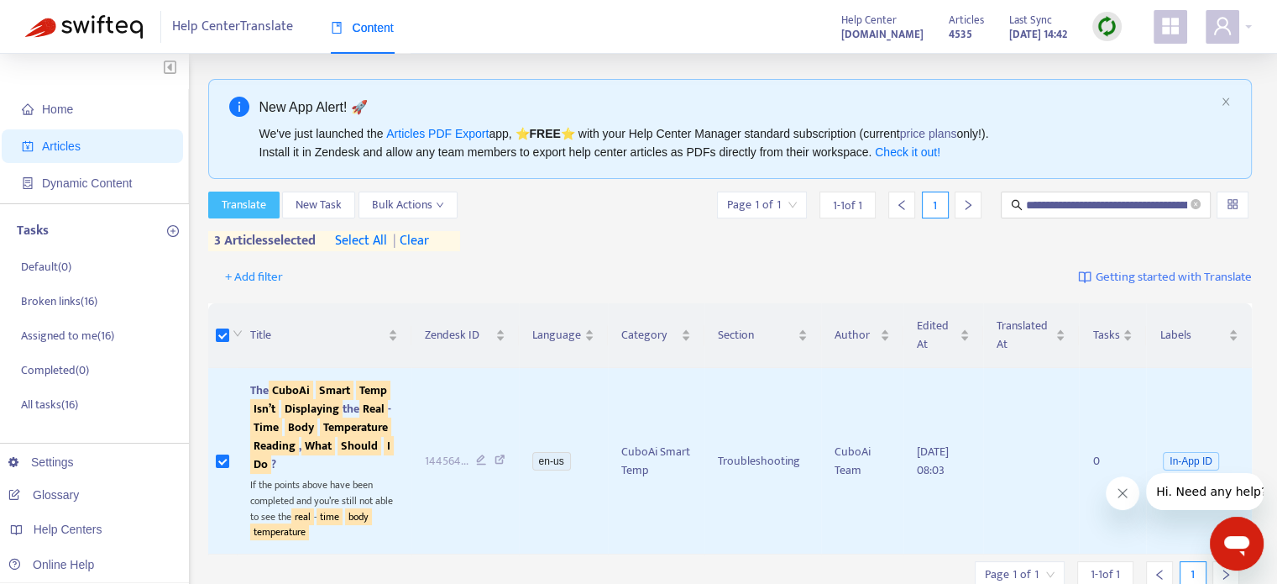
click at [265, 204] on span "Translate" at bounding box center [244, 205] width 45 height 18
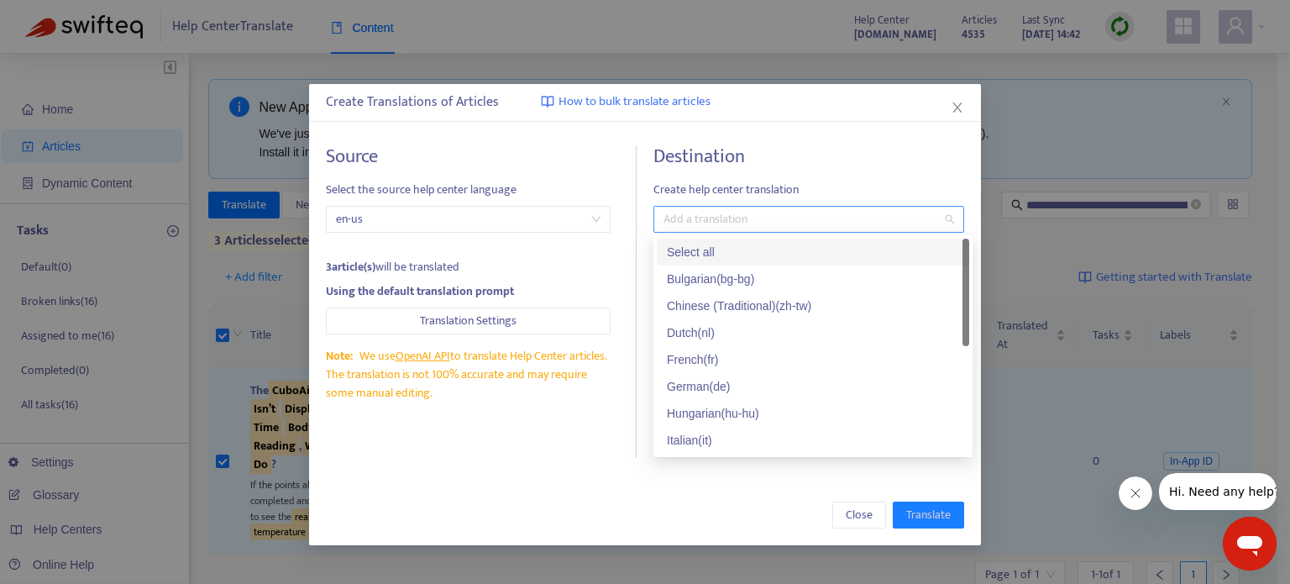
click at [799, 215] on div at bounding box center [801, 219] width 286 height 20
click at [783, 257] on div "Select all" at bounding box center [813, 252] width 292 height 18
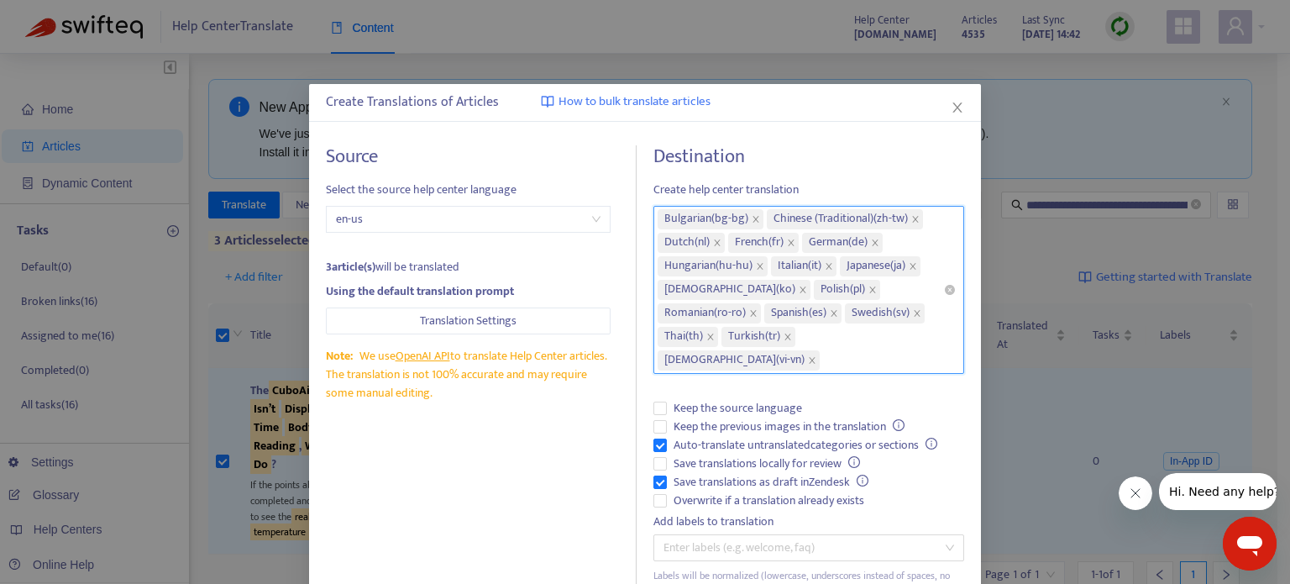
click at [921, 266] on span "Japanese ( ja )" at bounding box center [880, 266] width 81 height 20
click at [917, 265] on icon "close" at bounding box center [913, 266] width 8 height 8
click at [911, 216] on icon "close" at bounding box center [915, 219] width 8 height 8
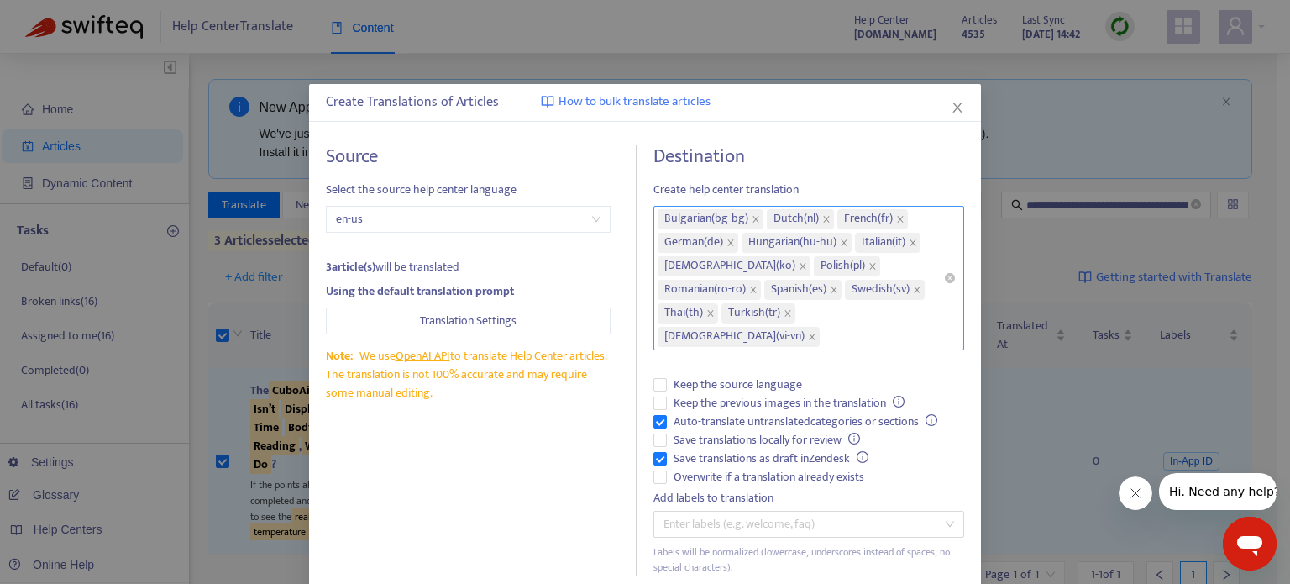
click at [783, 164] on h4 "Destination" at bounding box center [808, 156] width 311 height 23
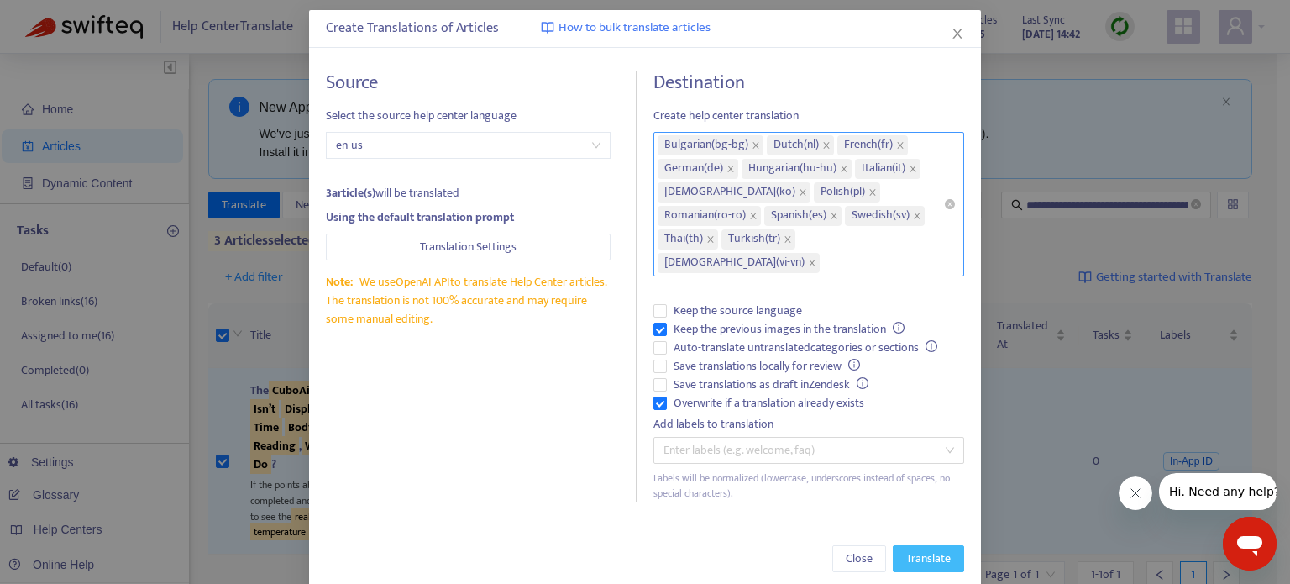
click at [923, 549] on span "Translate" at bounding box center [928, 558] width 45 height 18
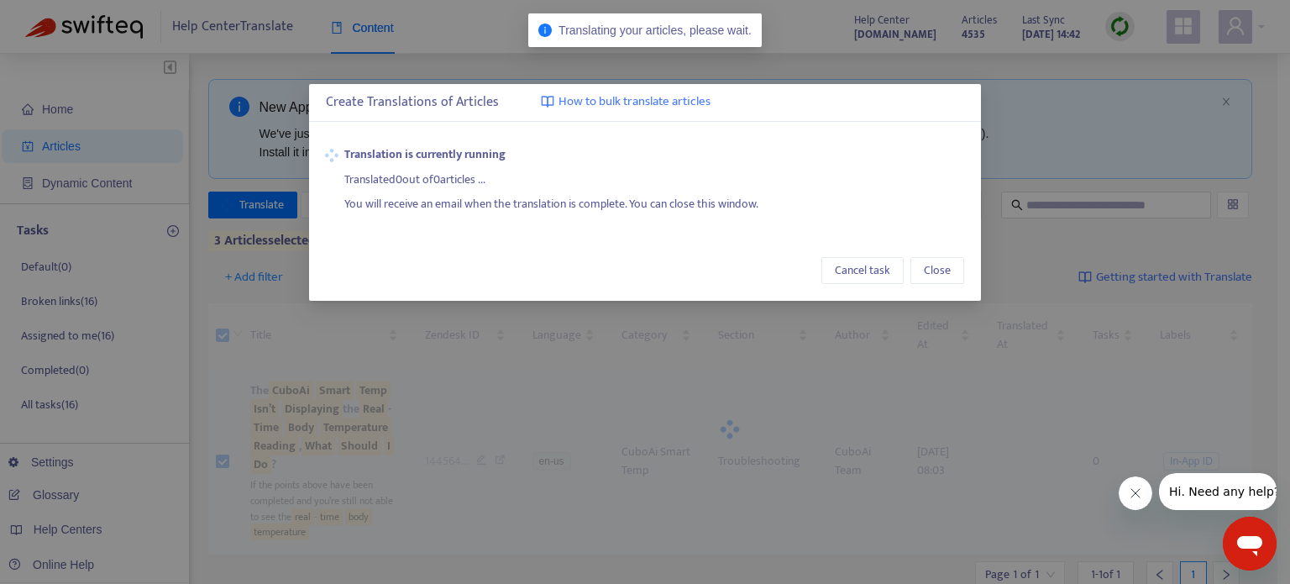
scroll to position [0, 0]
